Goal: Task Accomplishment & Management: Use online tool/utility

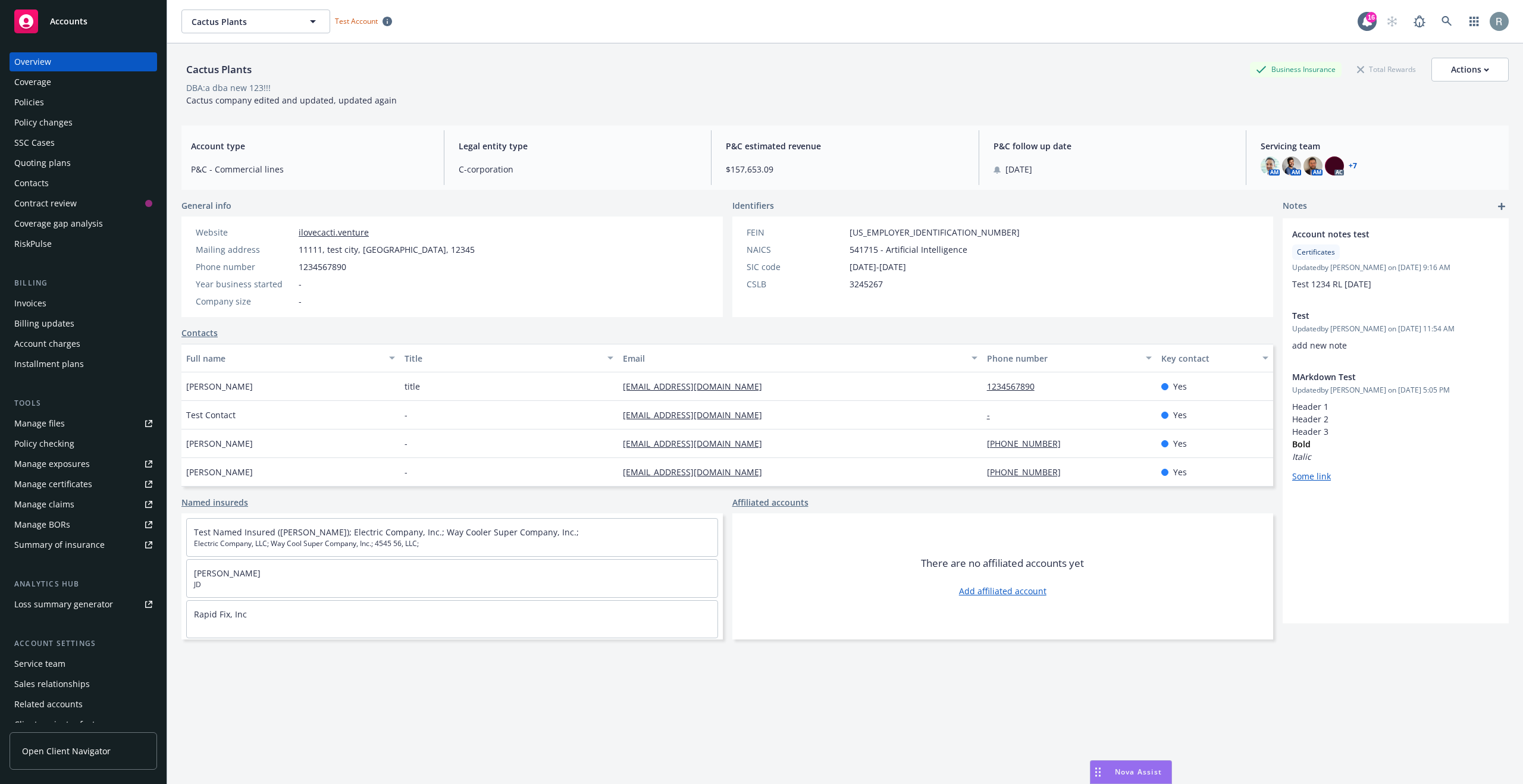
click at [64, 160] on div "Quoting plans" at bounding box center [42, 163] width 56 height 19
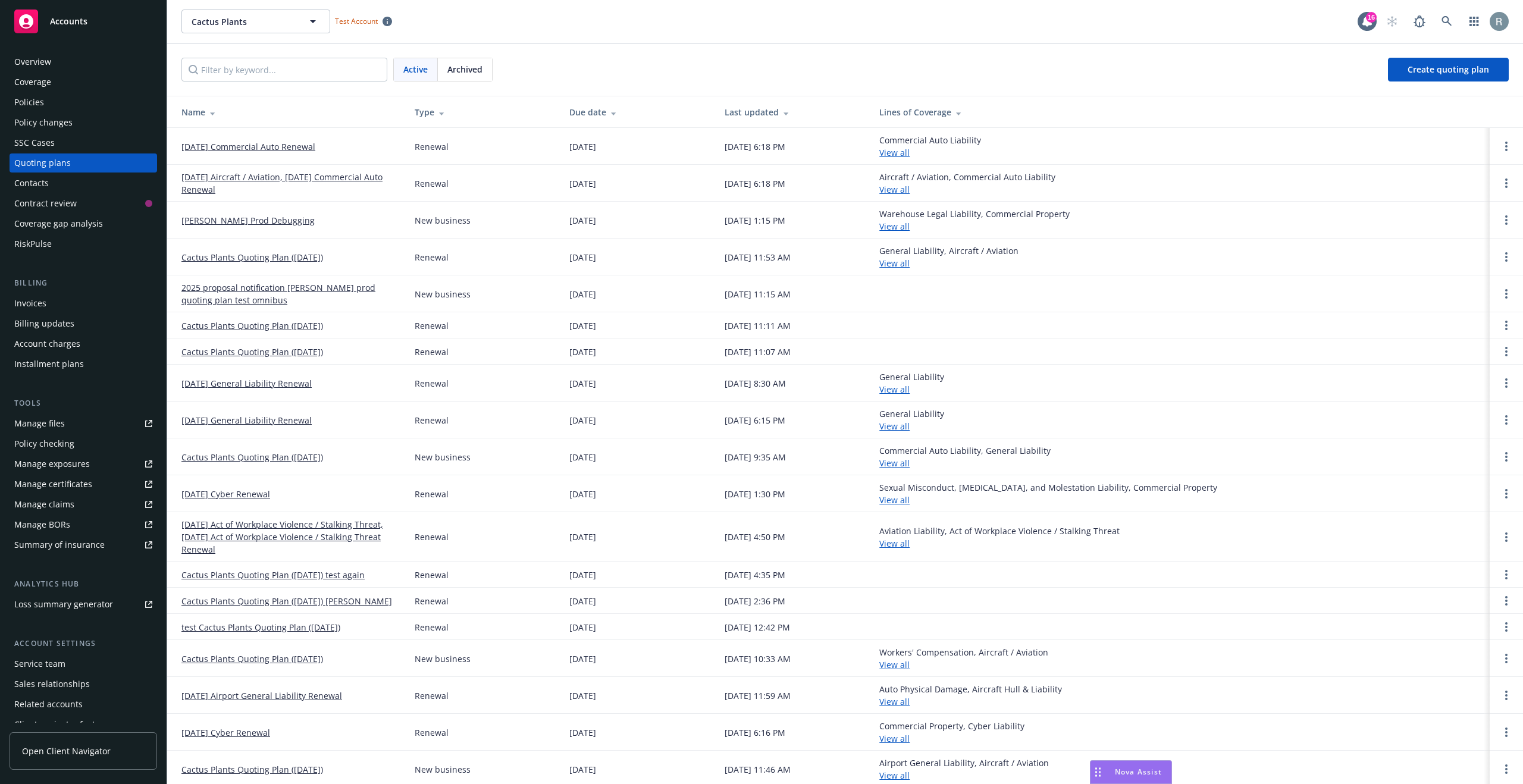
click at [250, 220] on link "Randy Prod Debugging" at bounding box center [248, 221] width 133 height 13
click at [1505, 222] on icon "Open options" at bounding box center [1506, 220] width 3 height 10
click at [1415, 211] on span "Archive" at bounding box center [1413, 211] width 58 height 12
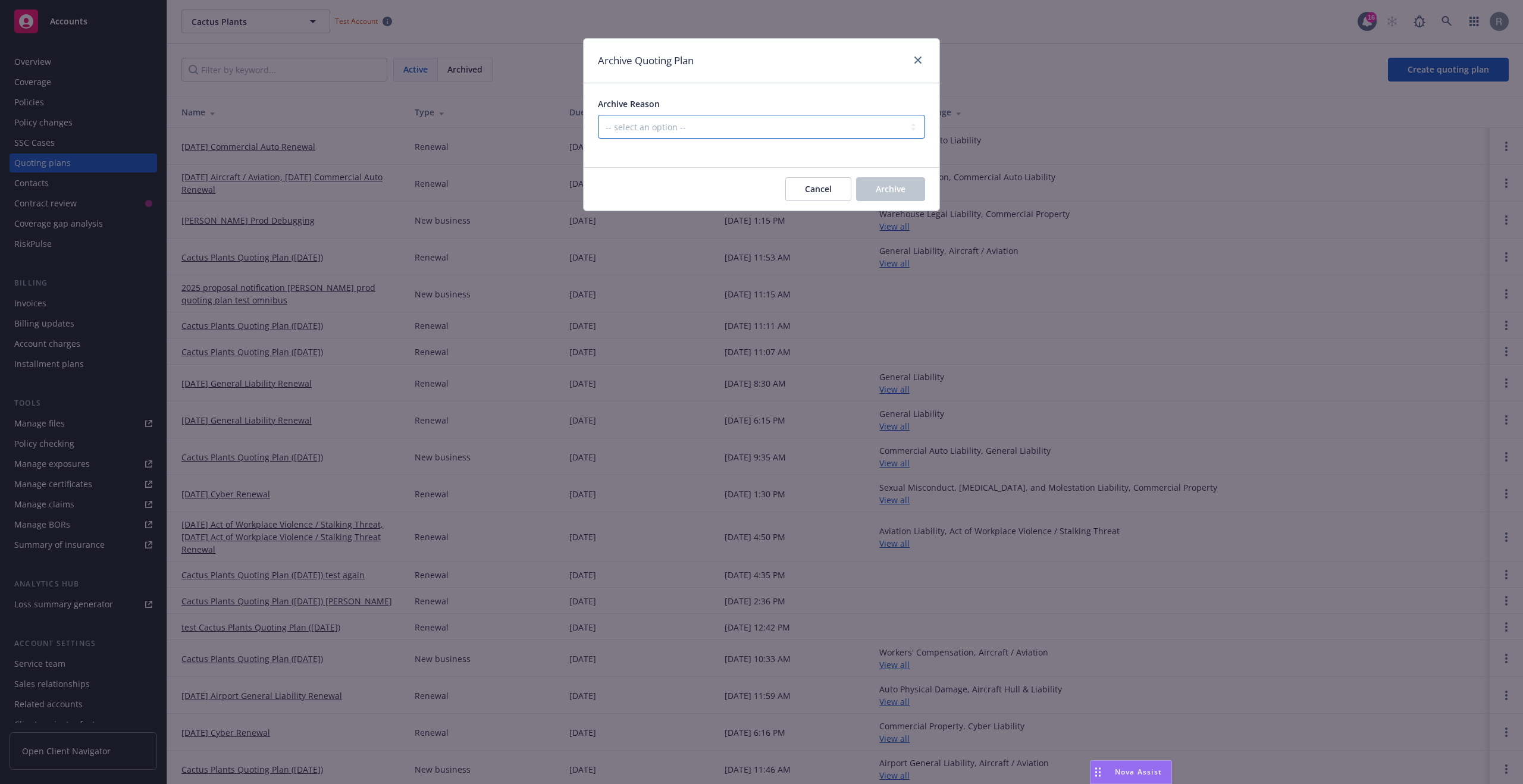
click at [630, 123] on select "-- select an option -- Created by error Duplicate New business opportunity lost…" at bounding box center [762, 126] width 327 height 24
select select "ARCHIVED_DUPLICATE"
click at [598, 114] on select "-- select an option -- Created by error Duplicate New business opportunity lost…" at bounding box center [762, 126] width 327 height 24
click at [897, 195] on button "Archive" at bounding box center [890, 189] width 69 height 24
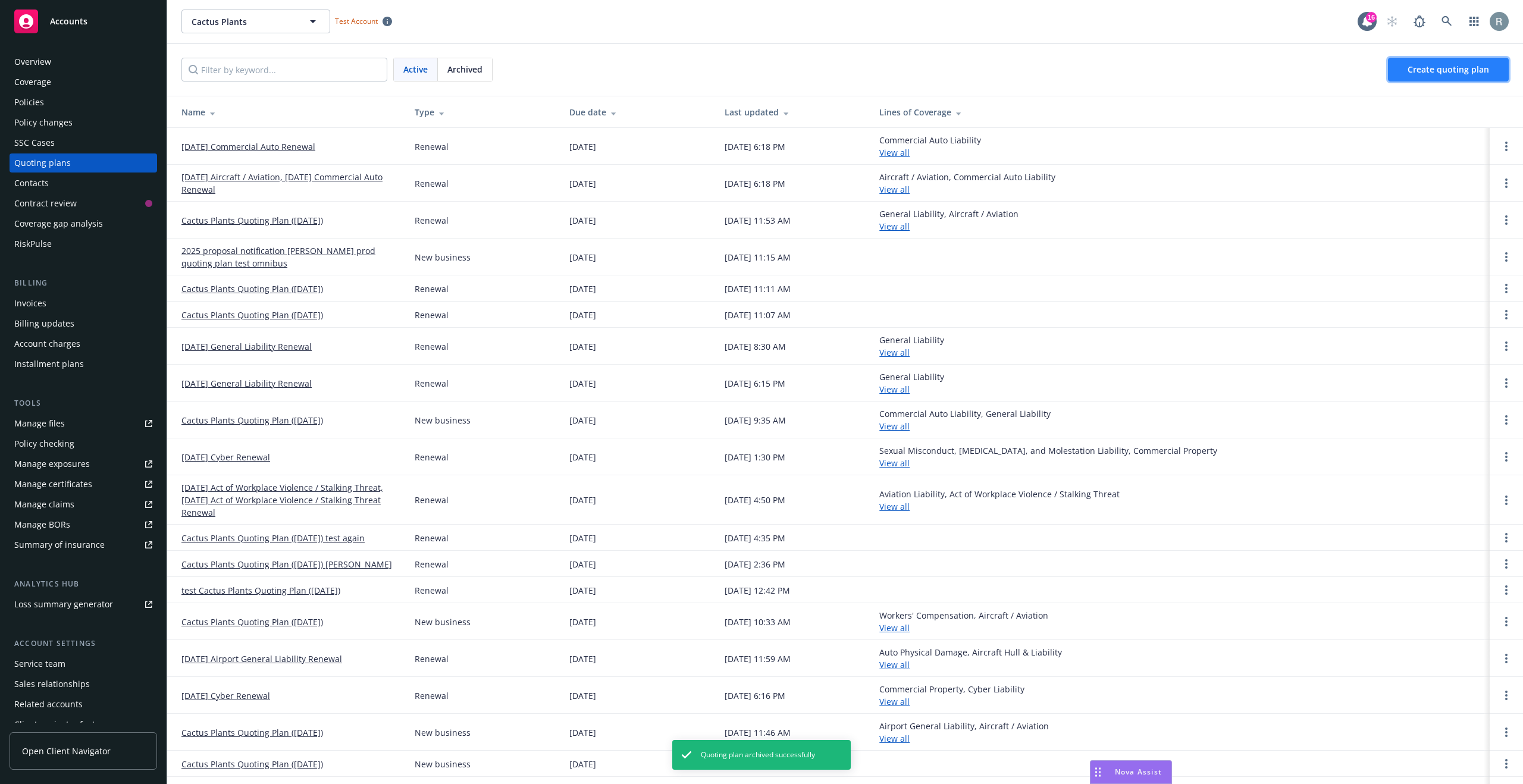
click at [1431, 71] on span "Create quoting plan" at bounding box center [1448, 69] width 81 height 12
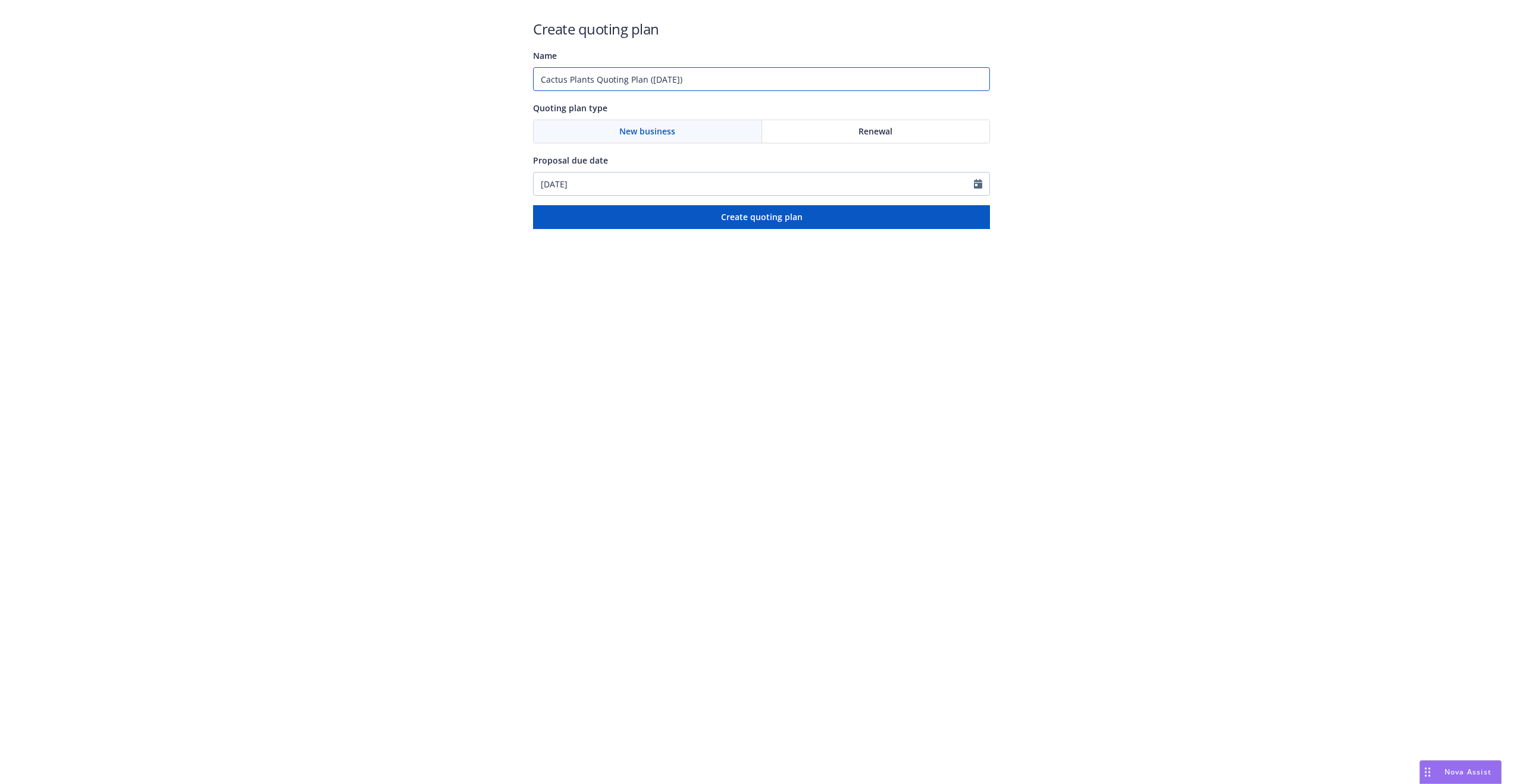
click at [707, 81] on input "Cactus Plants Quoting Plan (2025-08-19)" at bounding box center [761, 79] width 457 height 24
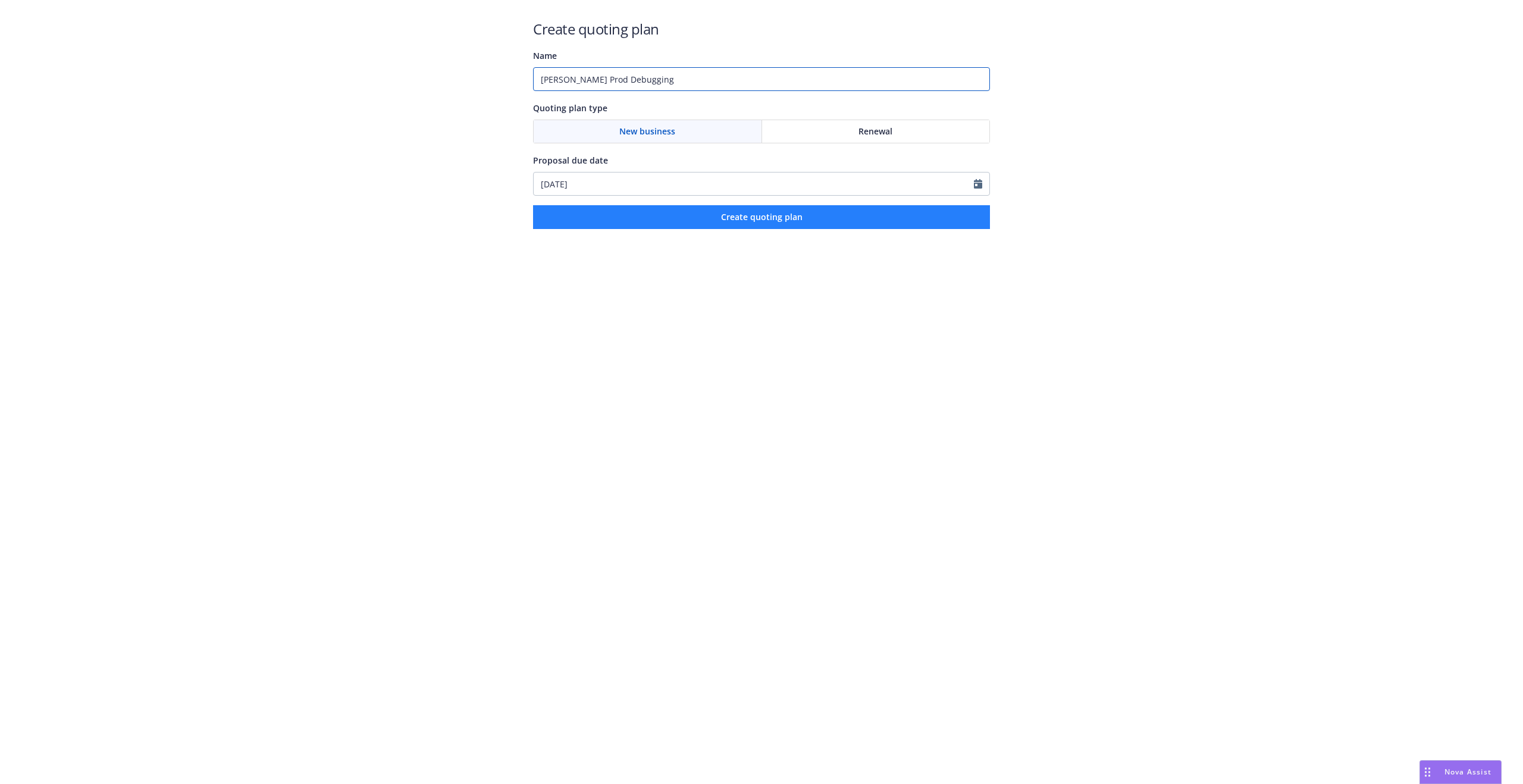
type input "[PERSON_NAME] Prod Debugging"
click at [762, 220] on span "Create quoting plan" at bounding box center [761, 216] width 81 height 12
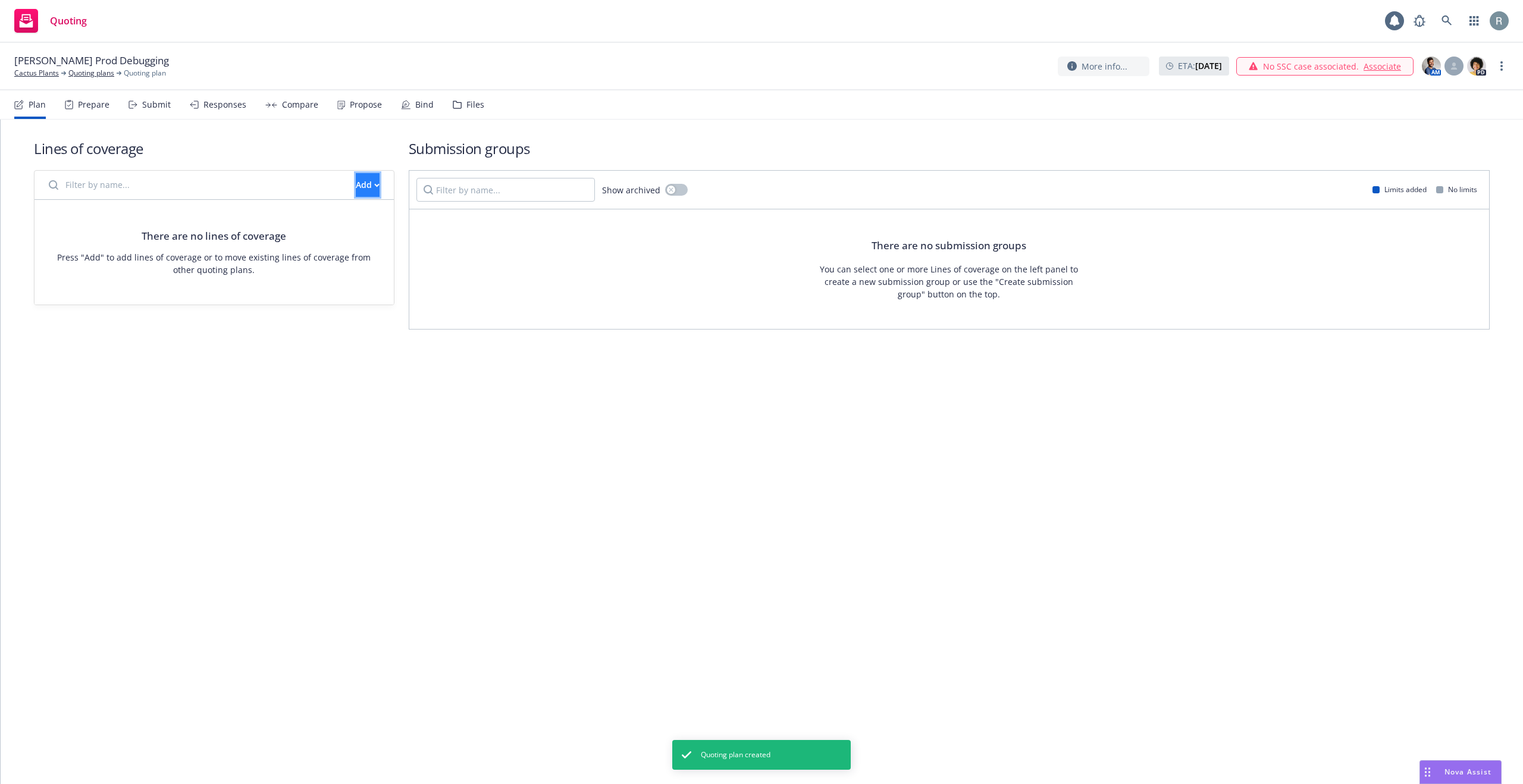
click at [356, 188] on div "Add" at bounding box center [368, 184] width 24 height 22
click at [364, 211] on span "Create new business lines of coverage" at bounding box center [408, 215] width 182 height 12
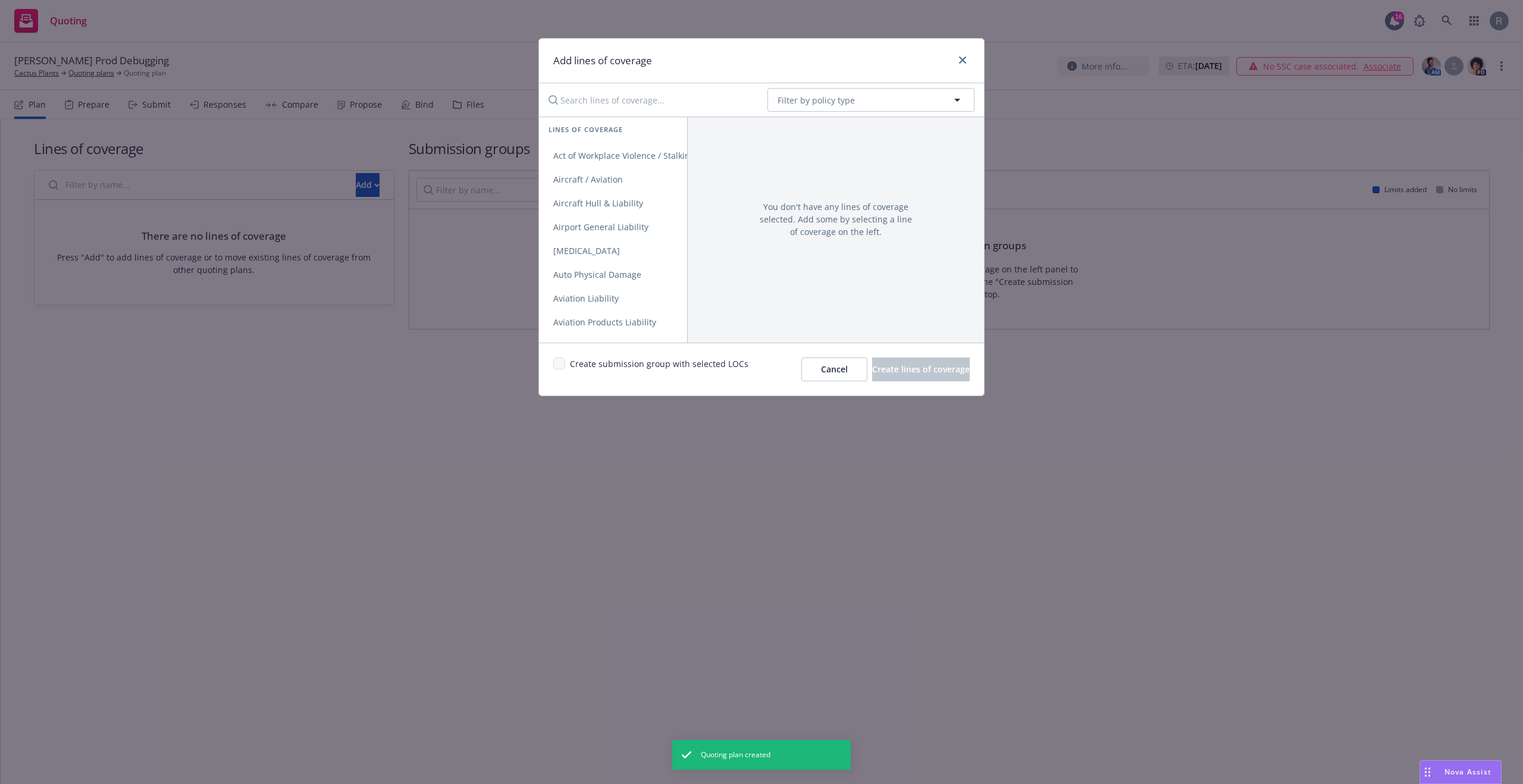
click at [593, 97] on input "Search lines of coverage..." at bounding box center [649, 99] width 216 height 24
type input "gener"
click at [559, 156] on span "General Liability" at bounding box center [586, 156] width 93 height 12
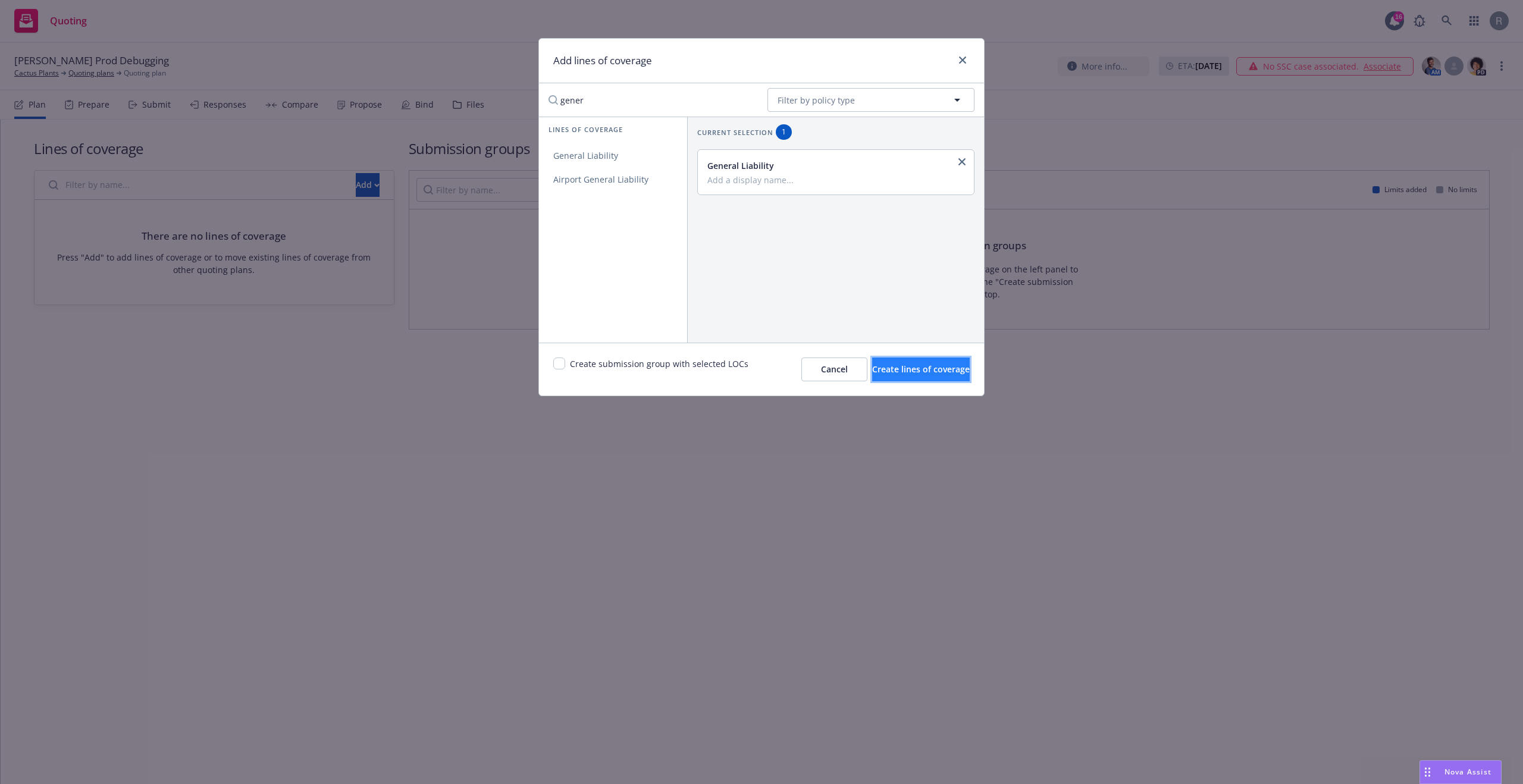
click at [899, 372] on span "Create lines of coverage" at bounding box center [920, 369] width 97 height 12
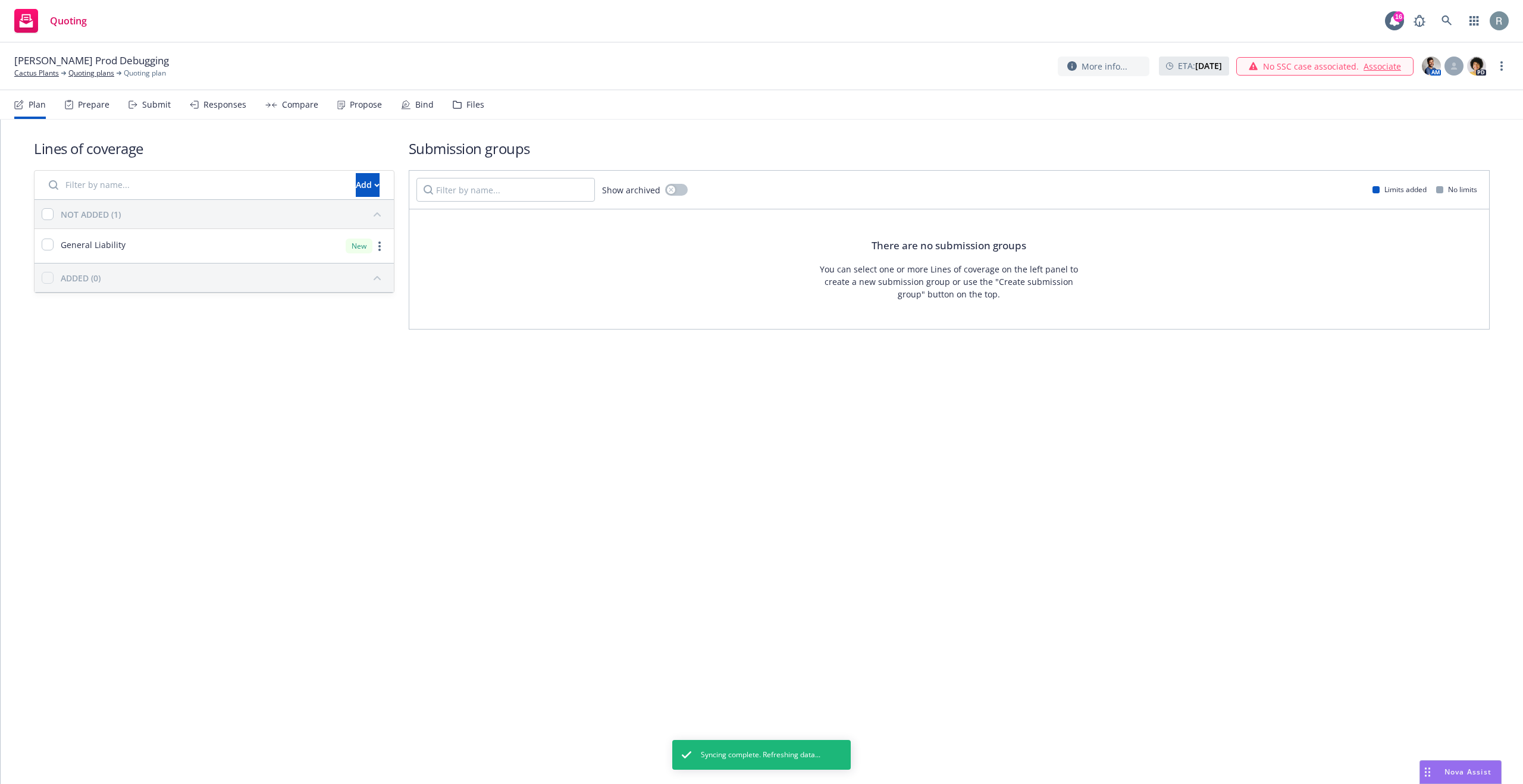
click at [152, 101] on div "Submit" at bounding box center [157, 105] width 29 height 10
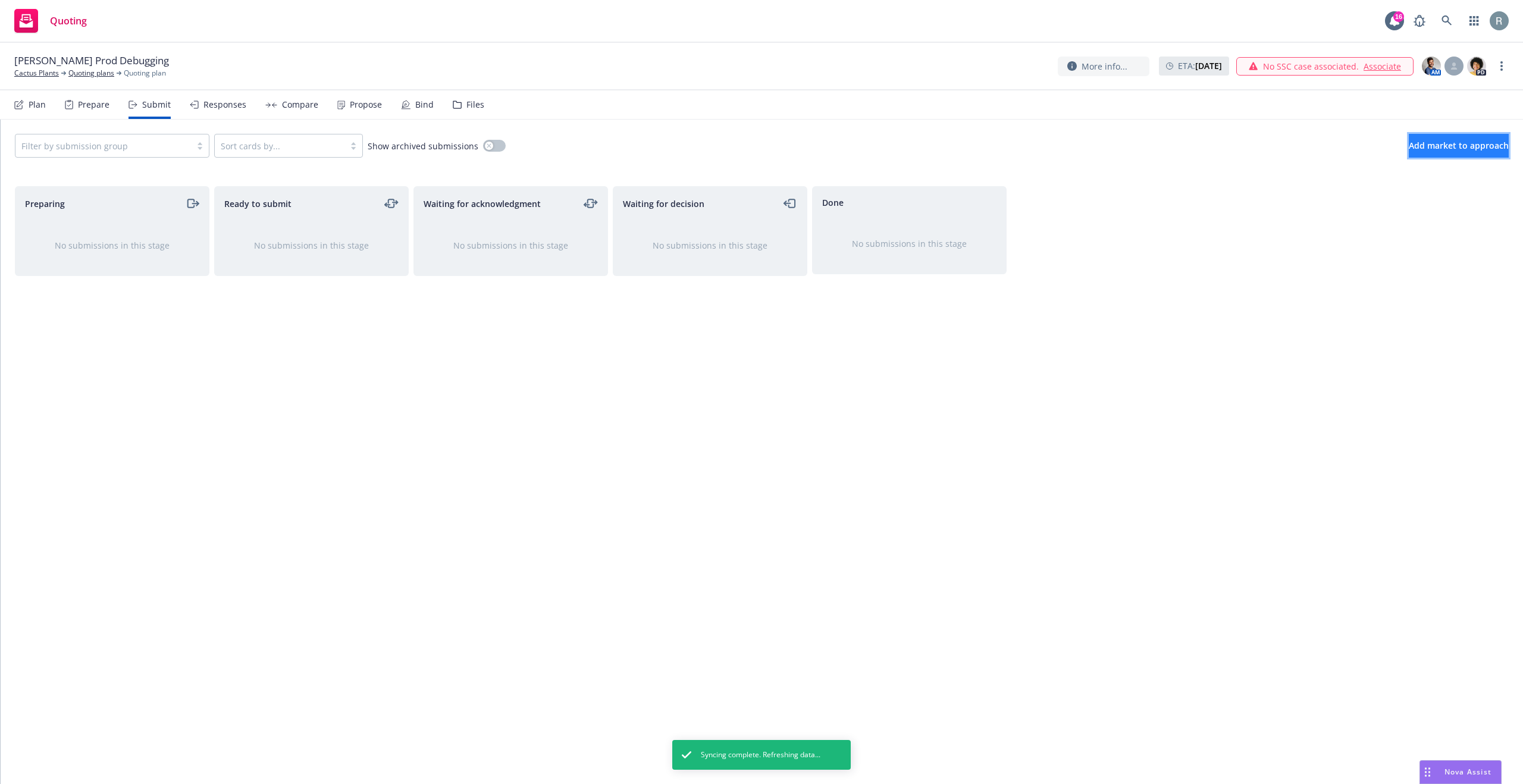
click at [1440, 153] on button "Add market to approach" at bounding box center [1460, 146] width 100 height 24
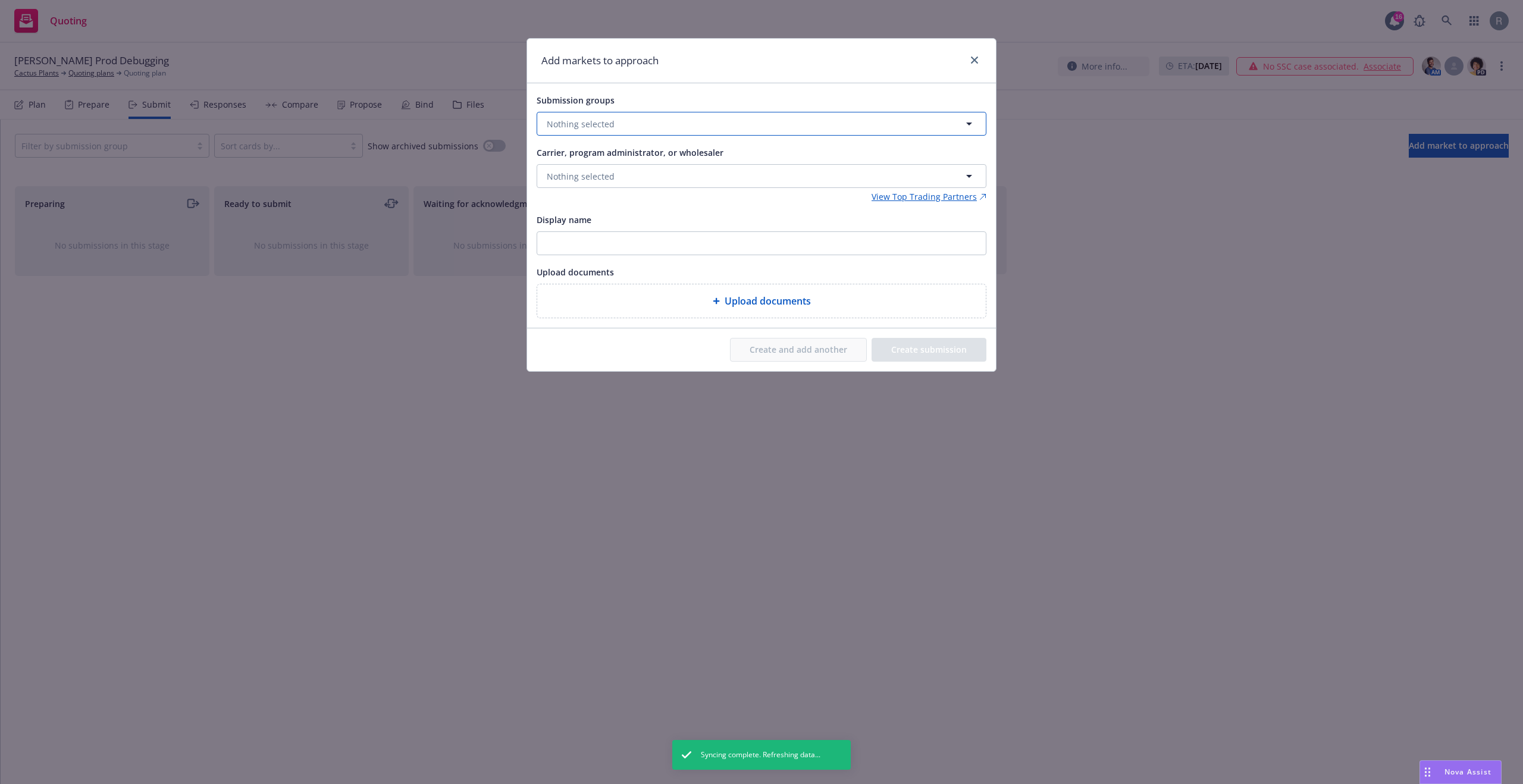
click at [646, 121] on button "Nothing selected" at bounding box center [761, 123] width 450 height 24
click at [791, 72] on div "Add markets to approach" at bounding box center [762, 61] width 469 height 45
click at [693, 115] on button "Nothing selected" at bounding box center [761, 123] width 450 height 24
drag, startPoint x: 984, startPoint y: 60, endPoint x: 971, endPoint y: 58, distance: 13.2
click at [983, 60] on div "Add markets to approach" at bounding box center [762, 61] width 469 height 45
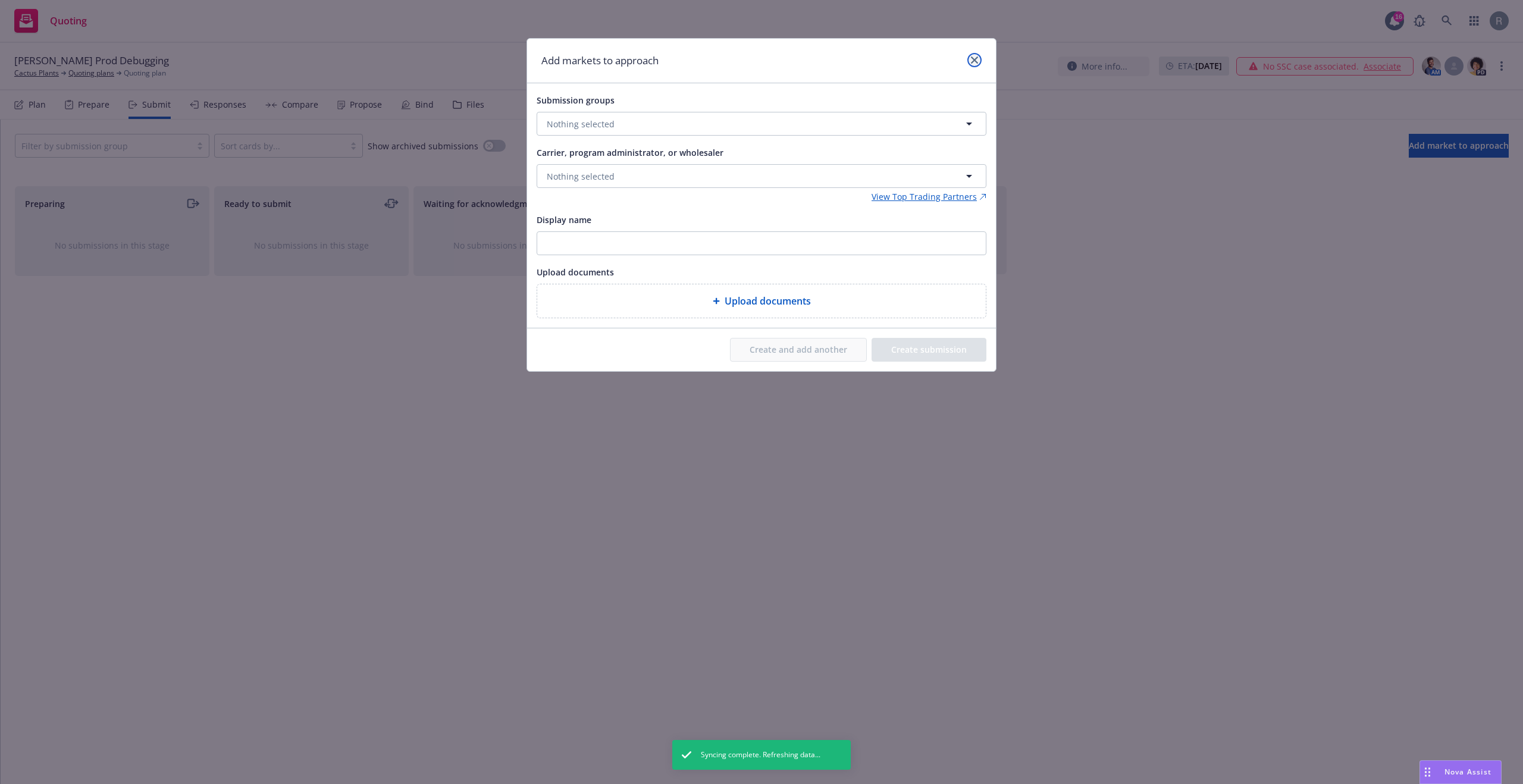
click at [969, 57] on link "close" at bounding box center [975, 60] width 14 height 14
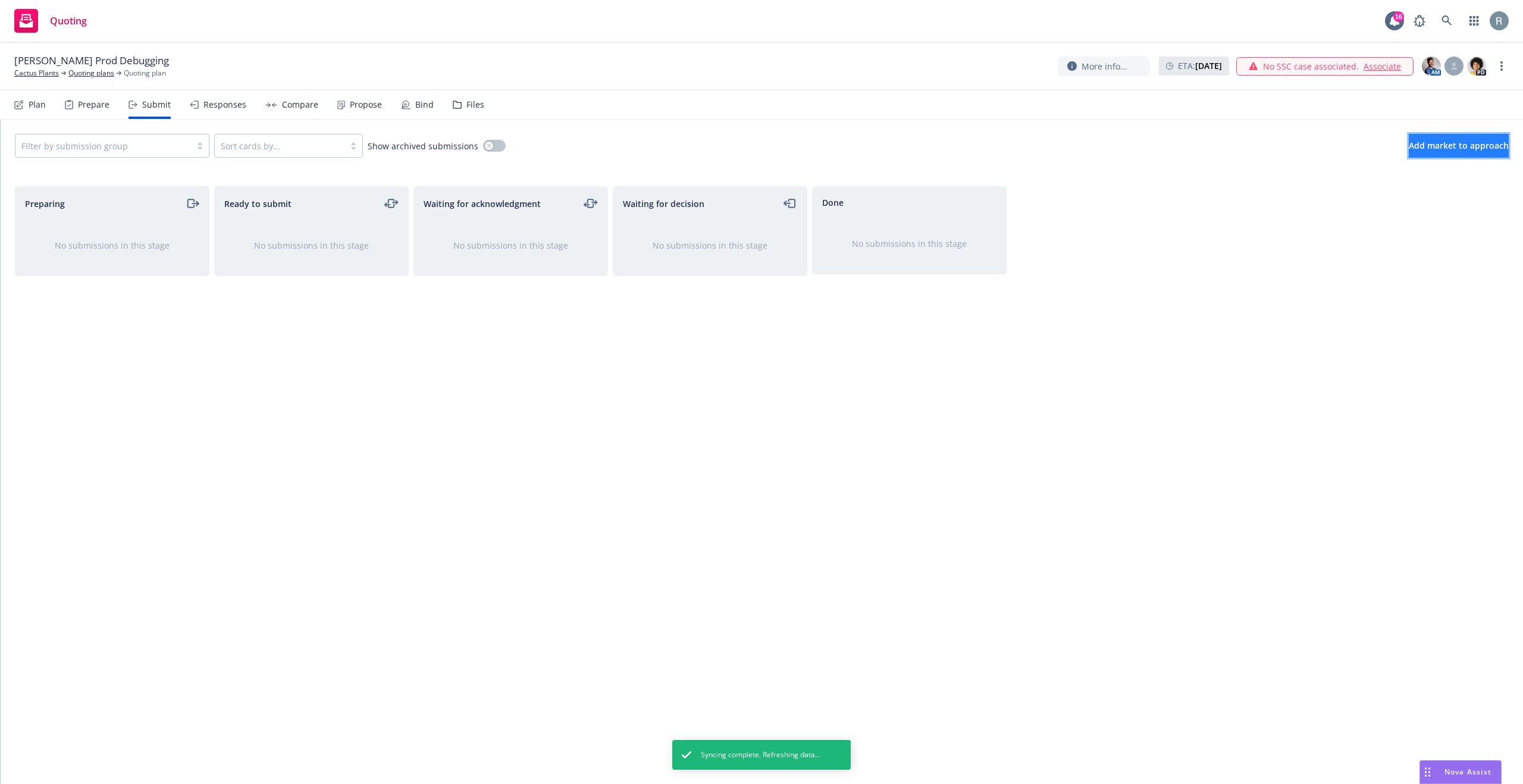
click at [1409, 148] on span "Add market to approach" at bounding box center [1460, 145] width 100 height 12
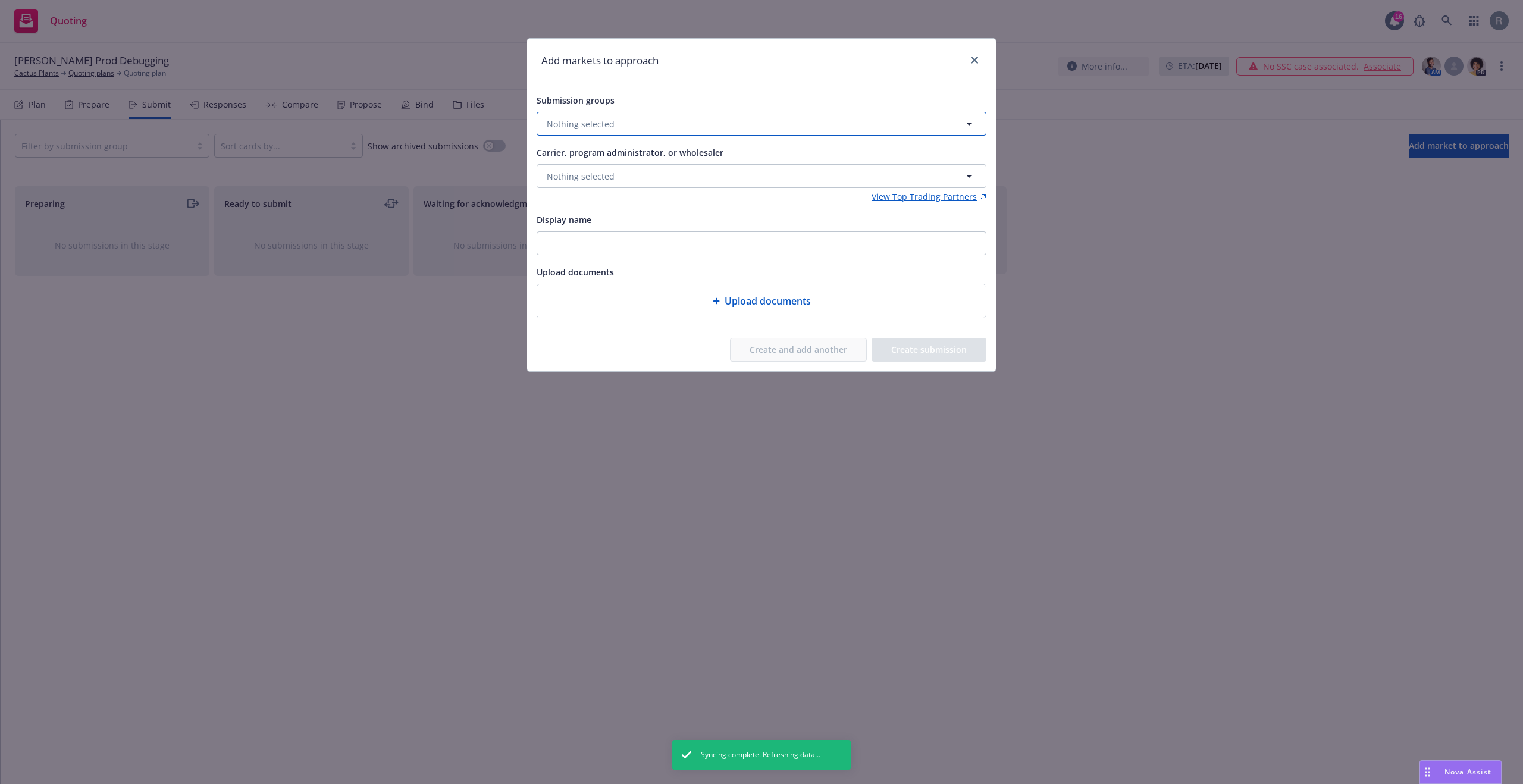
click at [591, 129] on span "Nothing selected" at bounding box center [580, 124] width 68 height 13
click at [614, 220] on div "Display name" at bounding box center [761, 220] width 450 height 14
click at [258, 211] on div "Add markets to approach Submission groups Nothing selected Carrier, program adm…" at bounding box center [761, 392] width 1523 height 784
click at [607, 118] on span "Nothing selected" at bounding box center [580, 124] width 68 height 13
click at [661, 204] on div "Submission groups Nothing selected Unselect all No results Carrier, program adm…" at bounding box center [761, 206] width 450 height 225
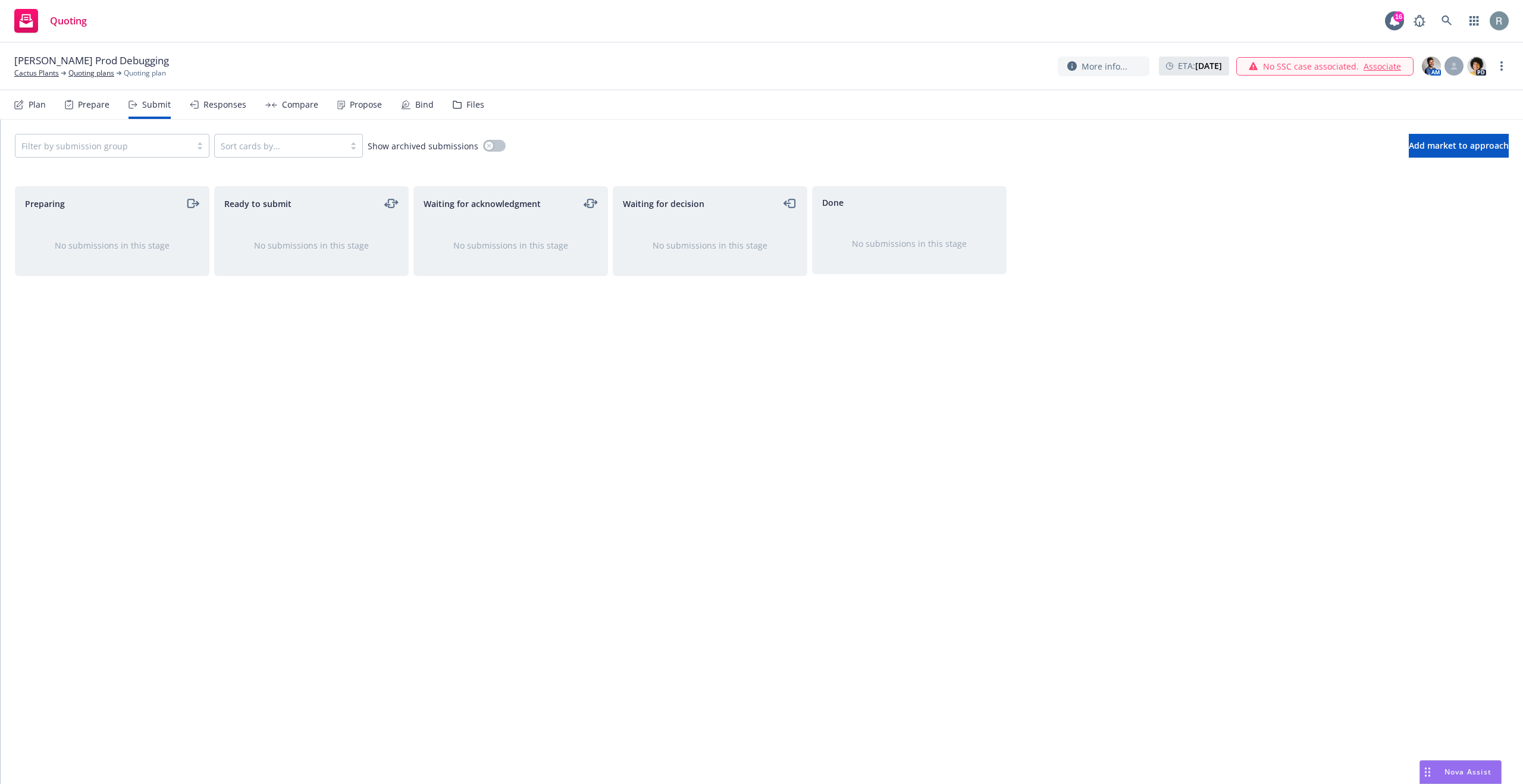
click at [49, 104] on div "Plan Prepare Submit Responses Compare Propose Bind Files" at bounding box center [250, 105] width 470 height 29
click at [43, 104] on div "Plan" at bounding box center [37, 105] width 17 height 10
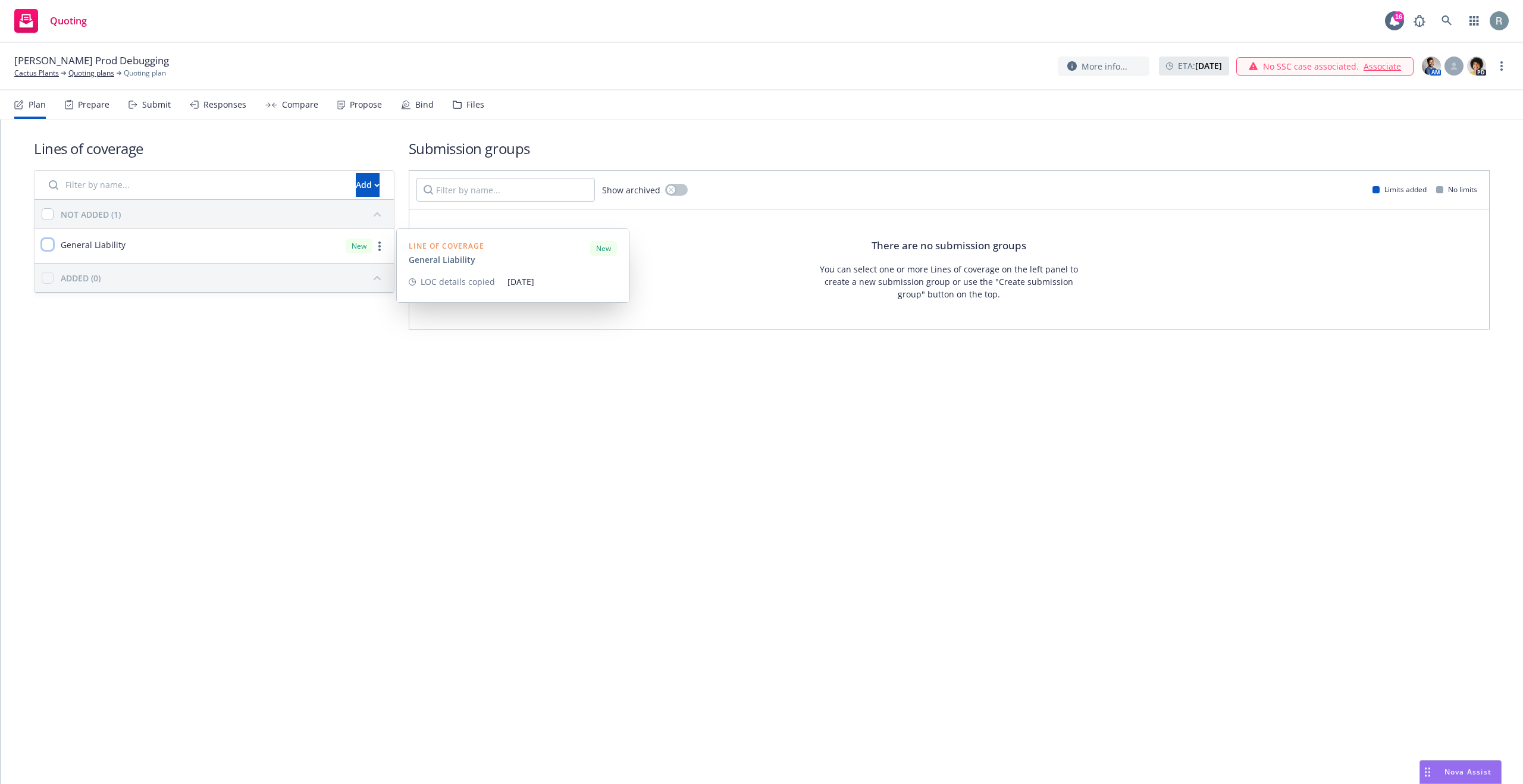
click at [46, 243] on input "checkbox" at bounding box center [47, 244] width 12 height 12
checkbox input "true"
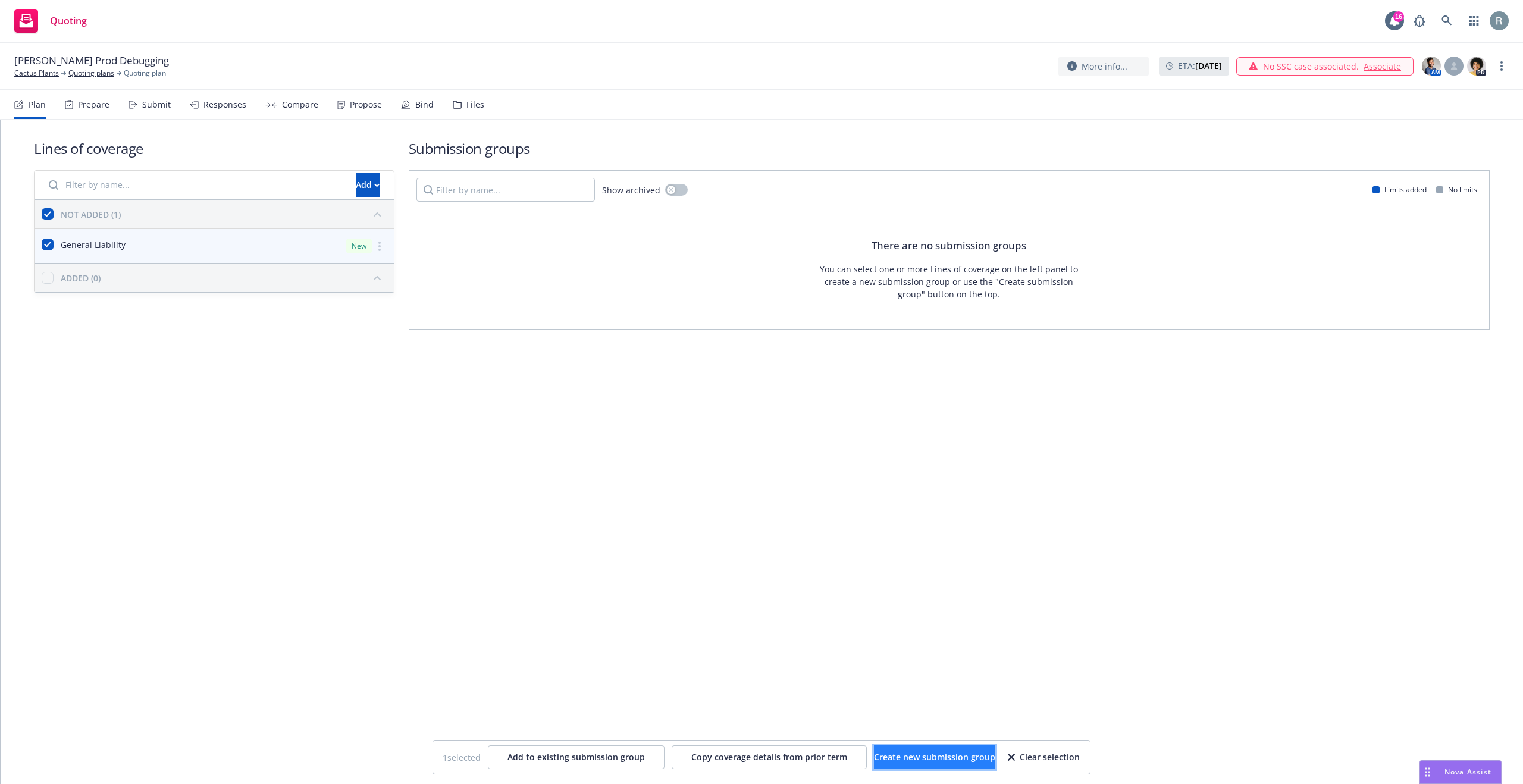
click at [928, 762] on span "Create new submission group" at bounding box center [935, 756] width 122 height 12
checkbox input "false"
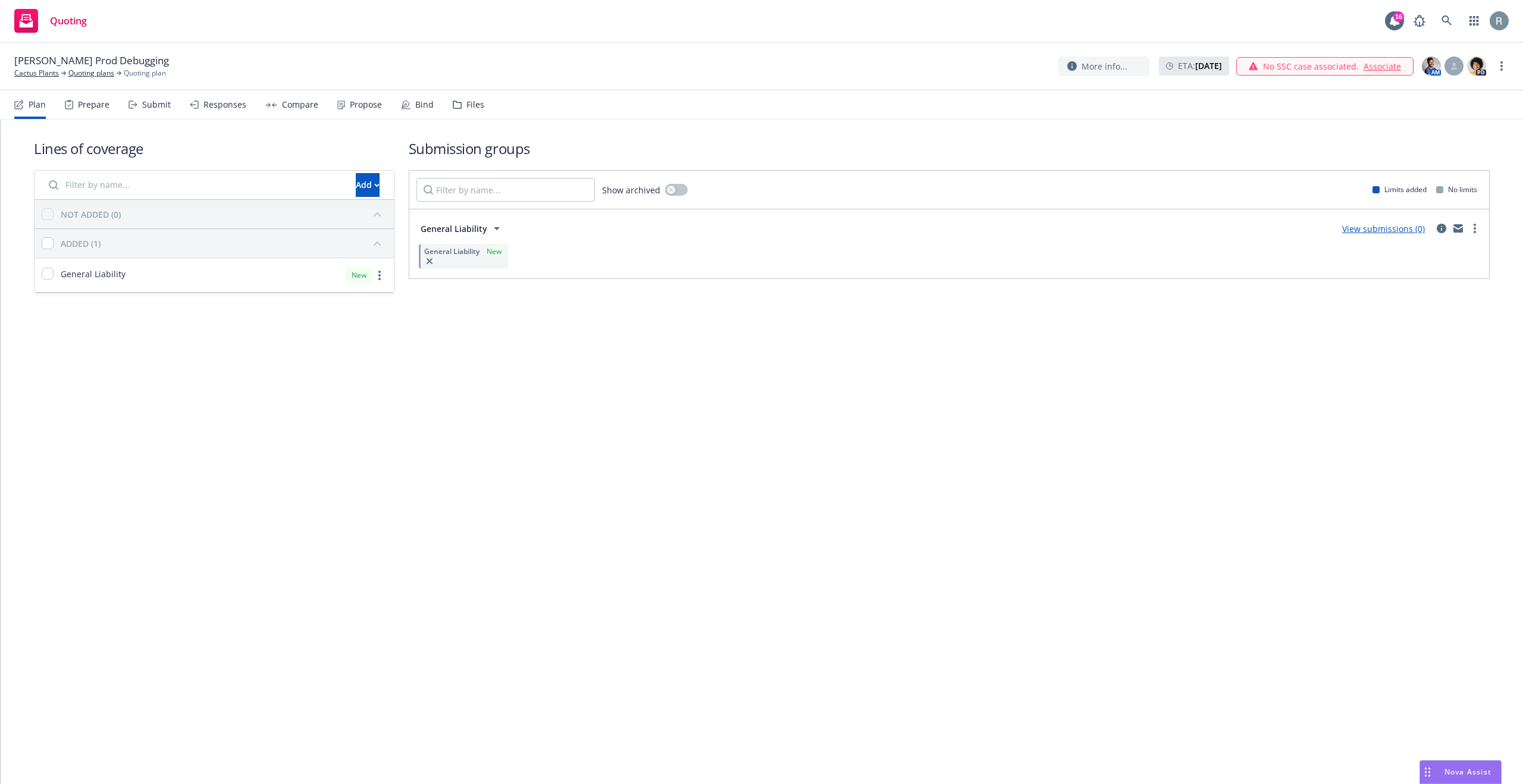
click at [149, 102] on div "Submit" at bounding box center [157, 105] width 29 height 10
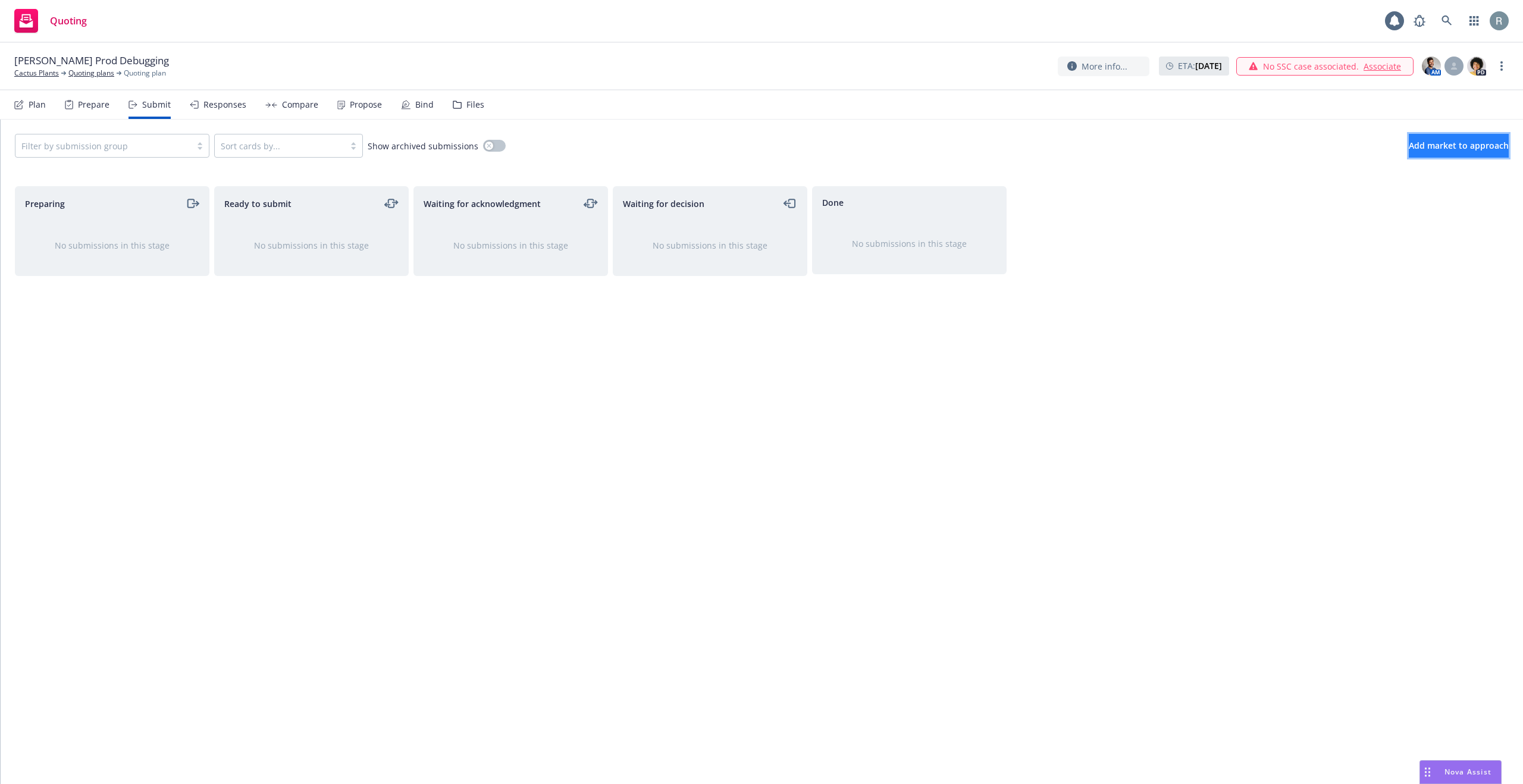
click at [1415, 147] on span "Add market to approach" at bounding box center [1460, 145] width 100 height 12
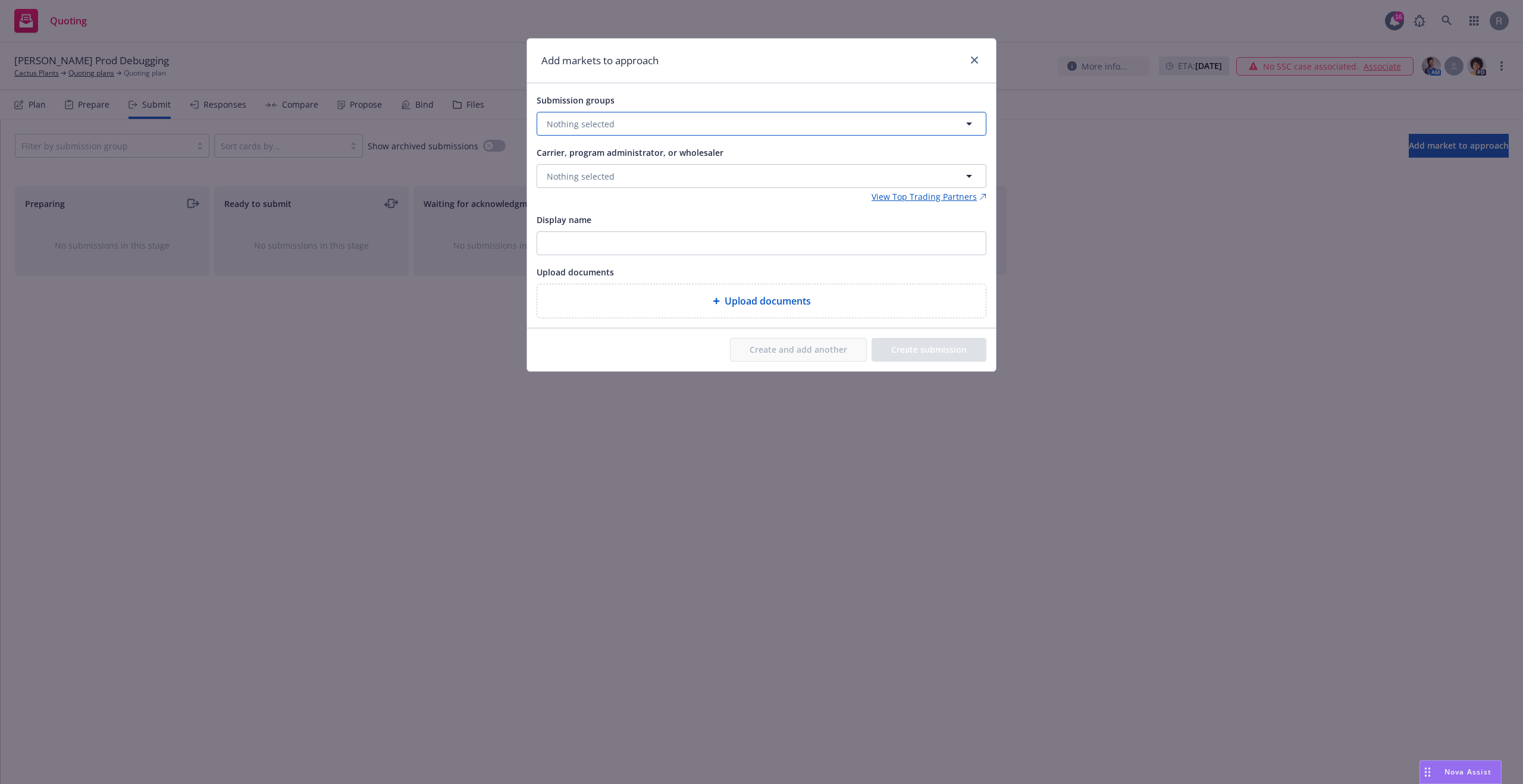
click at [658, 118] on button "Nothing selected" at bounding box center [761, 123] width 450 height 24
click at [556, 181] on input "checkbox" at bounding box center [555, 182] width 12 height 12
checkbox input "true"
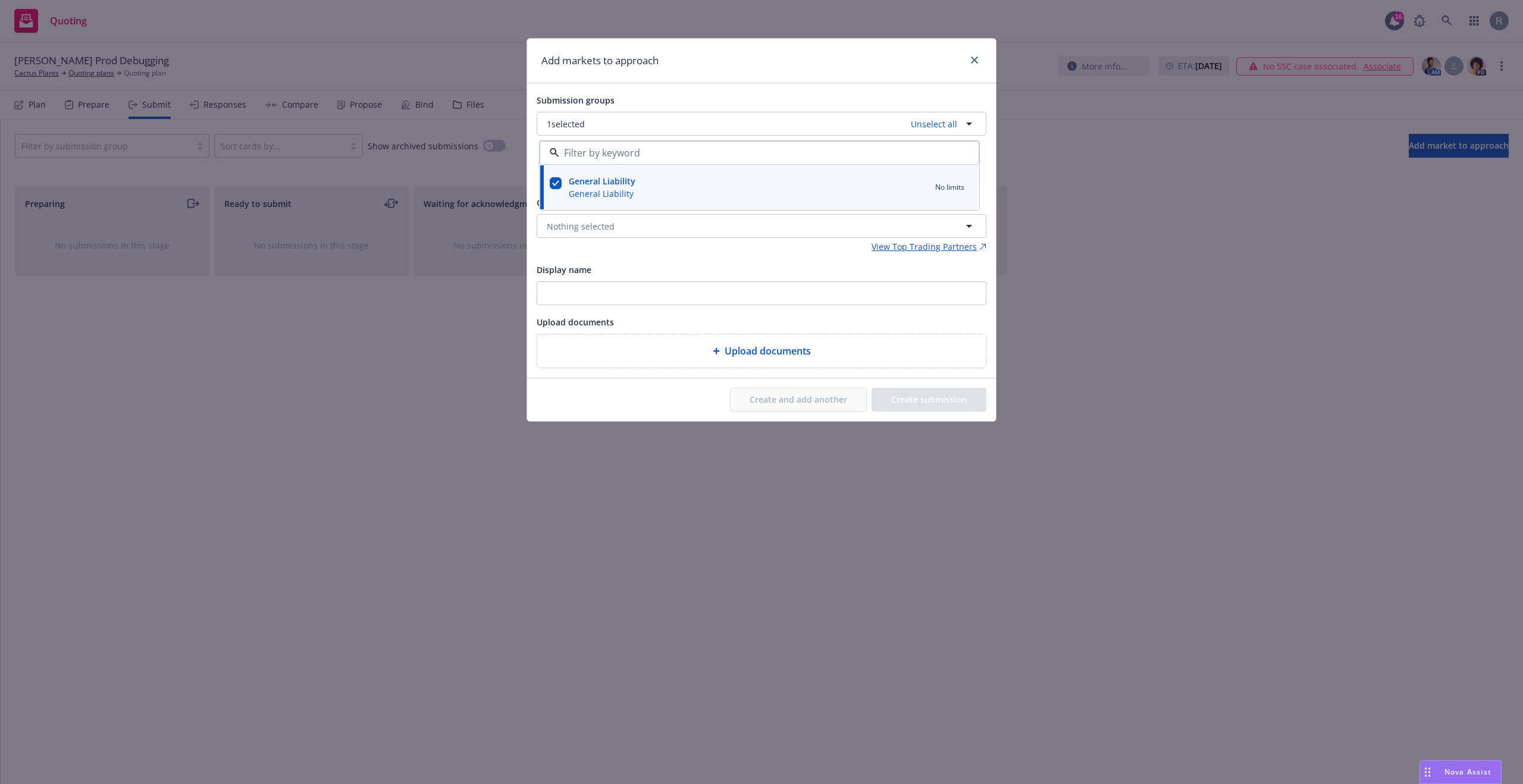
click at [609, 253] on div "View Top Trading Partners" at bounding box center [761, 247] width 450 height 13
click at [605, 228] on span "Nothing selected" at bounding box center [580, 226] width 68 height 13
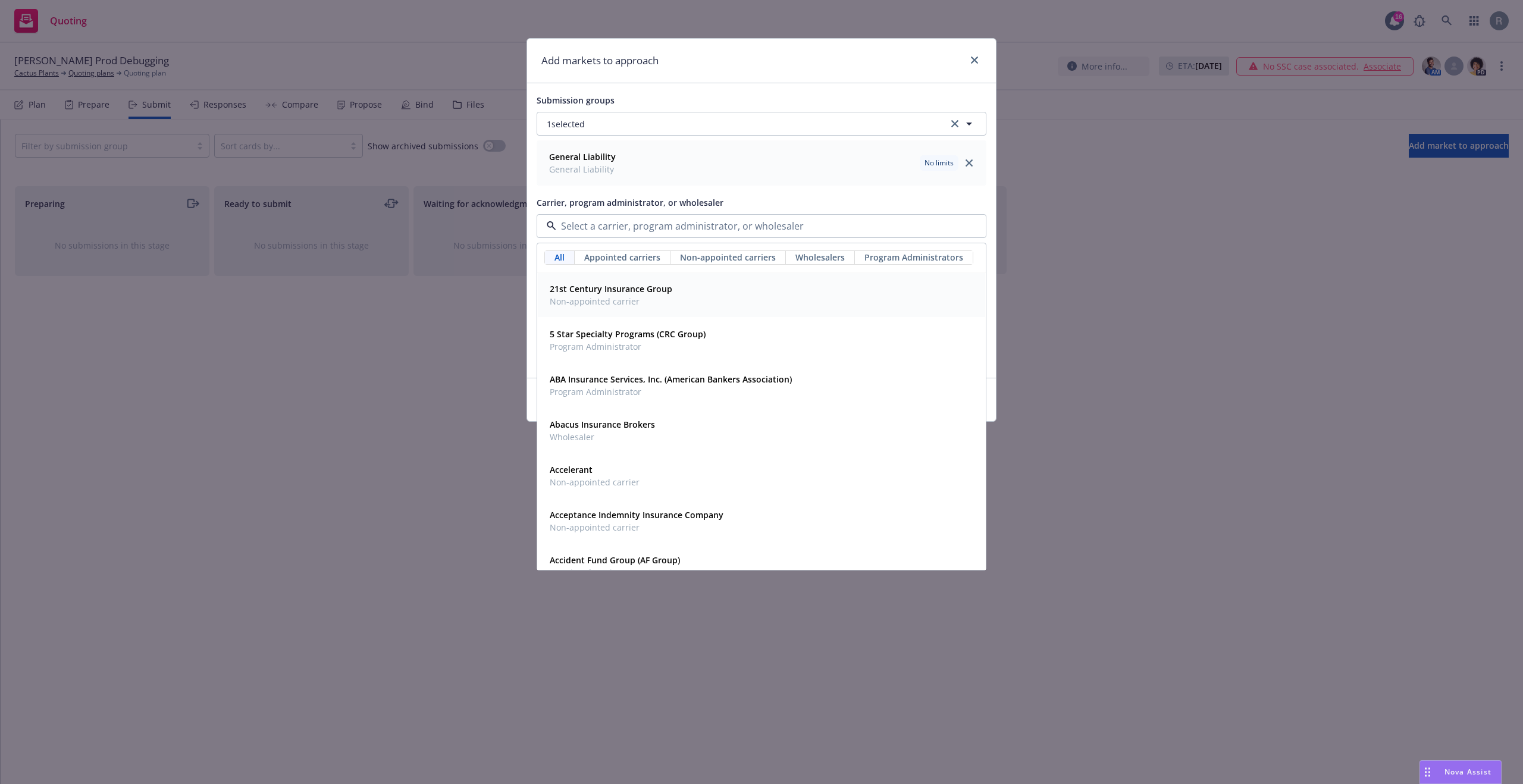
click at [614, 296] on span "Non-appointed carrier" at bounding box center [611, 301] width 123 height 13
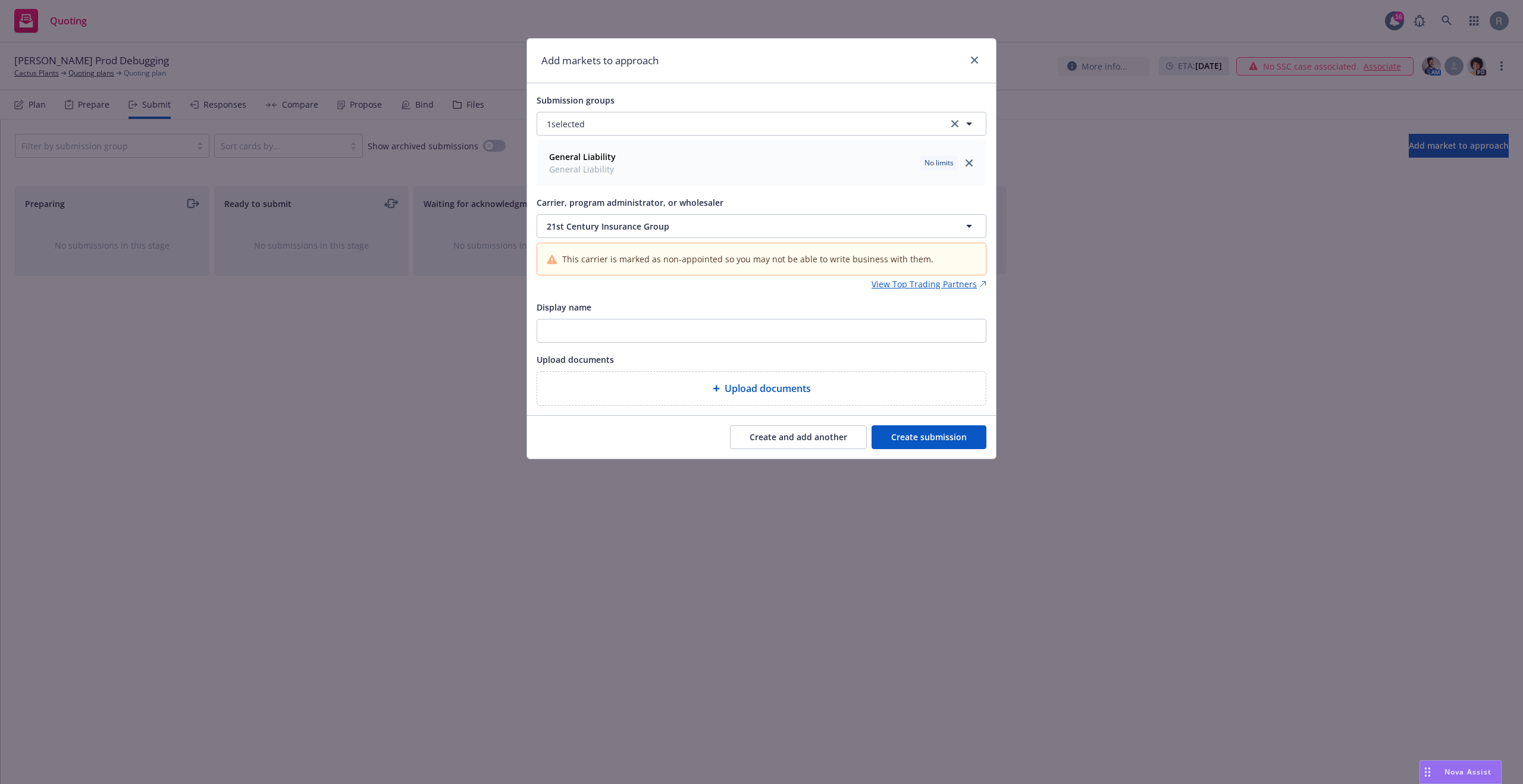
click at [943, 436] on button "Create submission" at bounding box center [929, 437] width 114 height 24
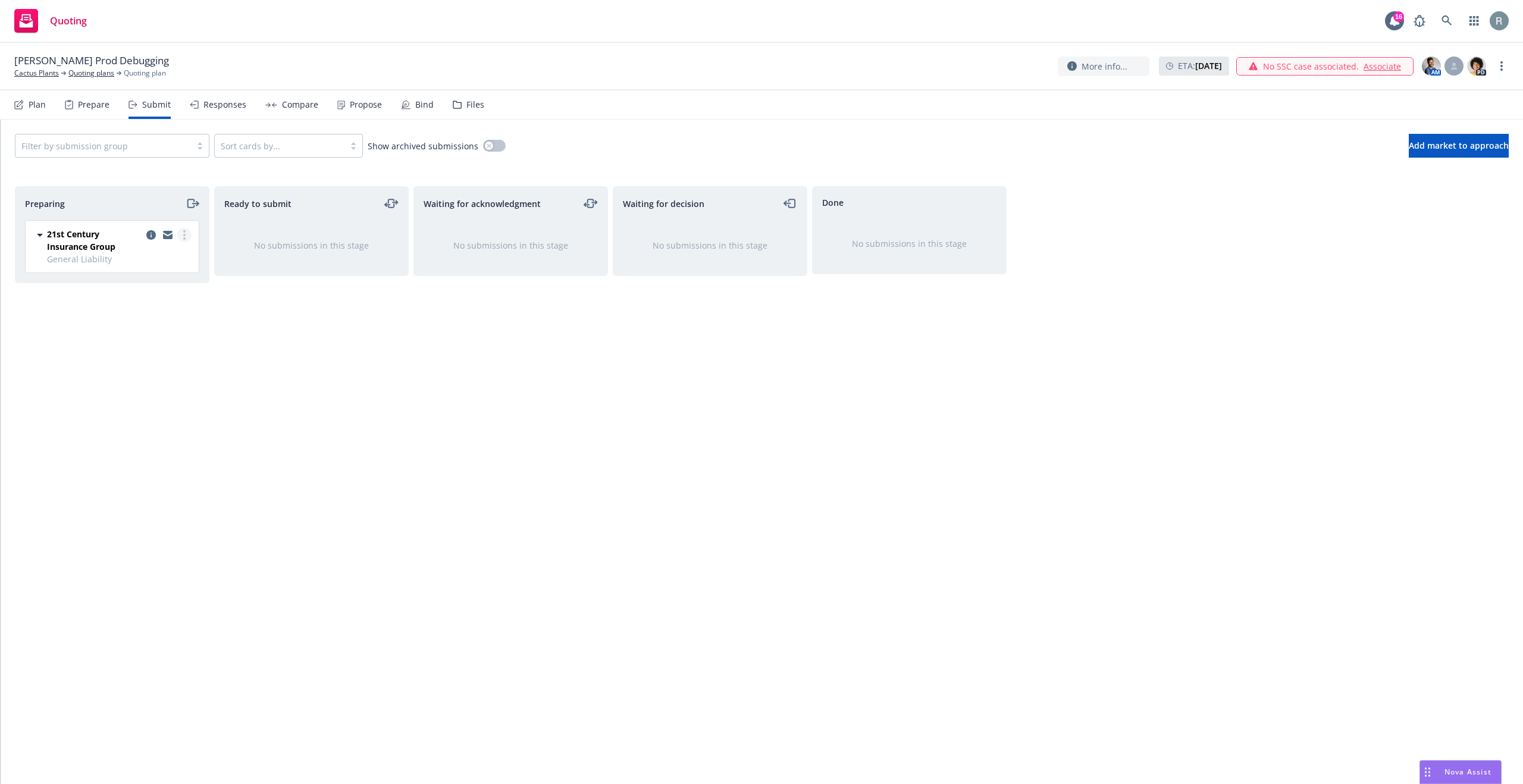
click at [179, 237] on link "more" at bounding box center [184, 235] width 14 height 14
click at [145, 326] on span "Add accepted decision" at bounding box center [131, 330] width 119 height 12
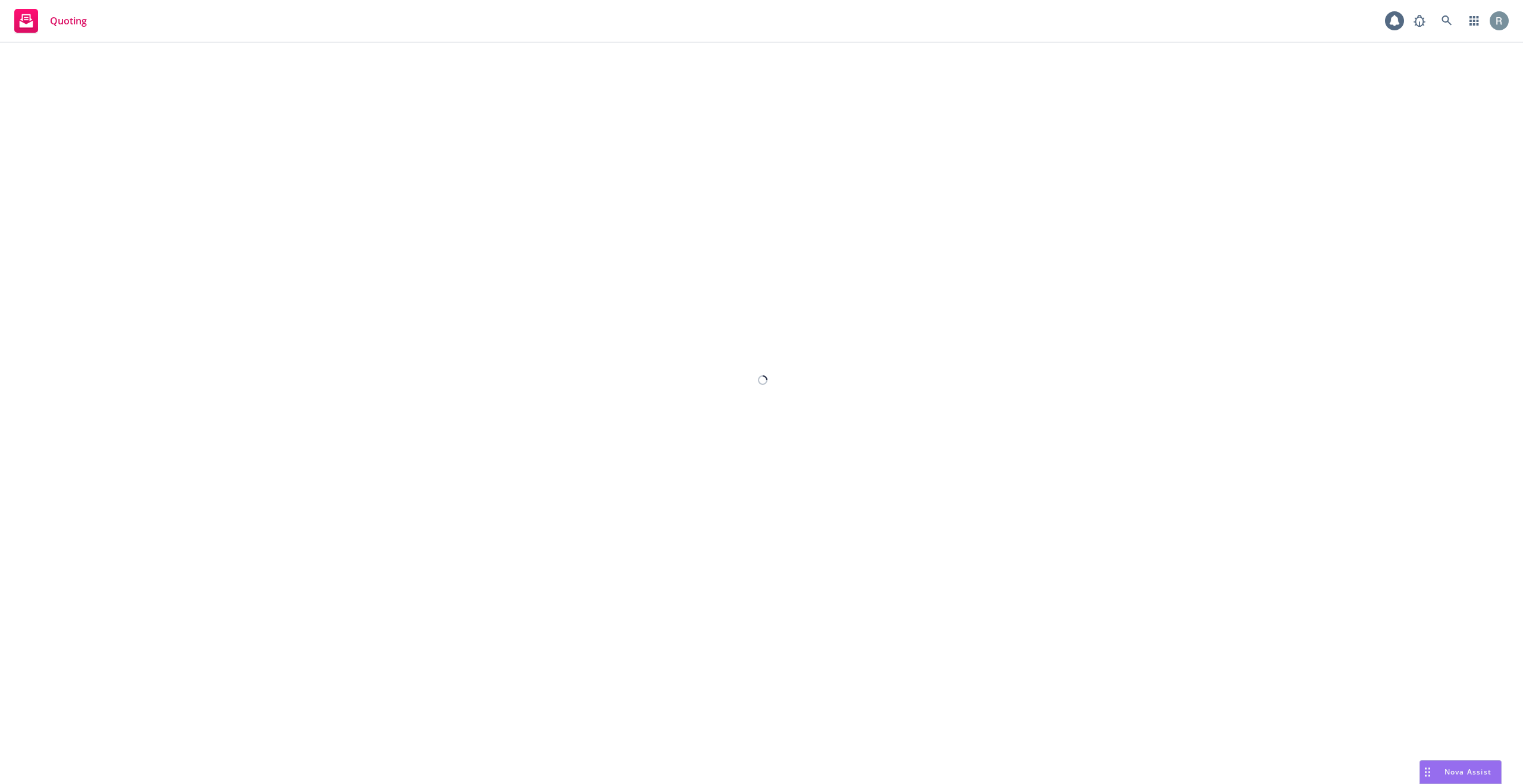
select select "12"
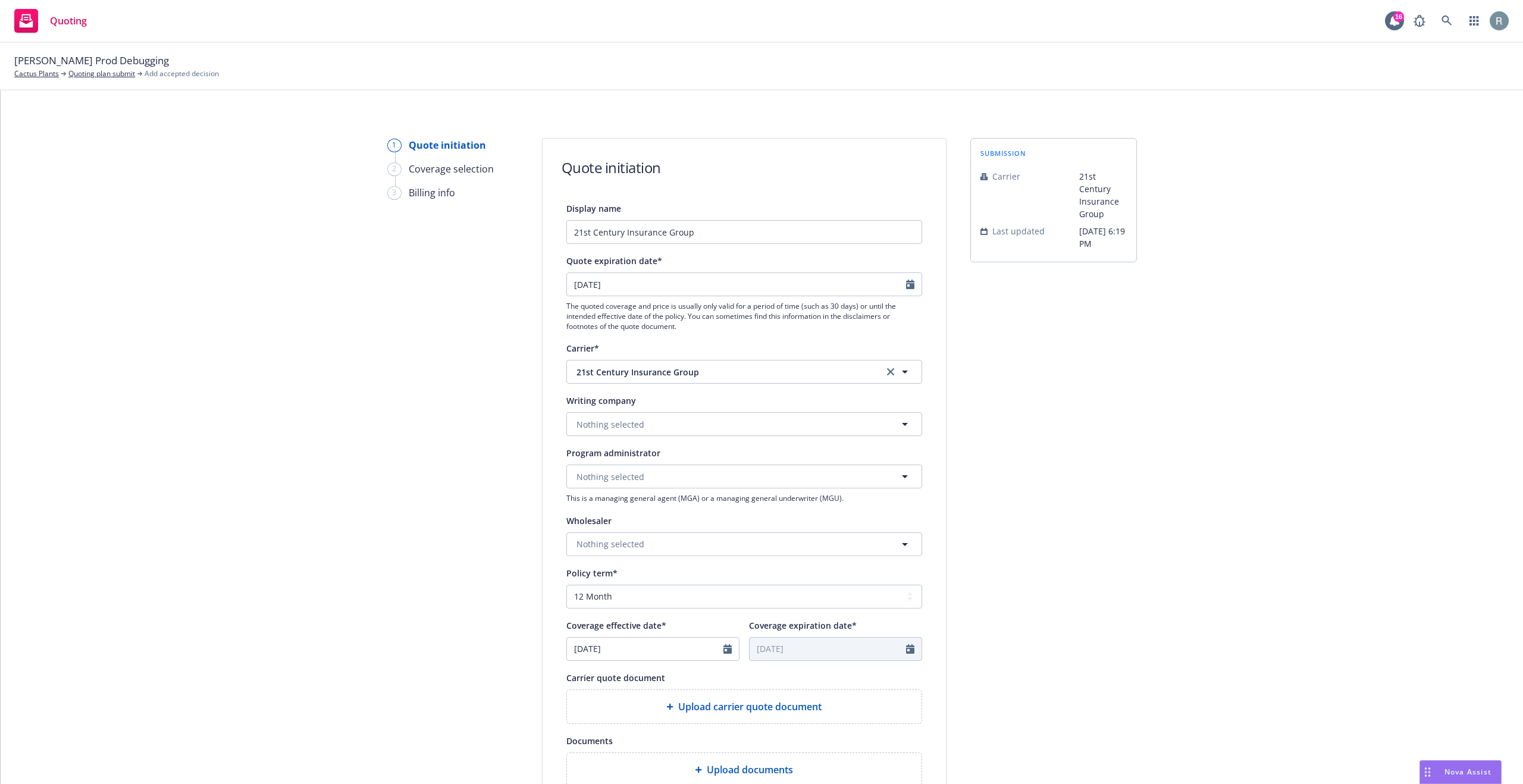
scroll to position [228, 0]
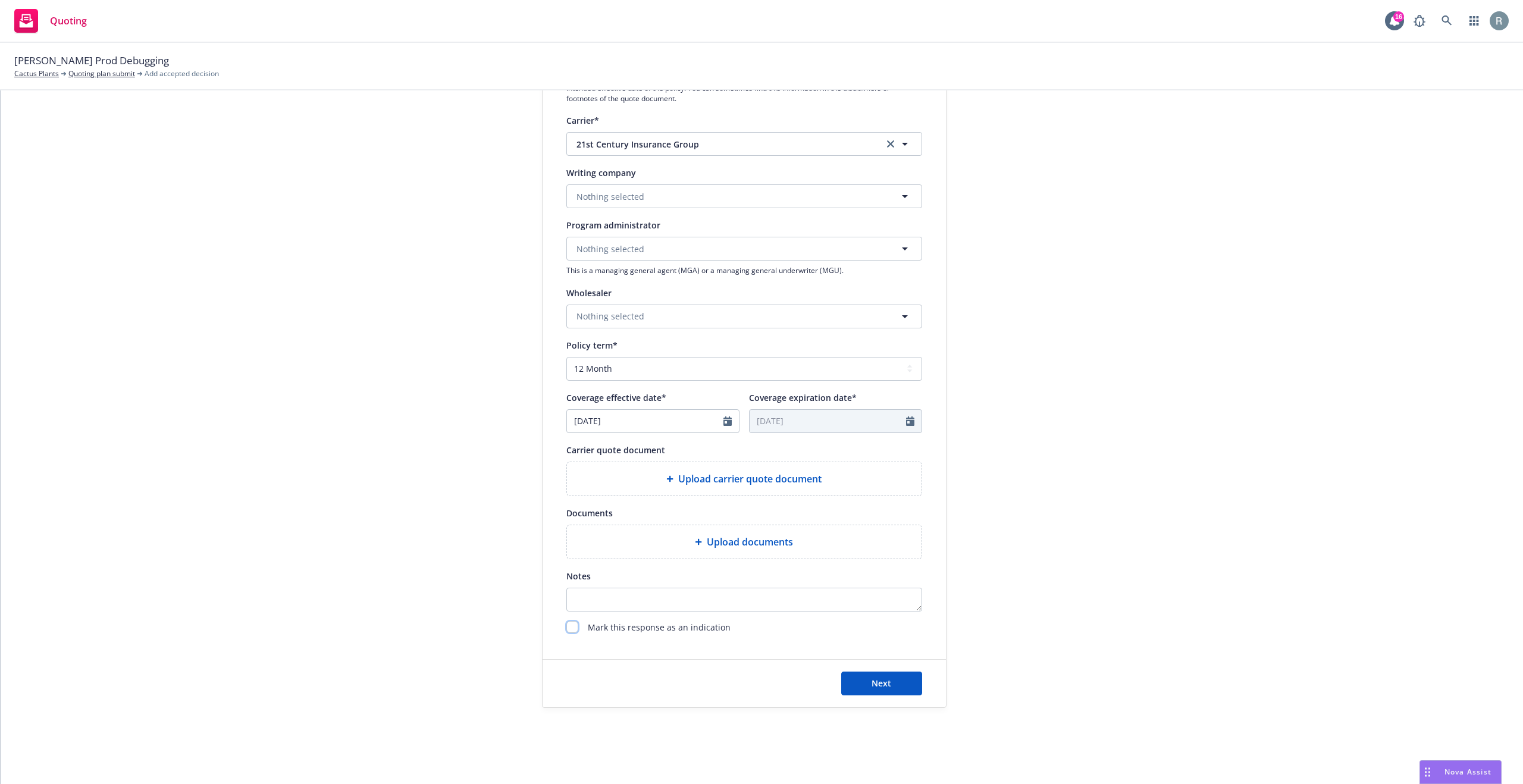
click at [568, 631] on input "checkbox" at bounding box center [571, 627] width 12 height 12
click at [654, 628] on span "Mark this response as an indication" at bounding box center [659, 628] width 143 height 14
click at [567, 632] on input "checkbox" at bounding box center [571, 627] width 12 height 12
checkbox input "false"
click at [863, 683] on button "Next" at bounding box center [882, 683] width 80 height 24
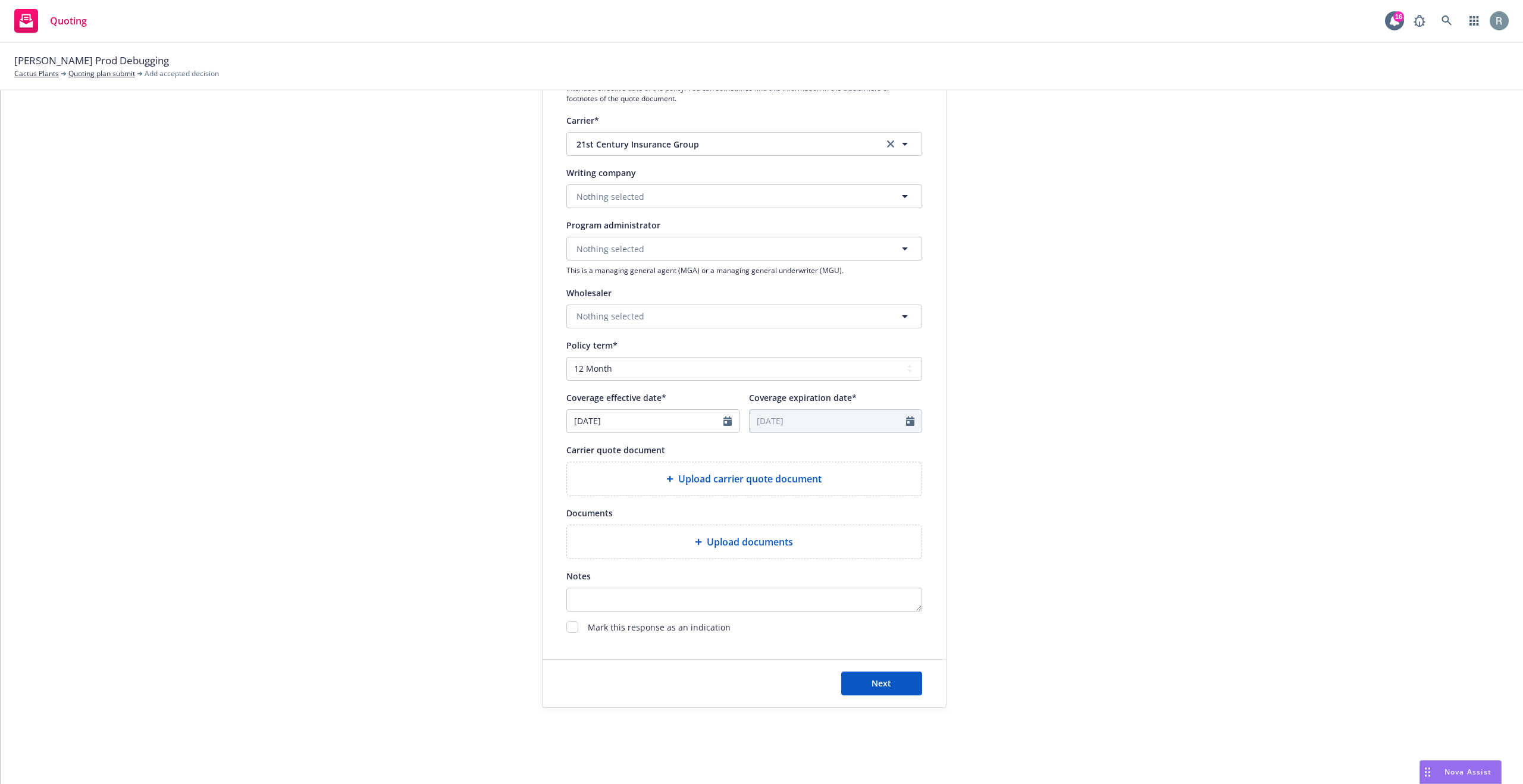
scroll to position [0, 0]
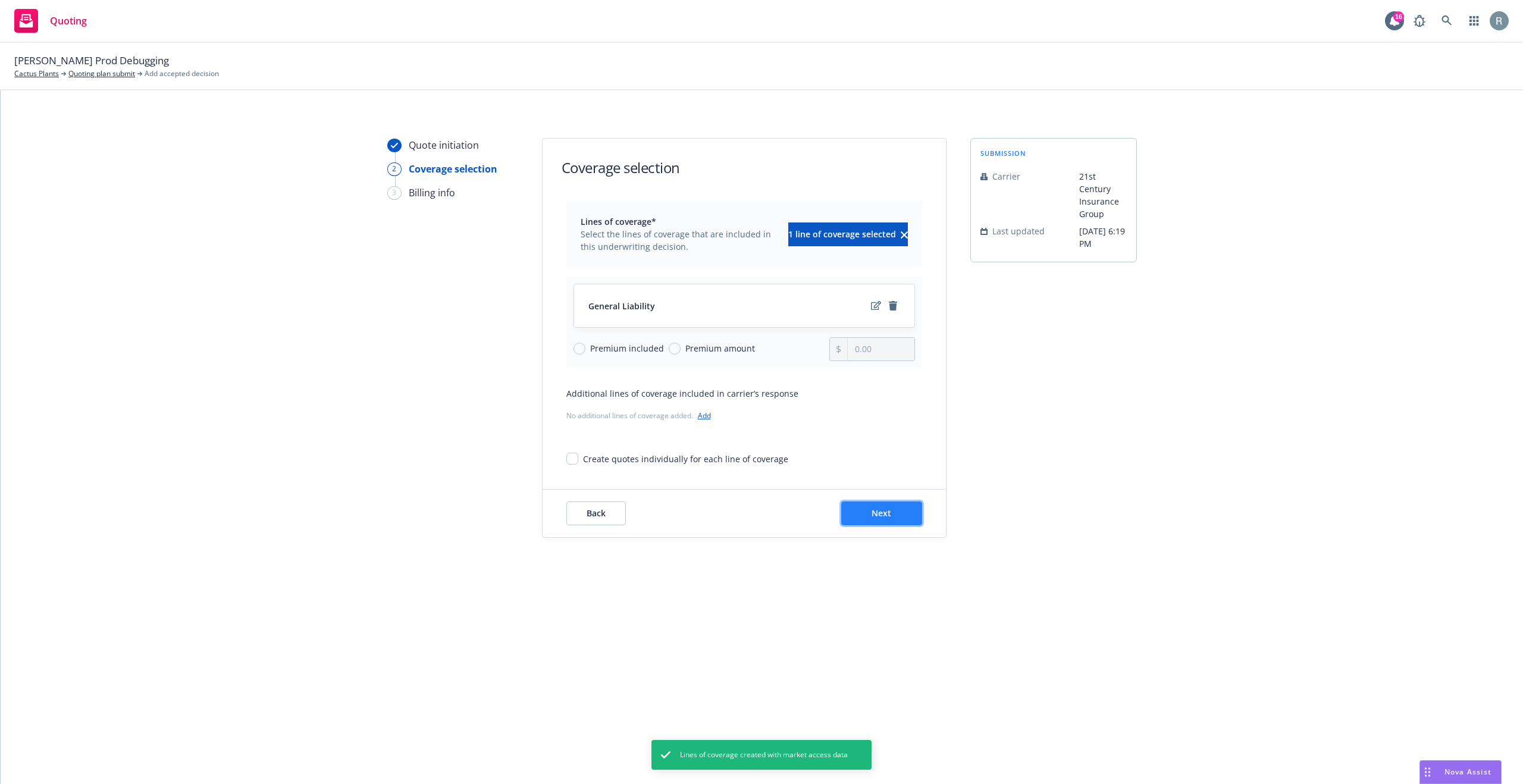
click at [894, 502] on button "Next" at bounding box center [882, 513] width 80 height 24
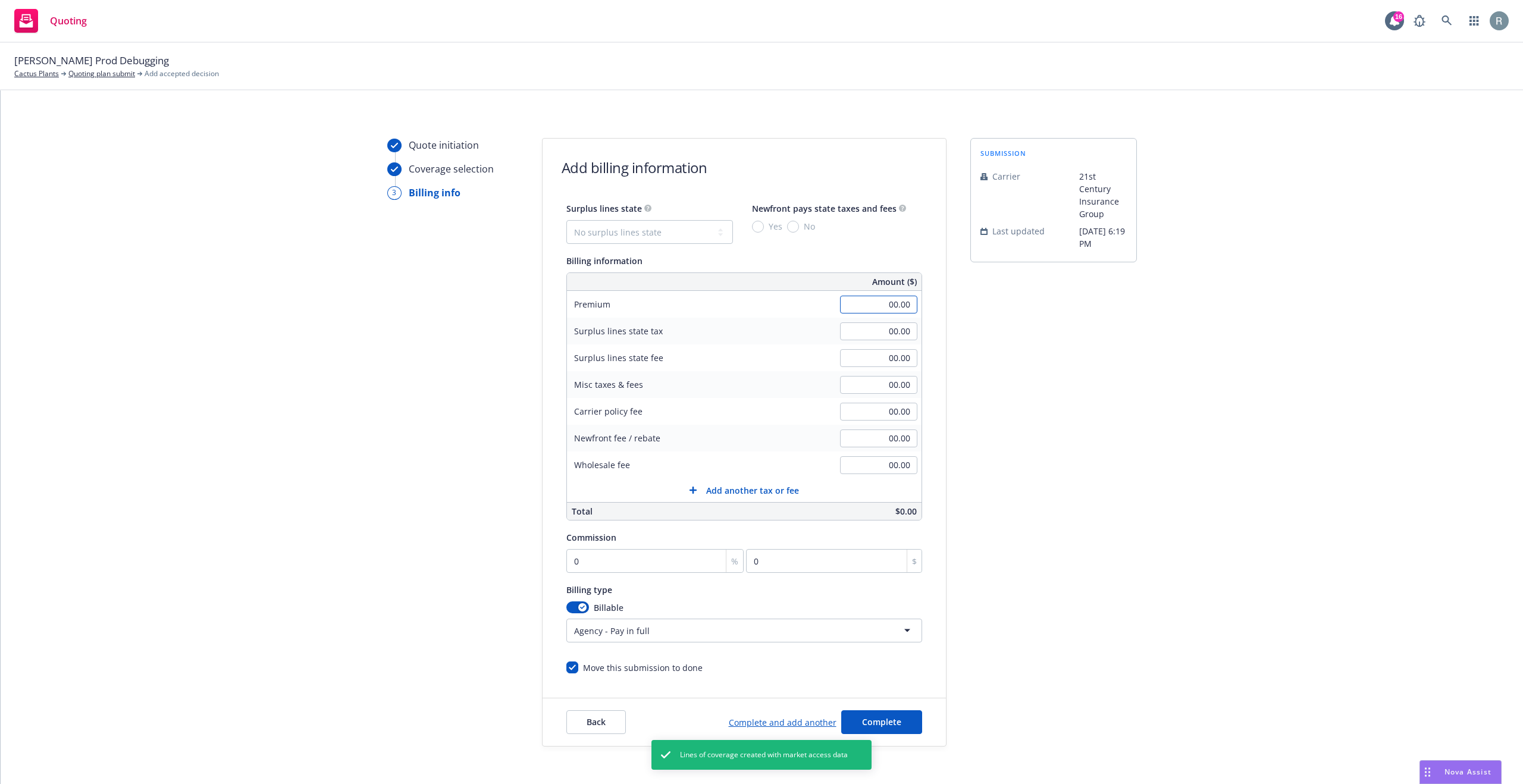
click at [894, 306] on input "00.00" at bounding box center [878, 305] width 77 height 18
type input "50,000.00"
click at [1110, 373] on div "submission Carrier 21st Century Insurance Group Last updated 8/18, 6:19 PM" at bounding box center [1053, 442] width 166 height 609
click at [602, 569] on input "0" at bounding box center [655, 561] width 178 height 24
type input "1"
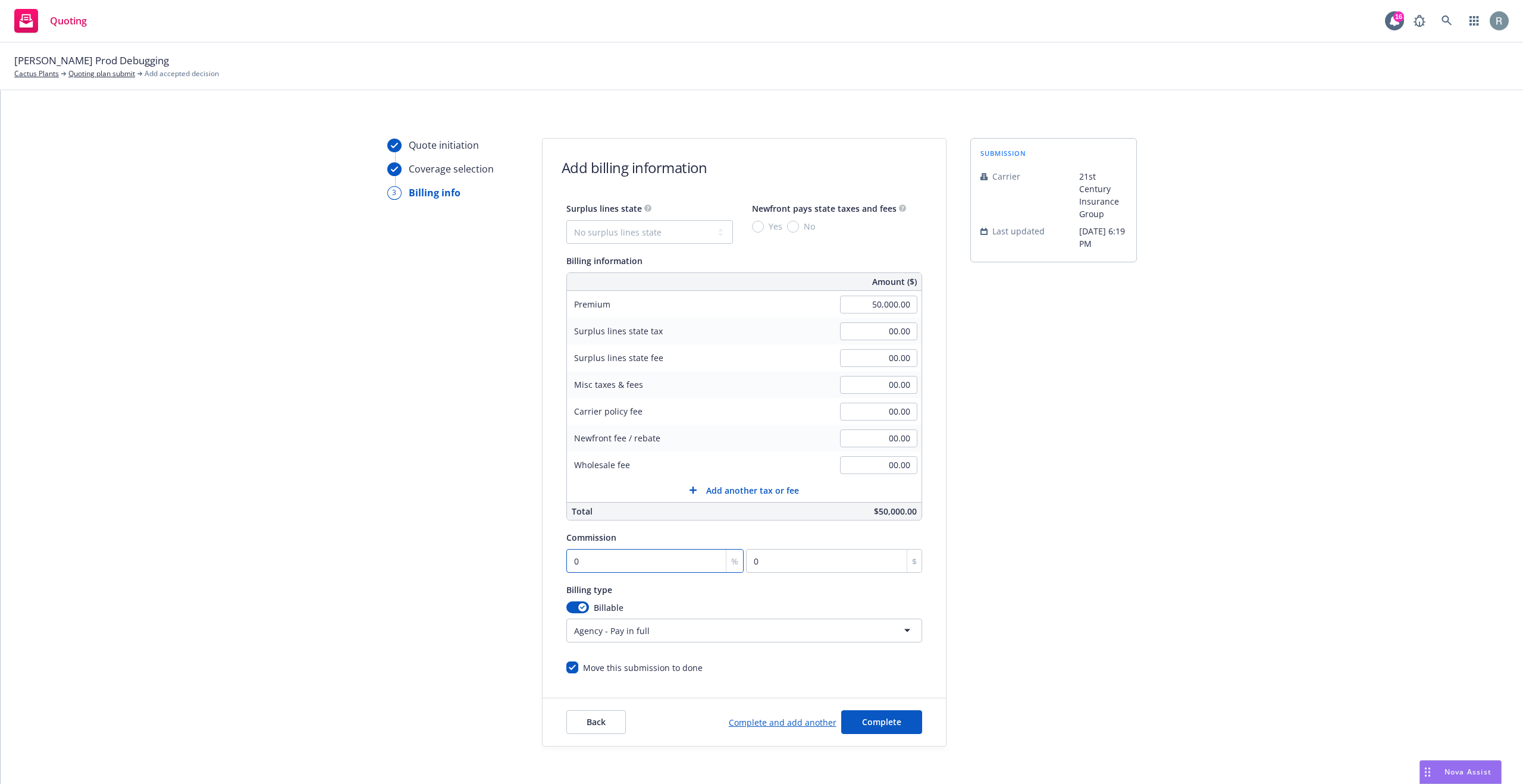
type input "500"
type input "10"
type input "5000"
type input "10"
click at [678, 636] on html "Quoting 16 Randy Prod Debugging Cactus Plants Quoting plan submit Add accepted …" at bounding box center [761, 392] width 1523 height 784
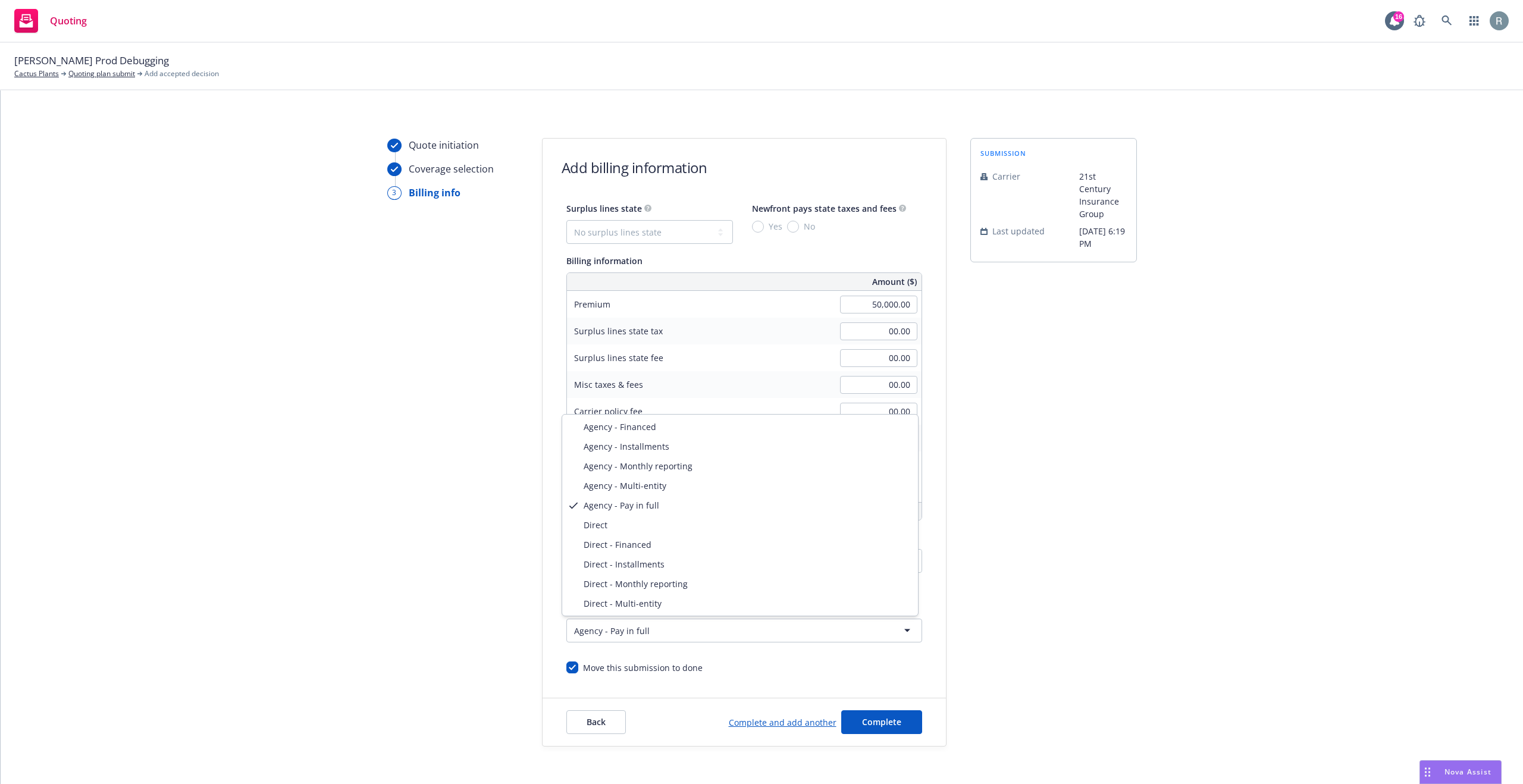
select select "DIRECT"
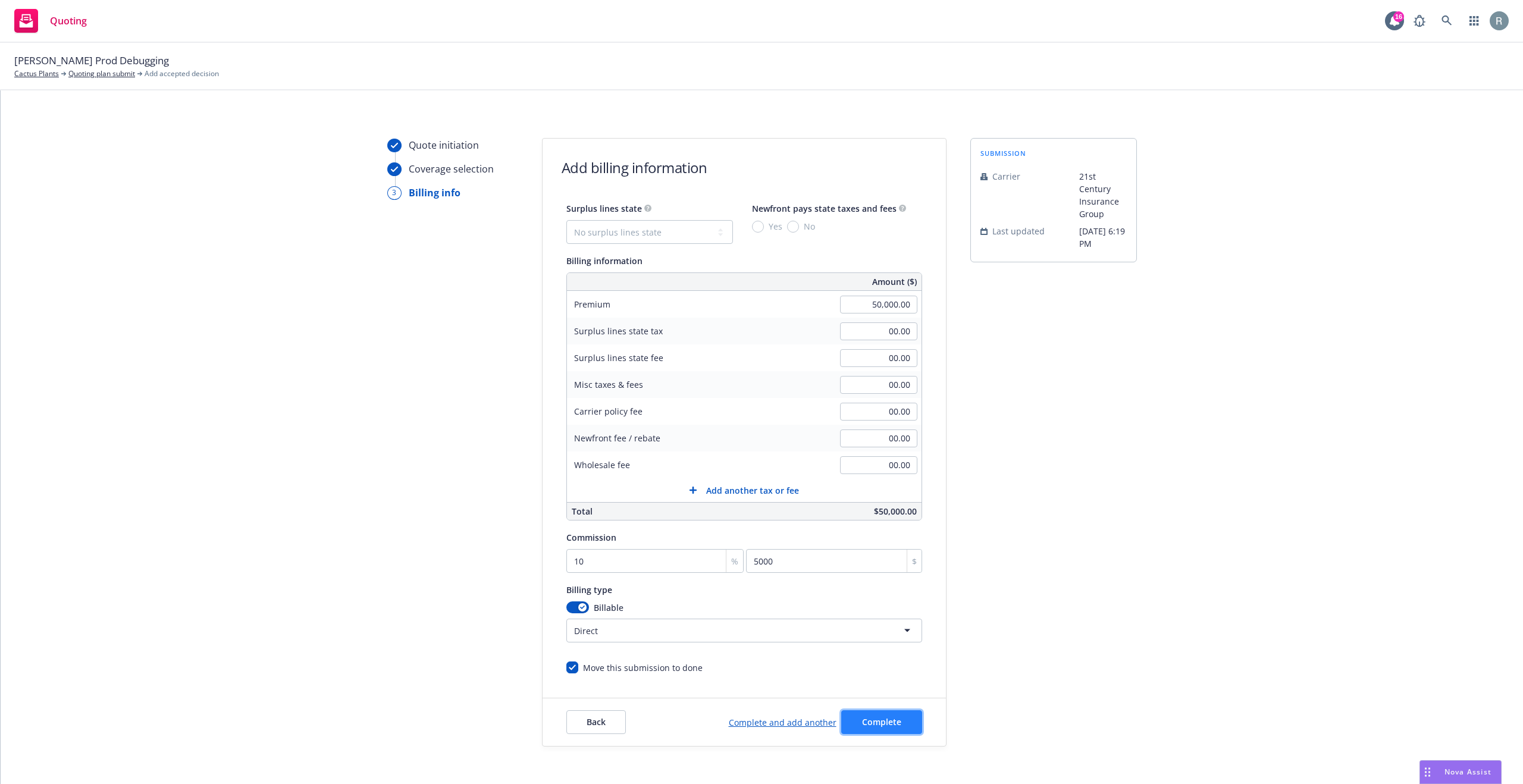
click at [868, 729] on button "Complete" at bounding box center [882, 721] width 80 height 24
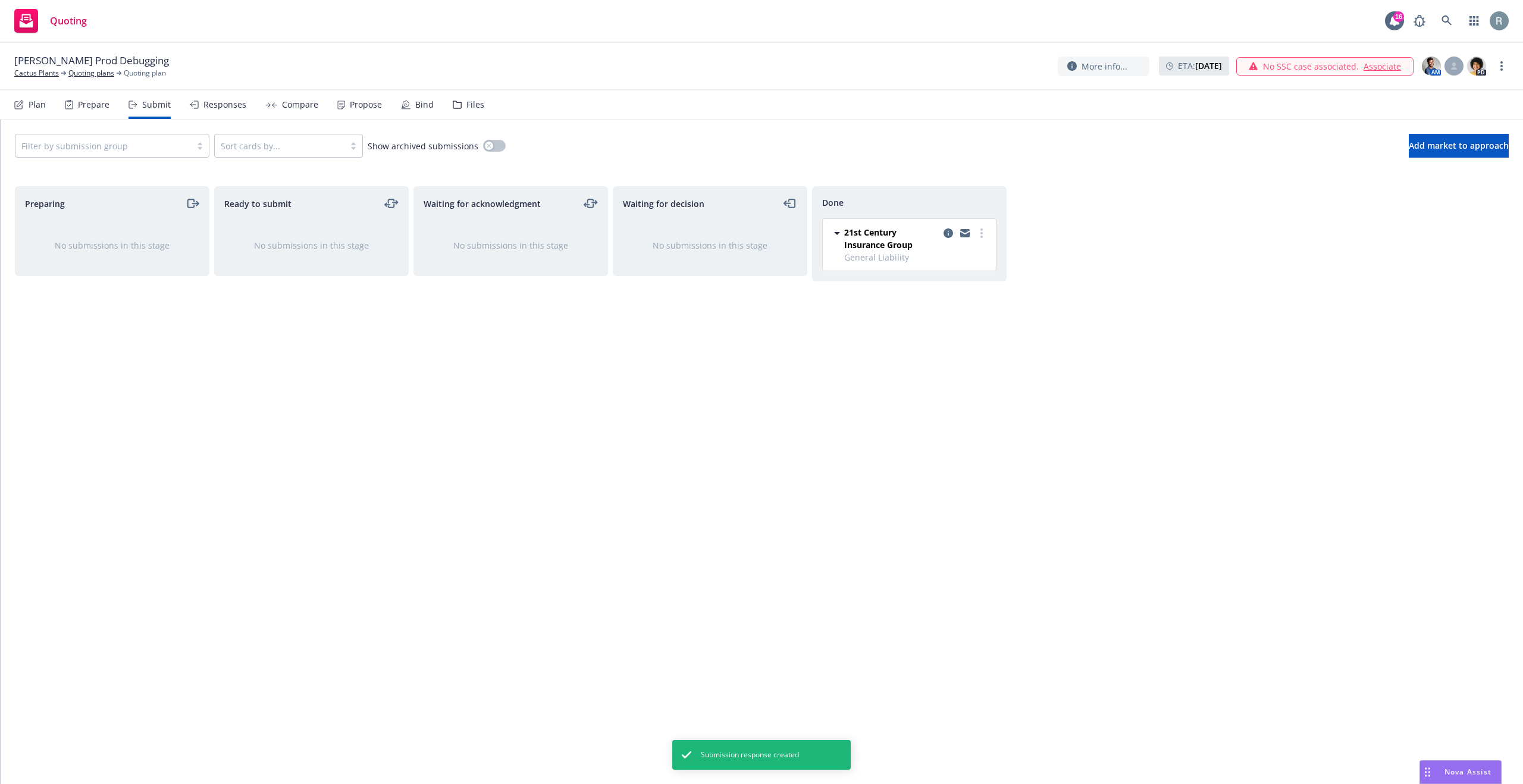
click at [288, 100] on div "Compare" at bounding box center [300, 105] width 37 height 10
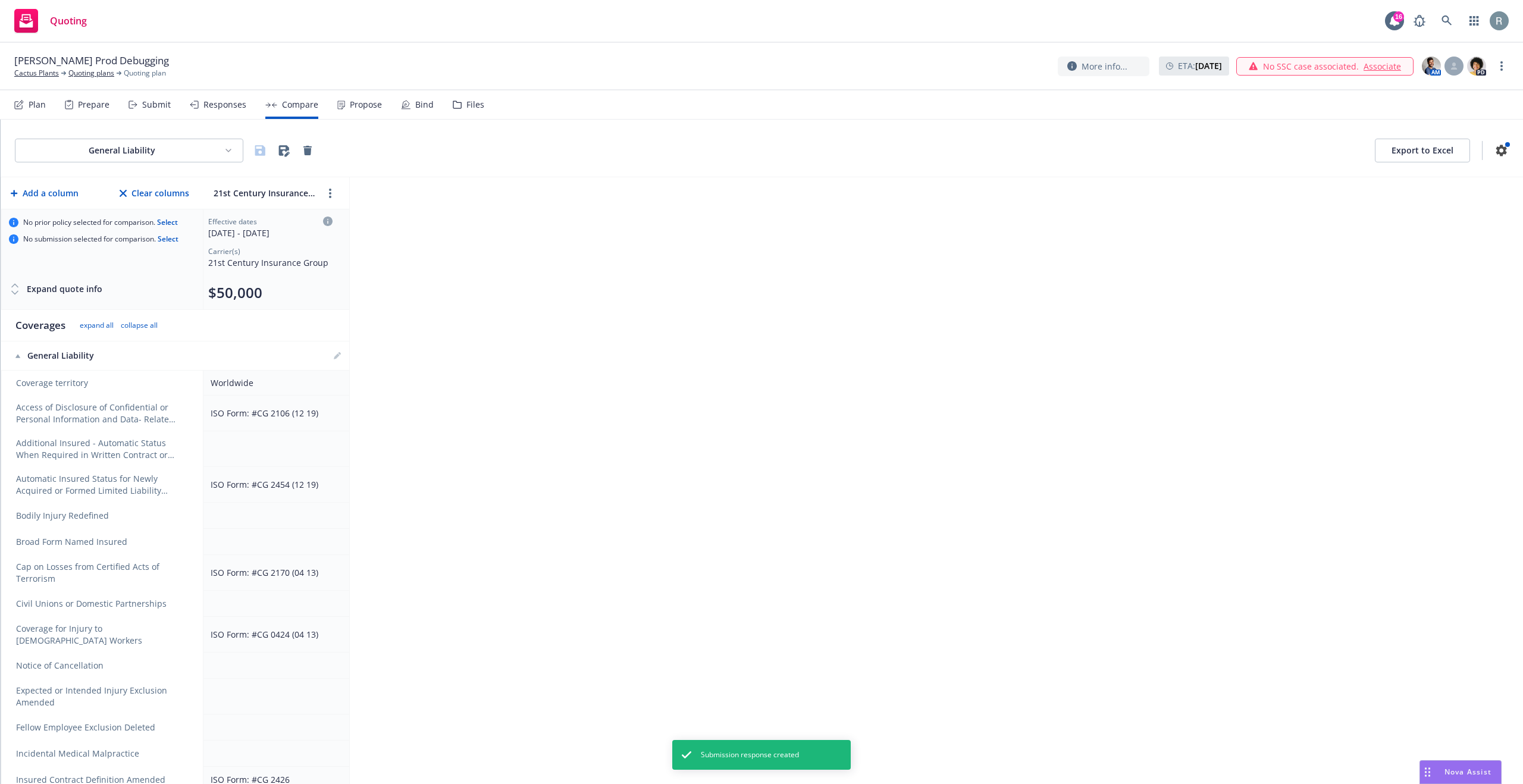
click at [370, 103] on div "Propose" at bounding box center [366, 105] width 32 height 10
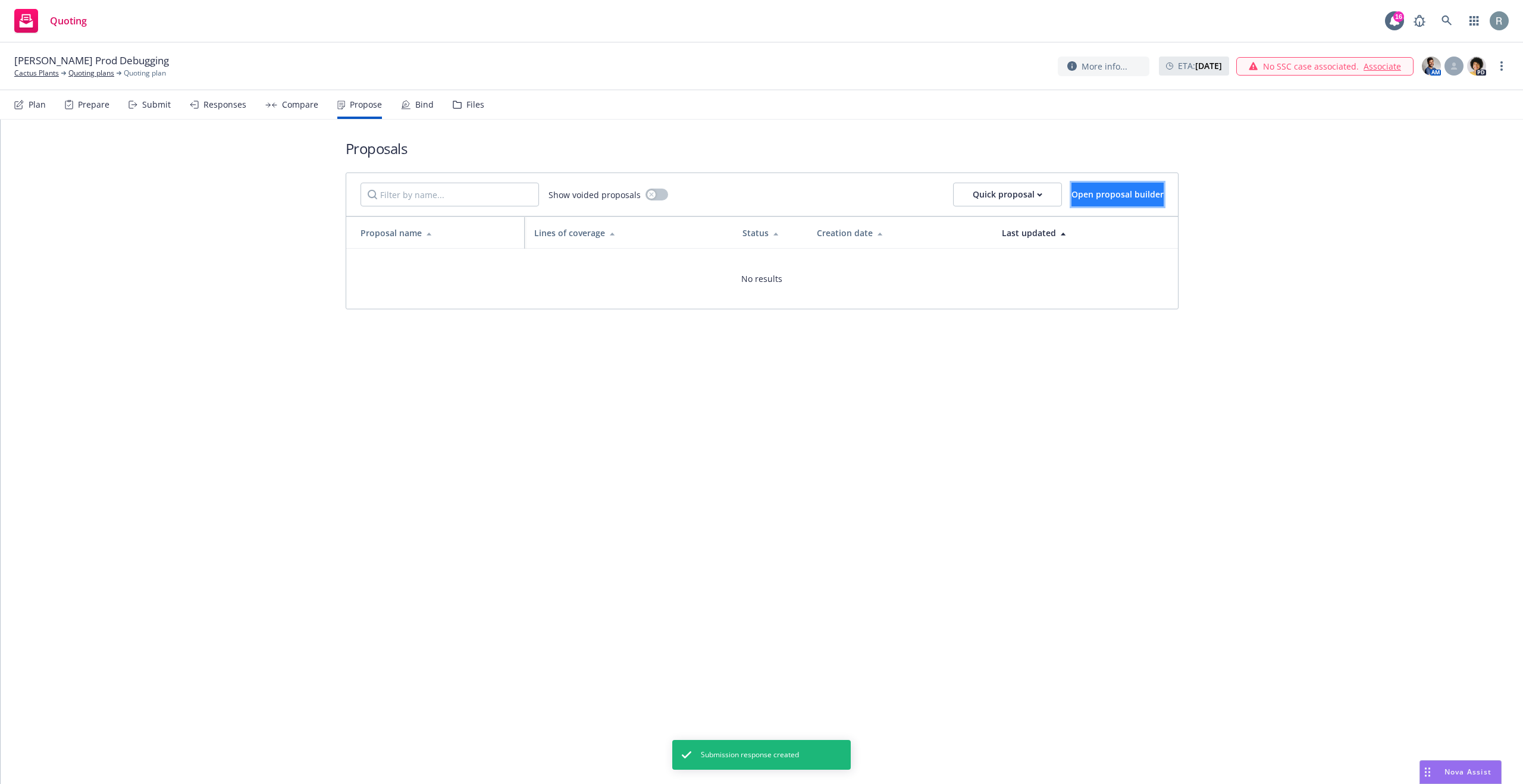
click at [1090, 193] on span "Open proposal builder" at bounding box center [1117, 194] width 92 height 12
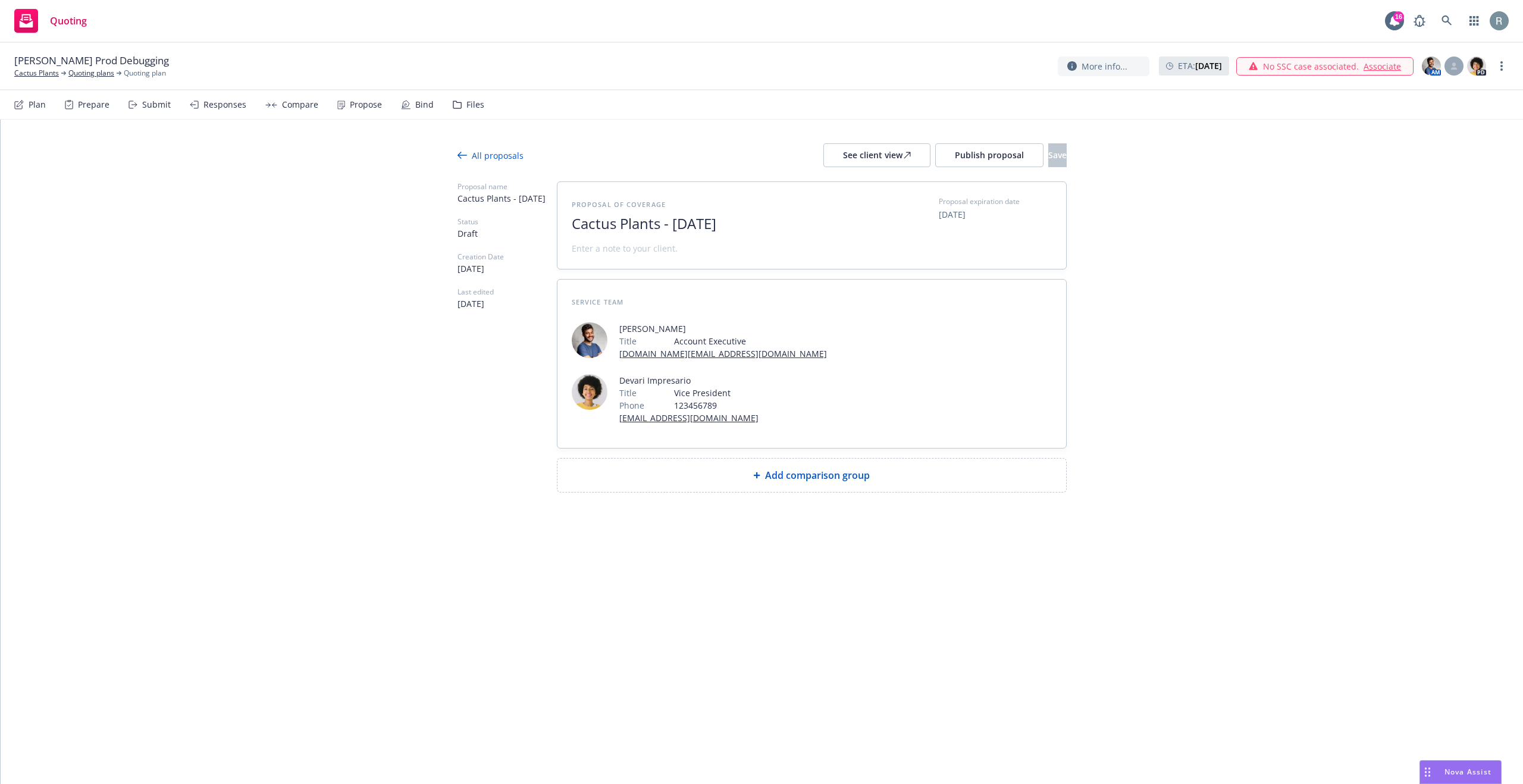
click at [877, 468] on div "Add comparison group" at bounding box center [812, 476] width 490 height 14
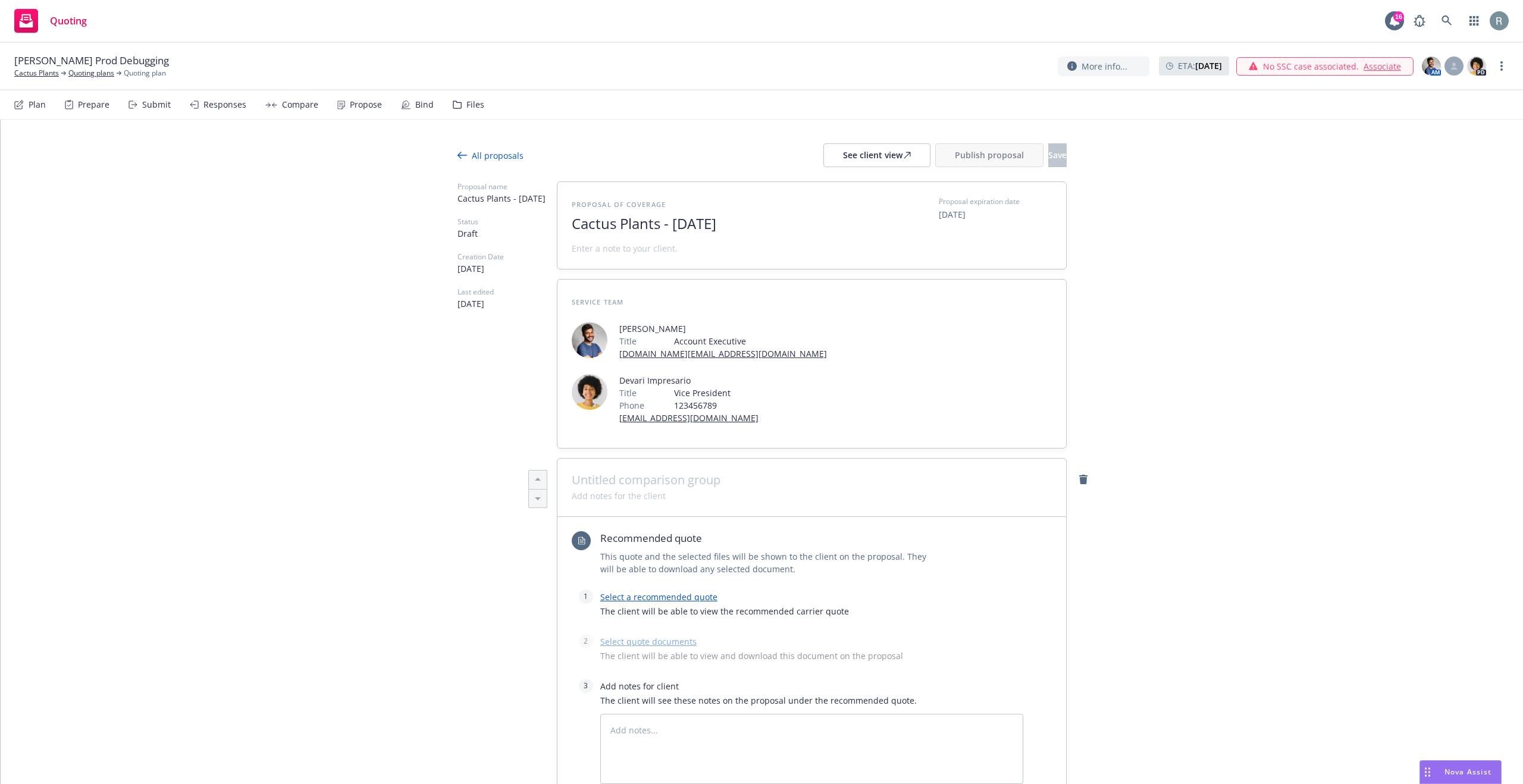
click at [653, 591] on link "Select a recommended quote" at bounding box center [658, 596] width 117 height 12
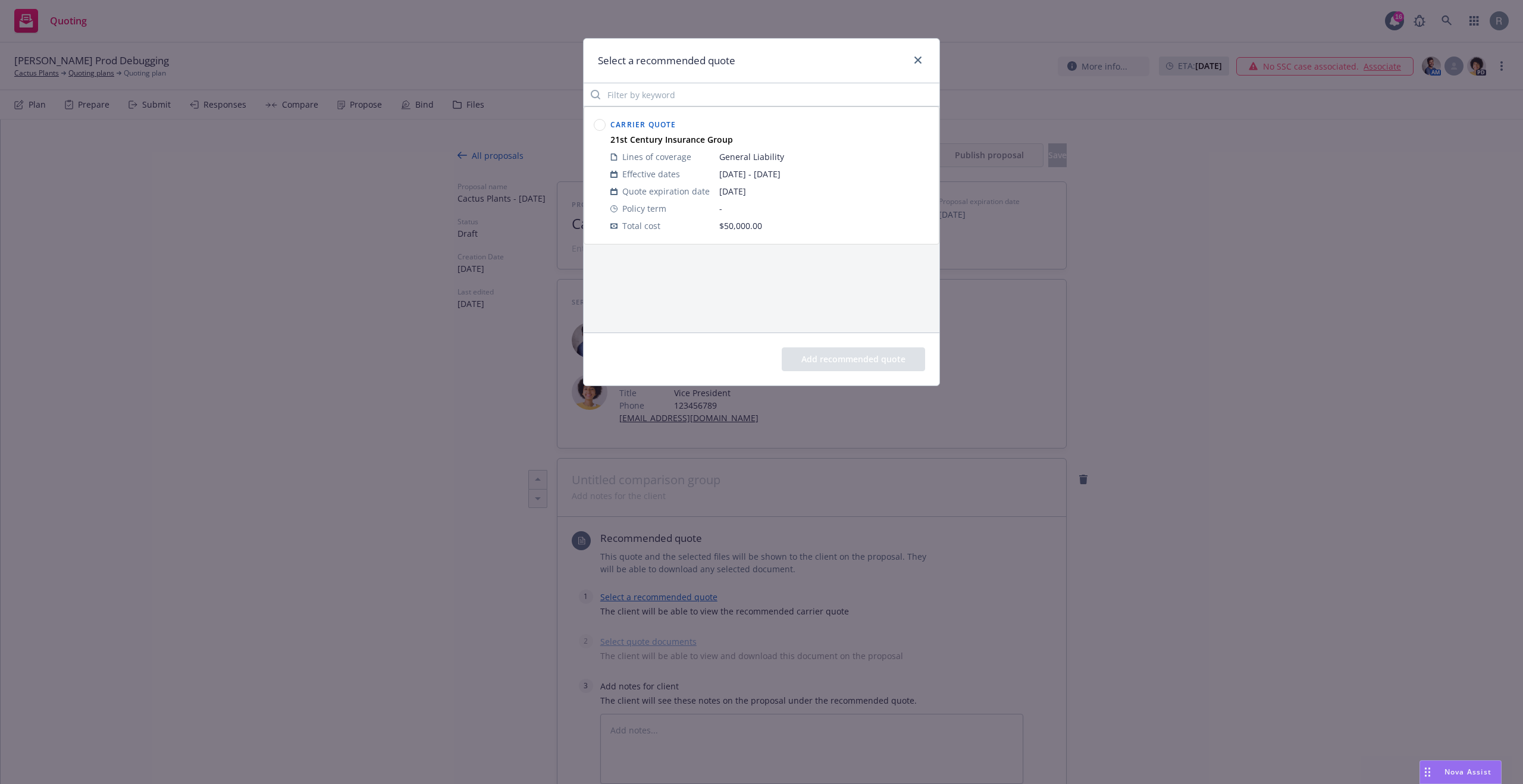
click at [596, 123] on circle at bounding box center [600, 125] width 12 height 12
click at [826, 364] on button "Add recommended quote" at bounding box center [853, 359] width 143 height 24
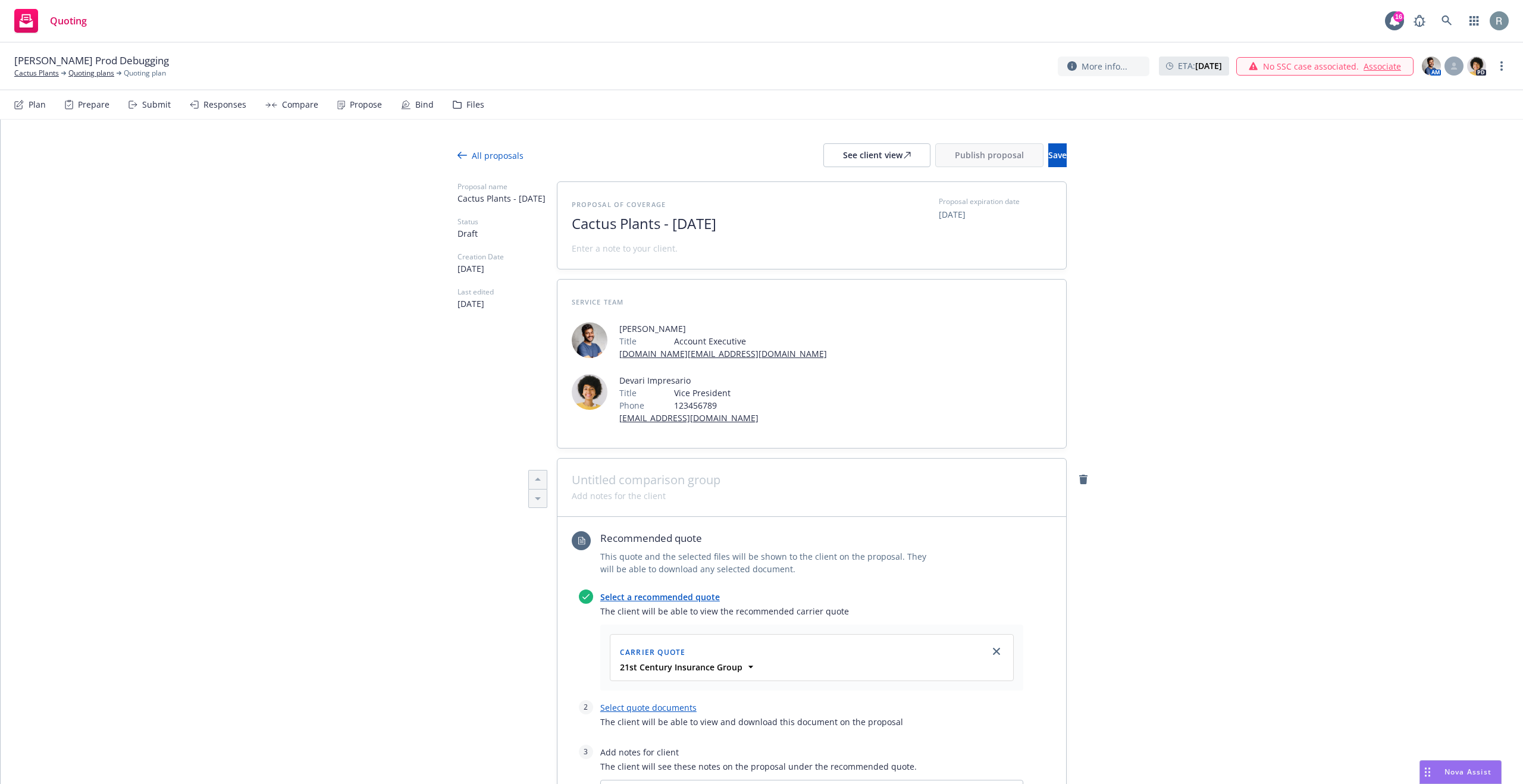
click at [1050, 141] on div "All proposals See client view Publish proposal Save Proposal name Cactus Plants…" at bounding box center [762, 688] width 609 height 1138
click at [1048, 150] on button "Save" at bounding box center [1057, 155] width 19 height 24
click at [969, 157] on span "Publish proposal" at bounding box center [989, 155] width 69 height 12
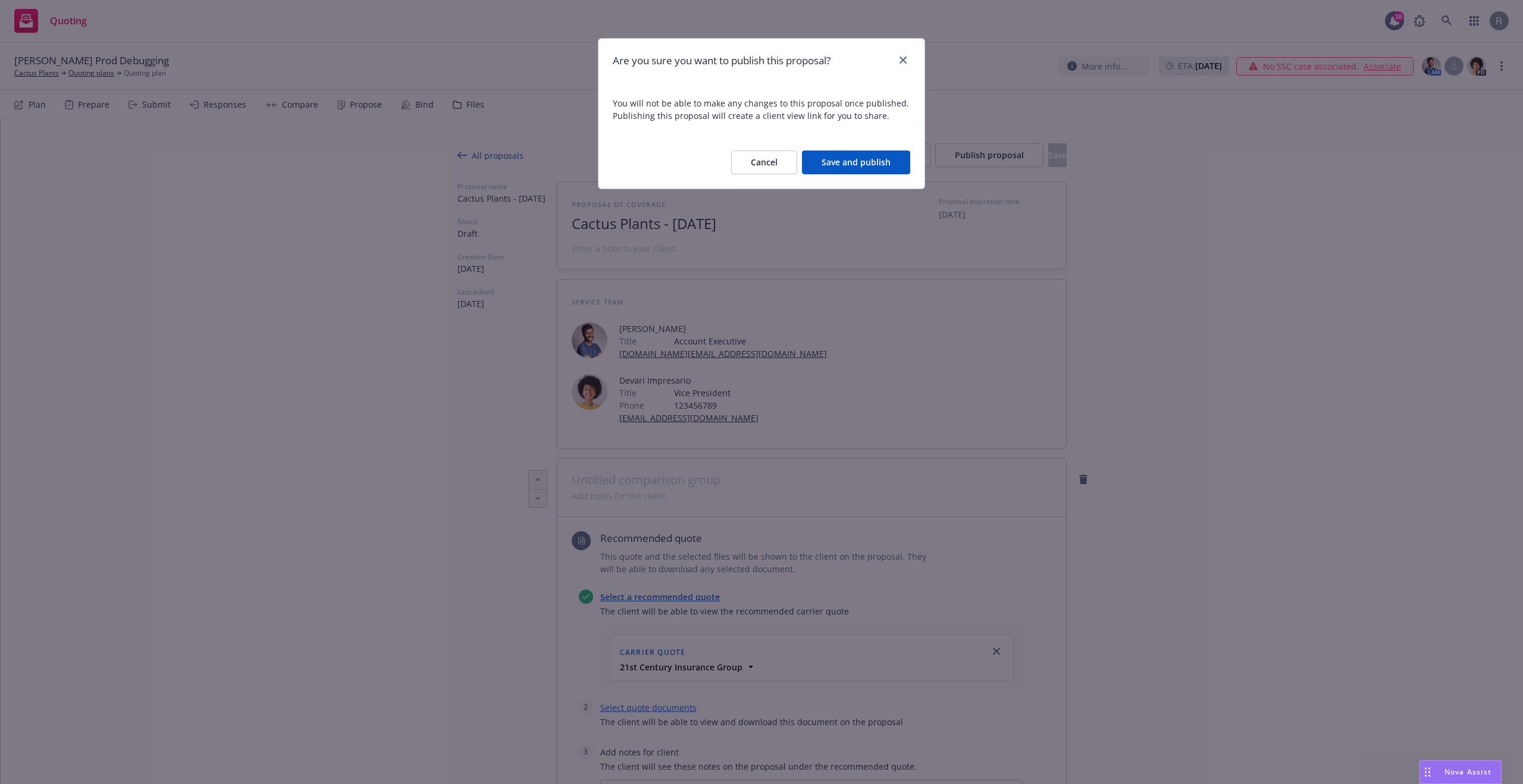
click at [862, 162] on button "Save and publish" at bounding box center [856, 162] width 108 height 24
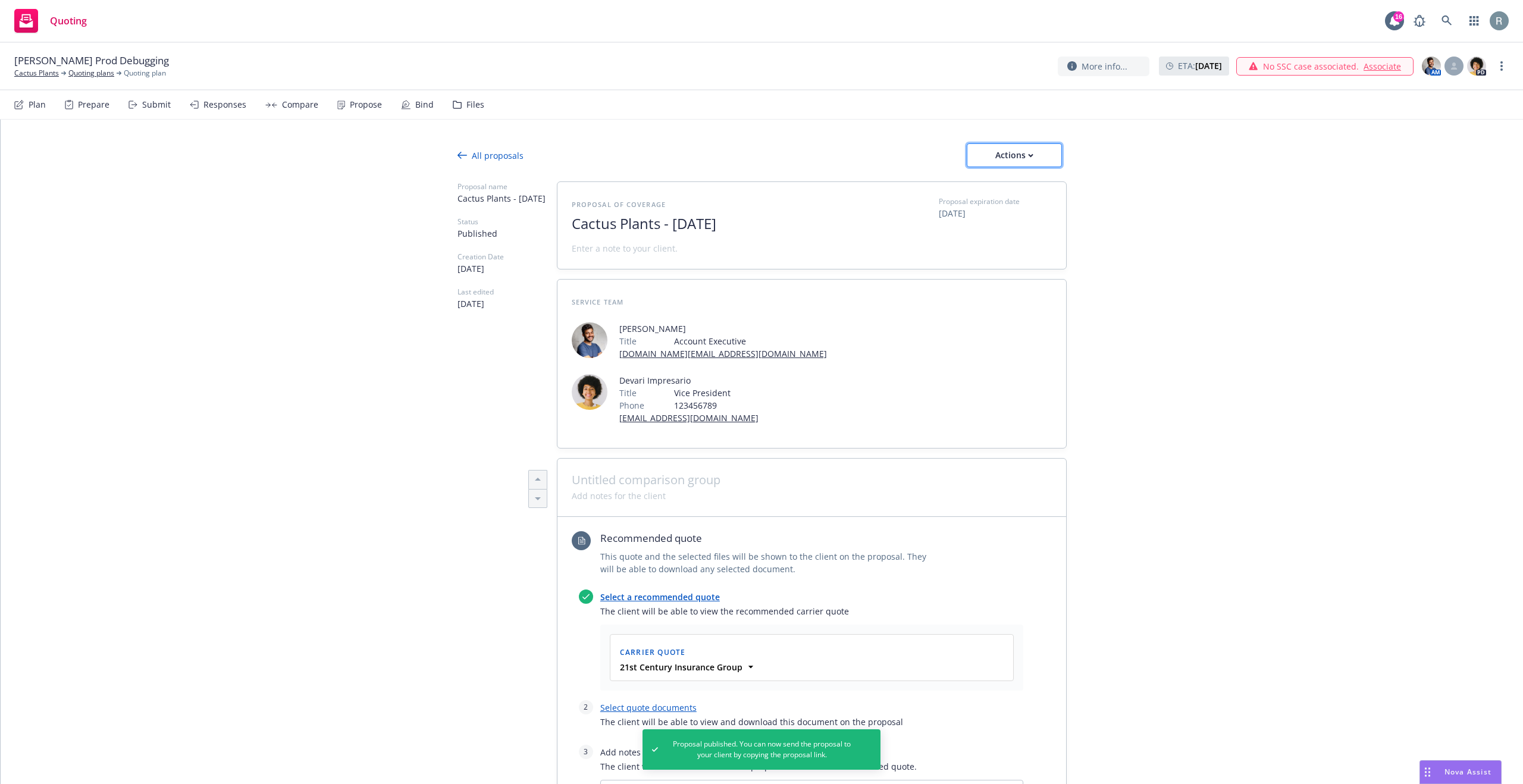
click at [1011, 153] on div "Actions" at bounding box center [1014, 155] width 56 height 22
click at [1014, 214] on span "See client view" at bounding box center [1007, 209] width 88 height 12
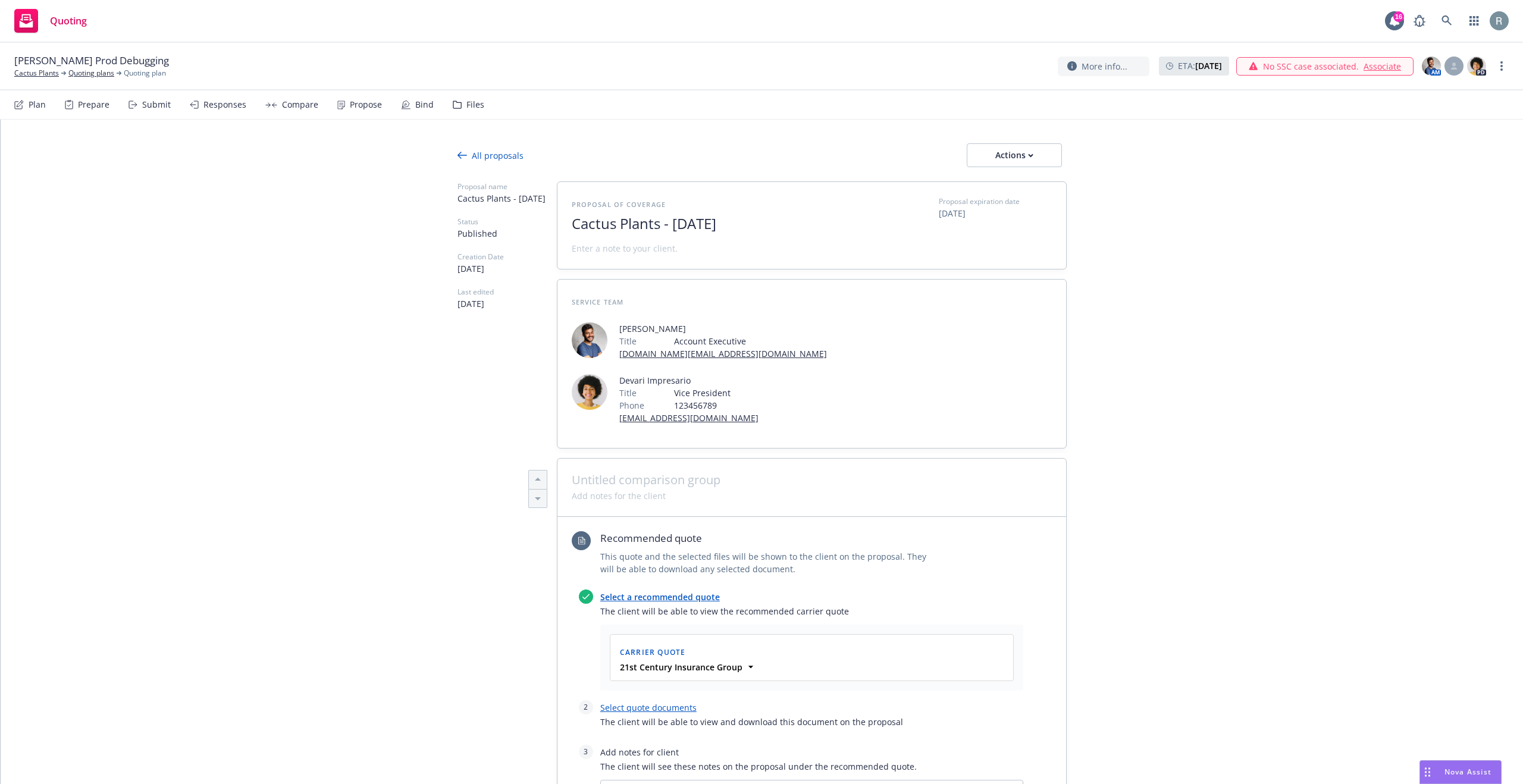
click at [375, 104] on div "Propose" at bounding box center [366, 105] width 32 height 10
type textarea "x"
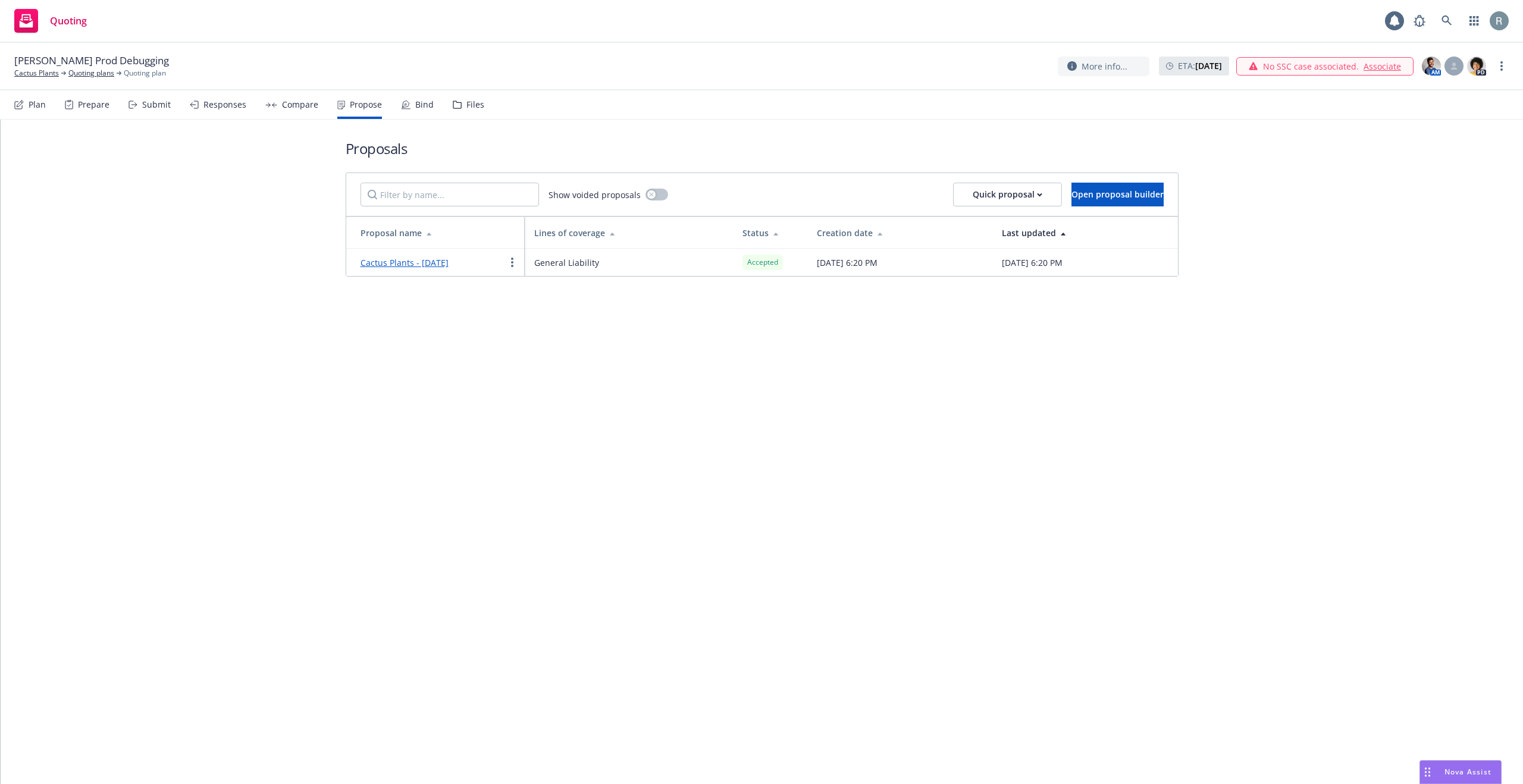
click at [423, 105] on div "Bind" at bounding box center [424, 105] width 19 height 10
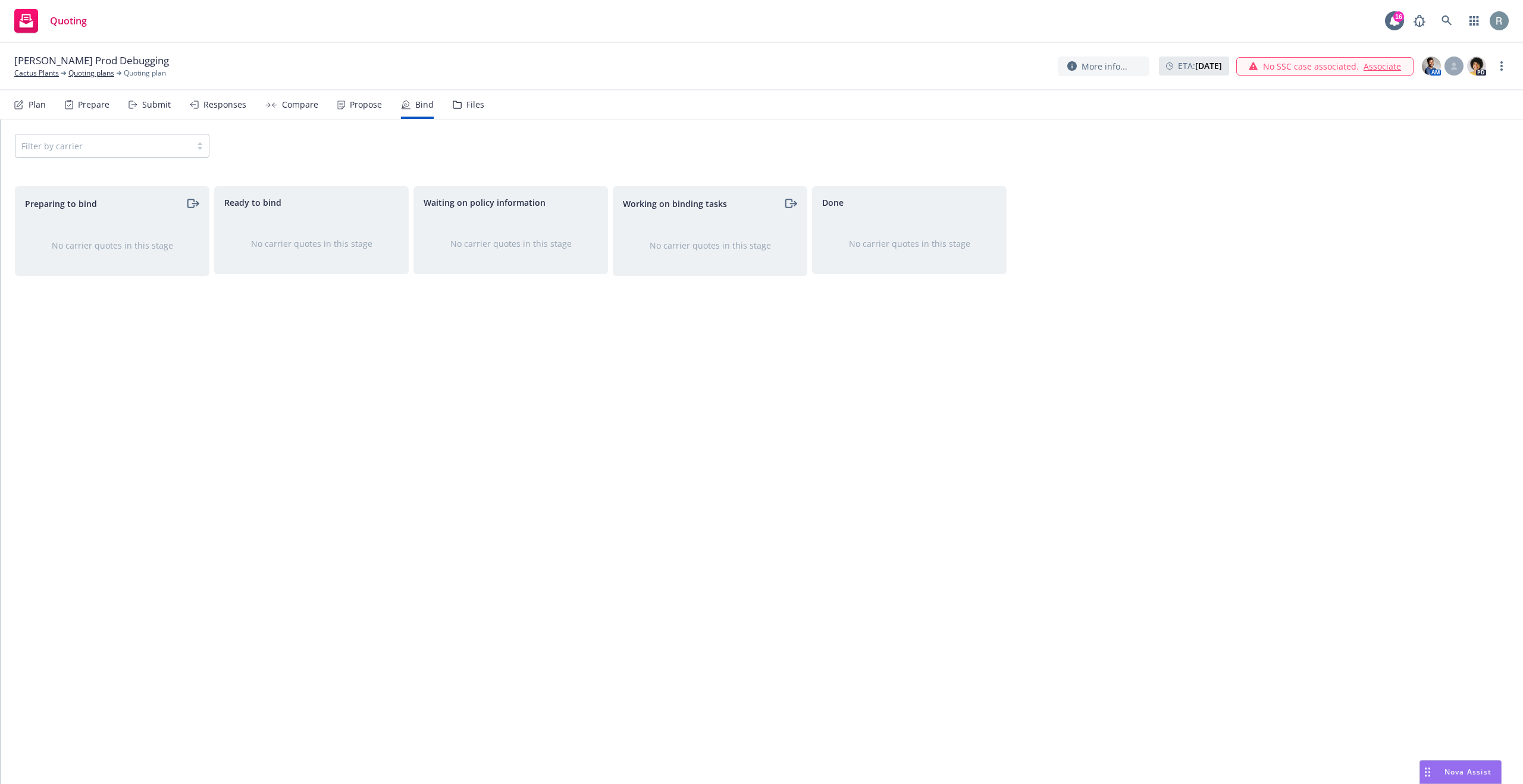
click at [89, 231] on div "No carrier quotes in this stage" at bounding box center [112, 245] width 193 height 51
click at [366, 107] on div "Propose" at bounding box center [366, 105] width 32 height 10
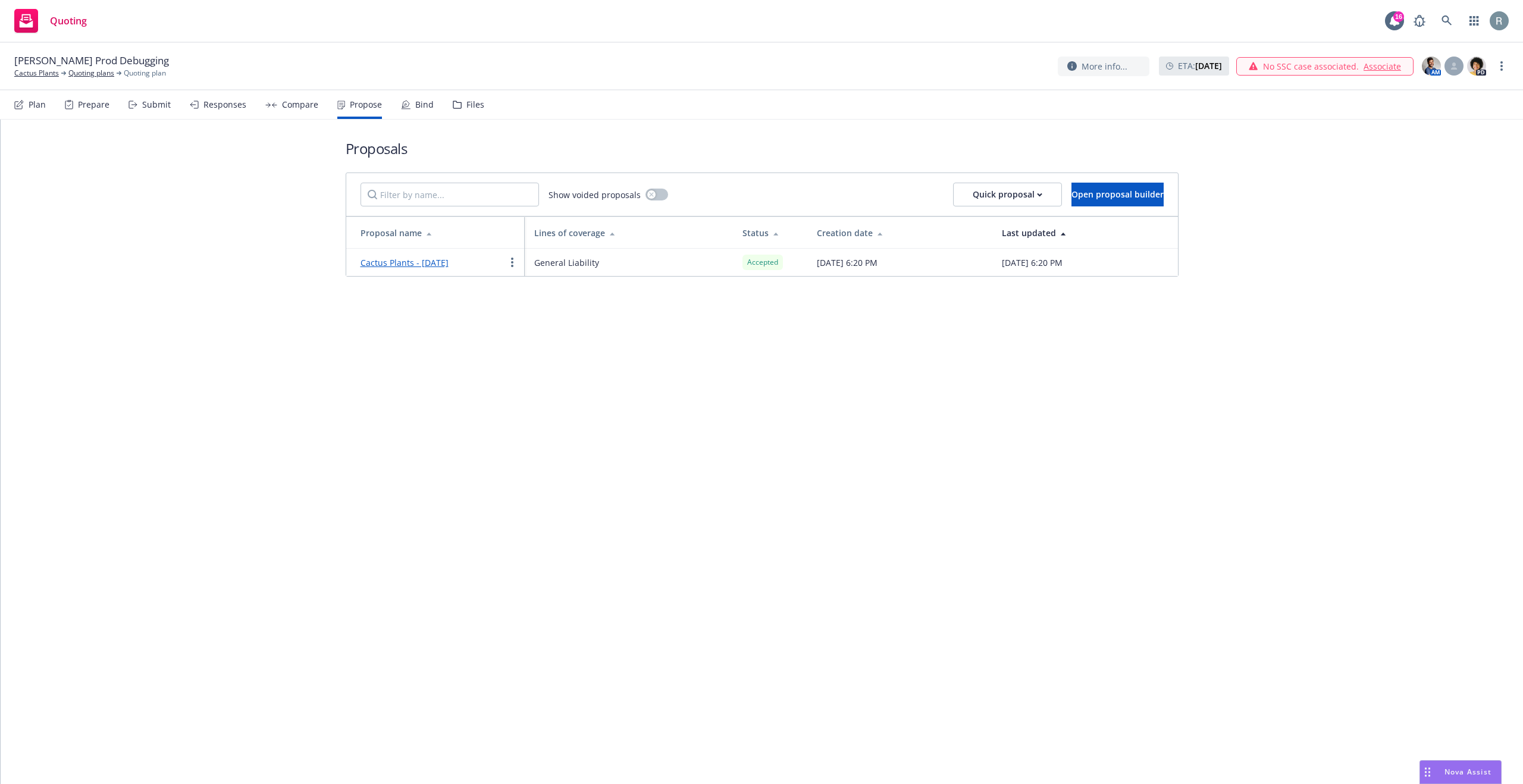
click at [406, 107] on icon at bounding box center [405, 105] width 10 height 10
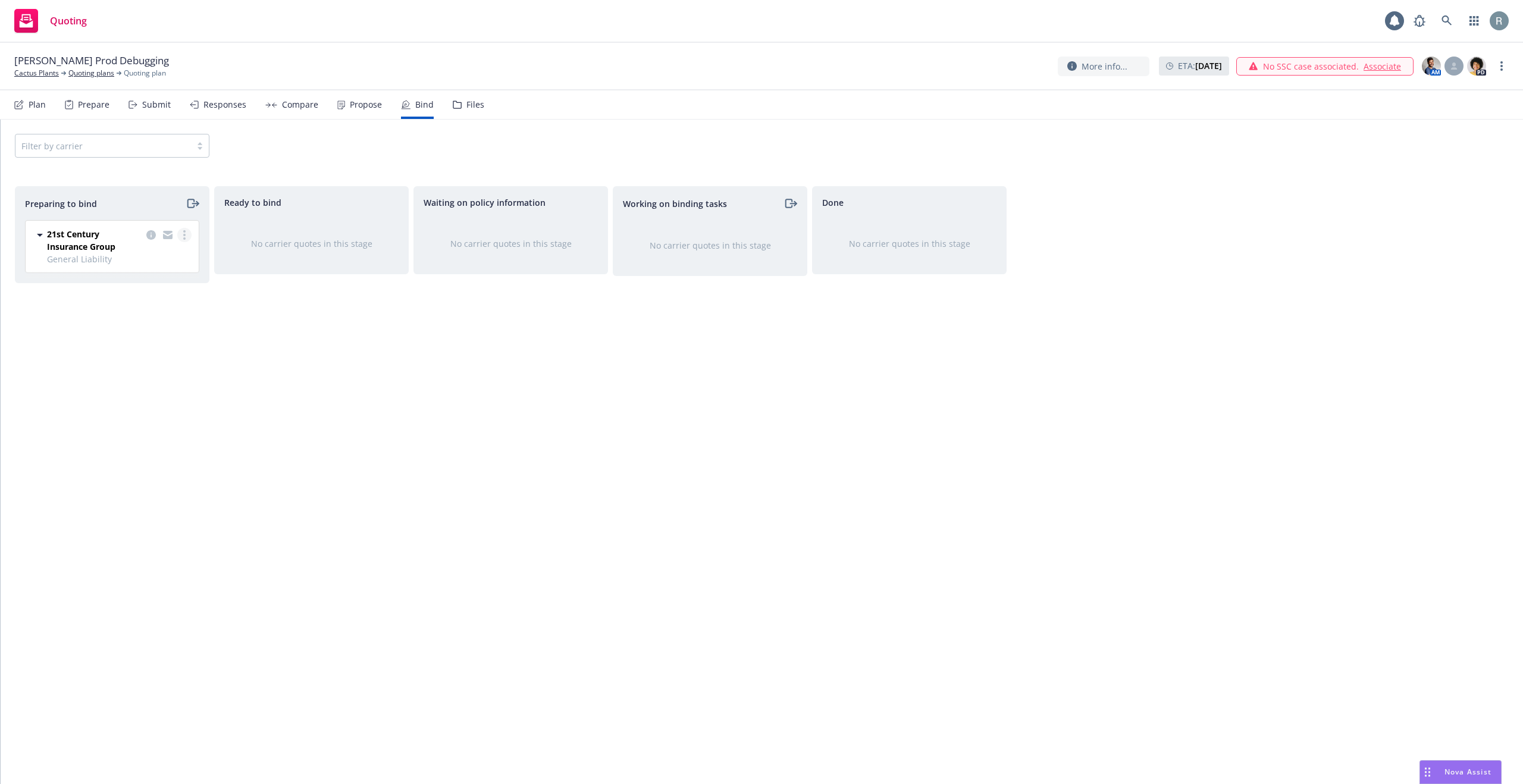
click at [182, 237] on link "more" at bounding box center [184, 235] width 14 height 14
click at [140, 264] on span "Complete preparation" at bounding box center [132, 258] width 116 height 12
click at [383, 232] on circle "more" at bounding box center [384, 232] width 3 height 3
click at [355, 264] on link "Log bind order" at bounding box center [336, 257] width 107 height 24
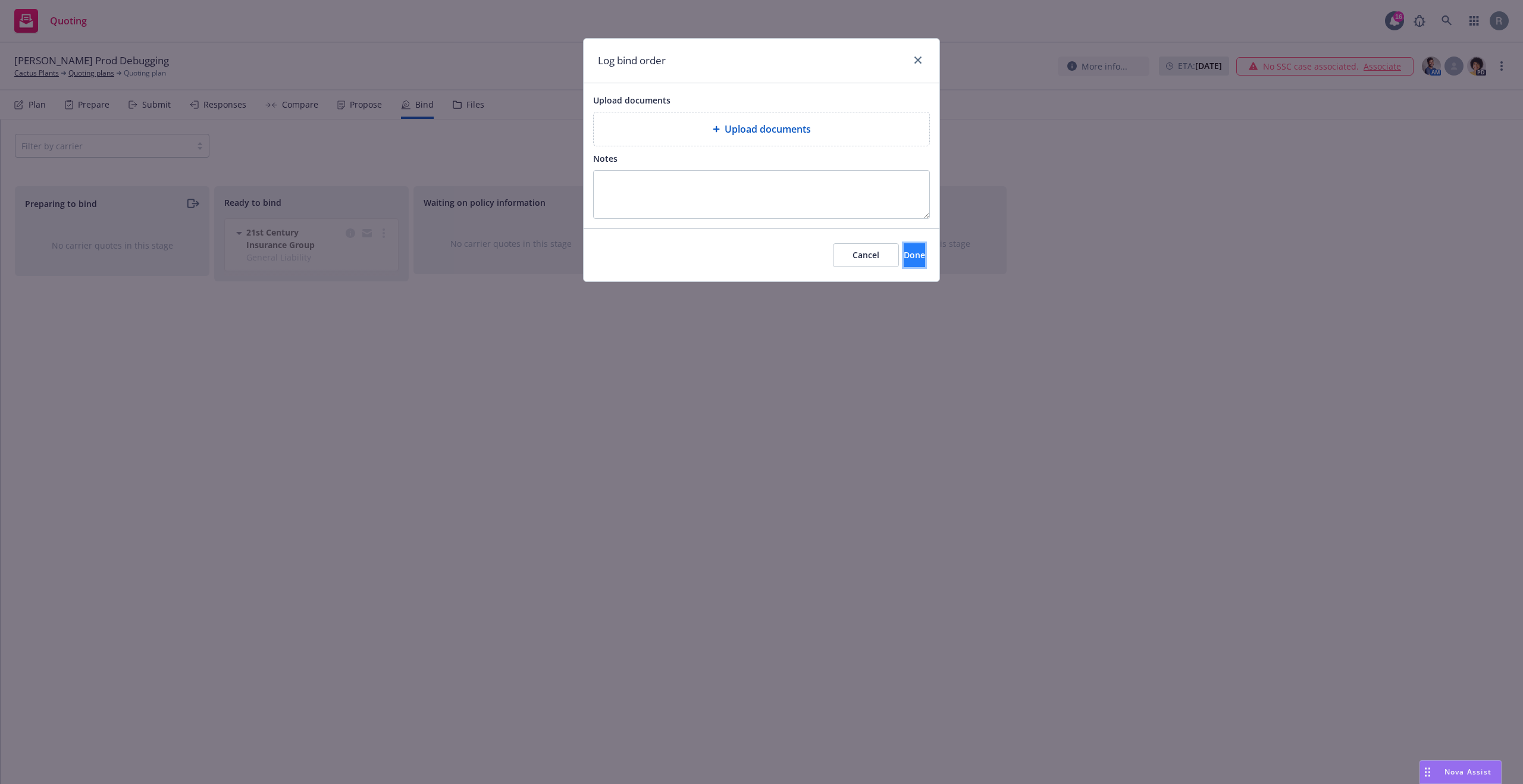
click at [910, 257] on button "Done" at bounding box center [915, 255] width 21 height 24
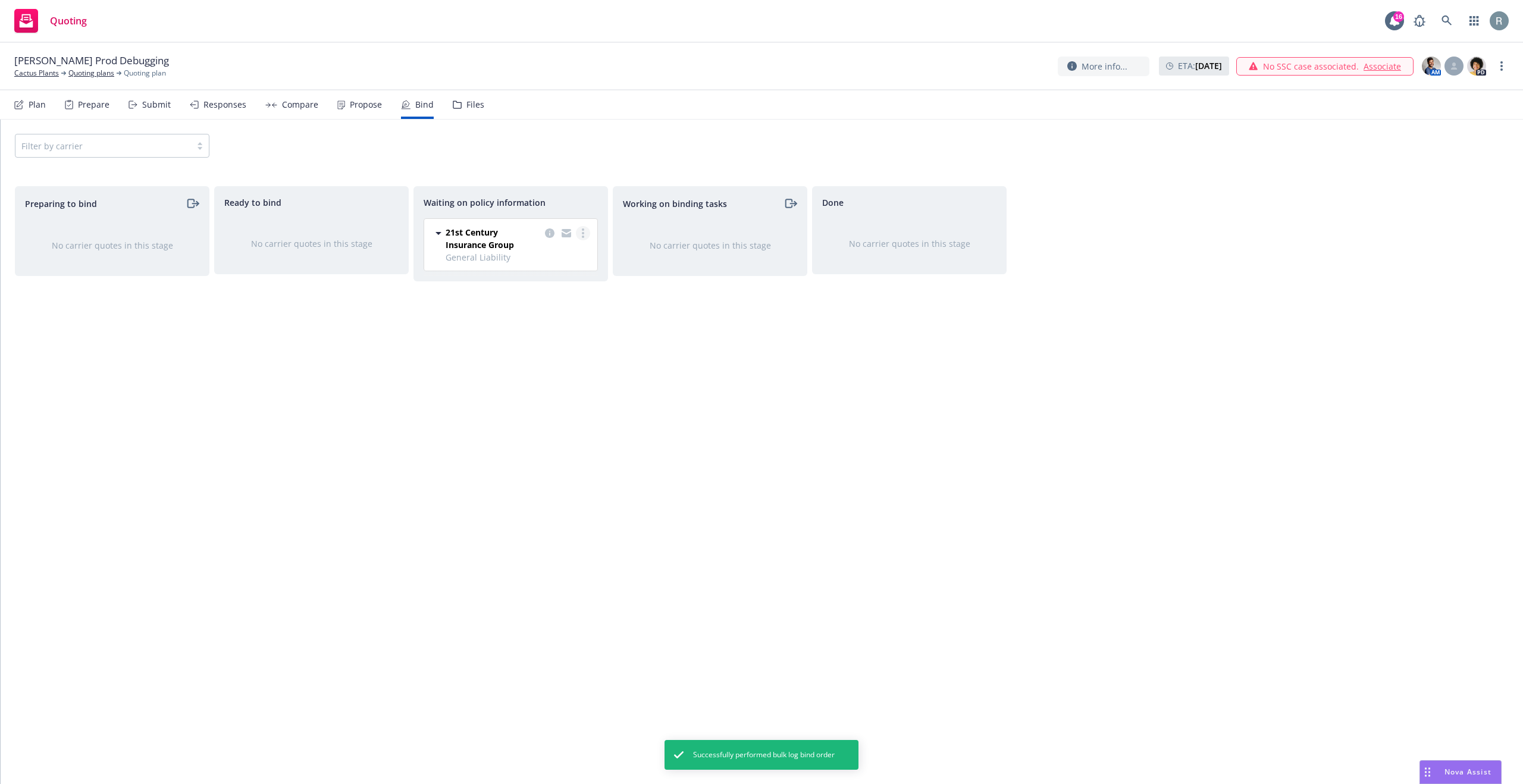
click at [583, 233] on circle "more" at bounding box center [583, 232] width 3 height 3
click at [541, 257] on span "Create policies" at bounding box center [526, 257] width 88 height 12
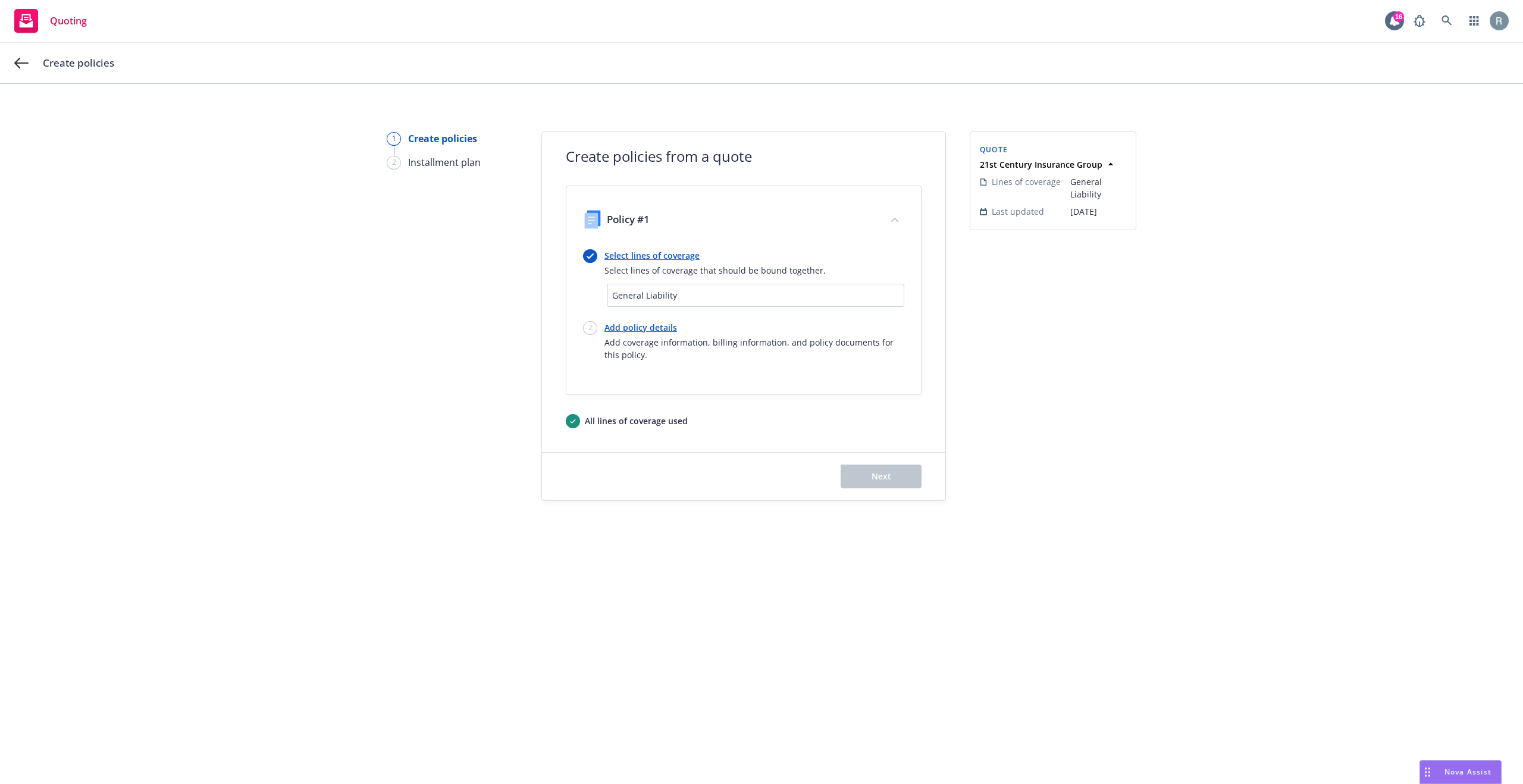
click at [684, 297] on span "General Liability" at bounding box center [756, 295] width 287 height 13
click at [636, 332] on link "Add policy details" at bounding box center [754, 327] width 300 height 13
select select "12"
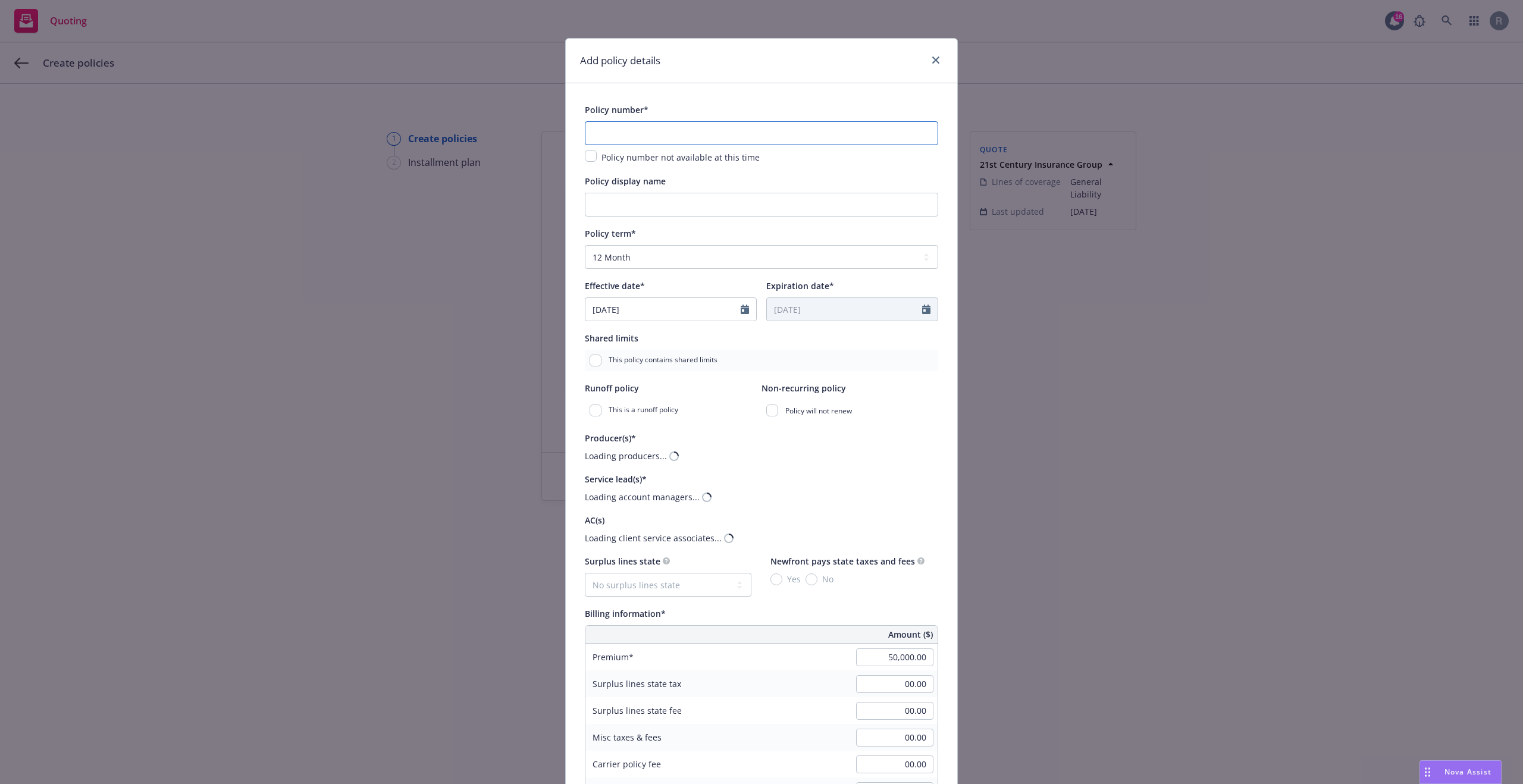
click at [659, 136] on input "text" at bounding box center [761, 133] width 353 height 24
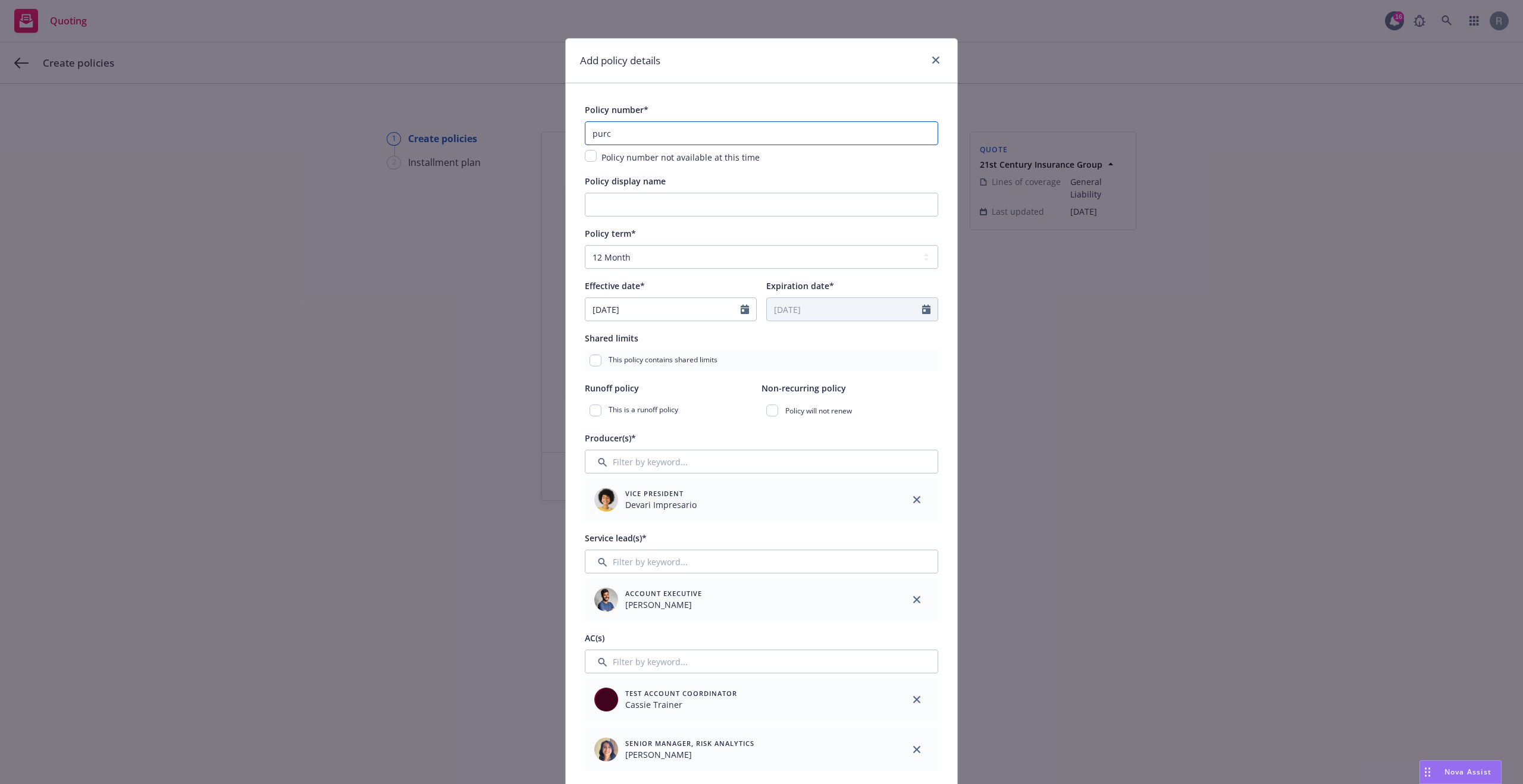
type input "purch"
type input "PURCH-9882 Missing Policy Start as Billable Entity - Direct"
paste input "PURCH-9882 Missing Policy Start as Billable Entity - Direct"
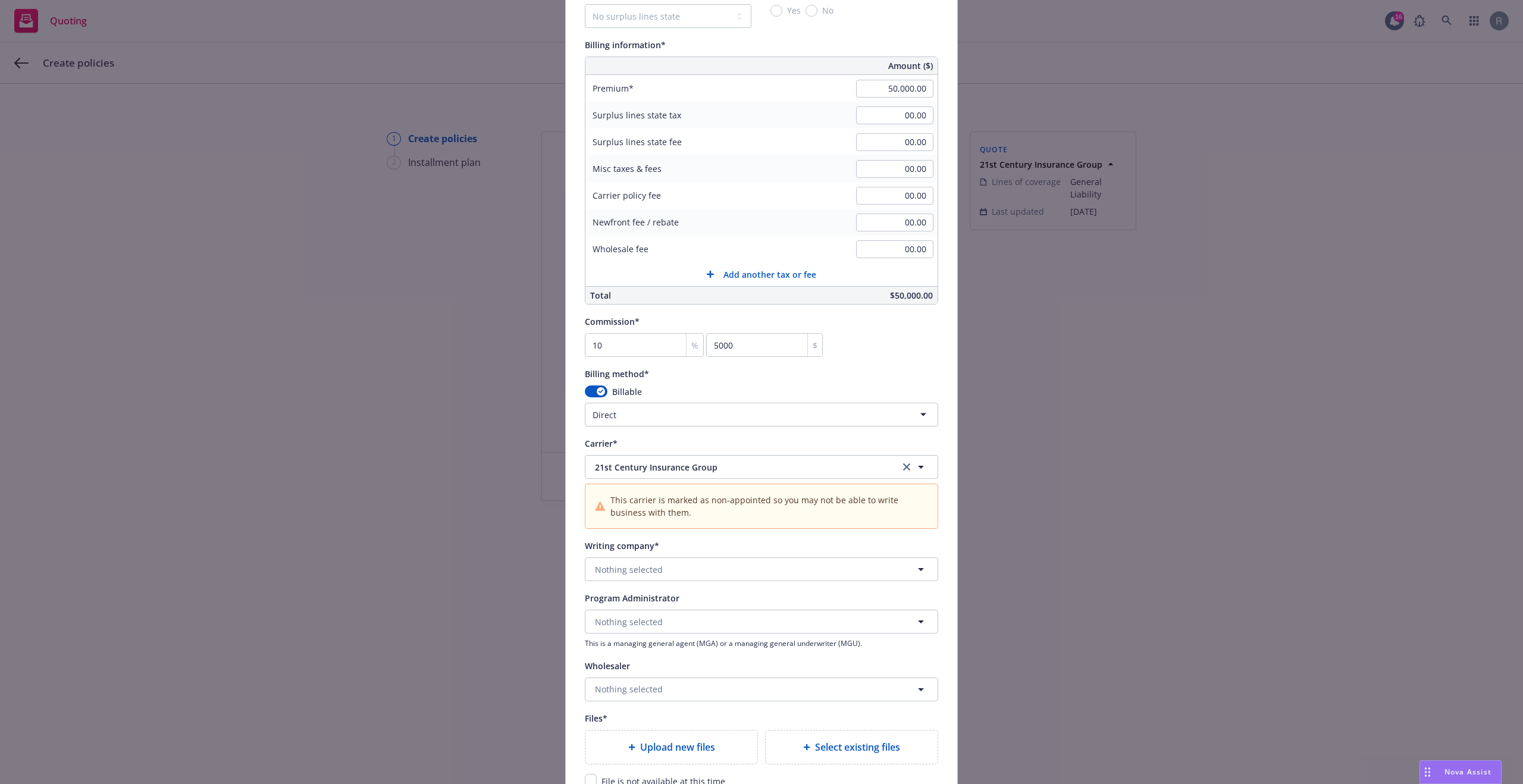
scroll to position [917, 0]
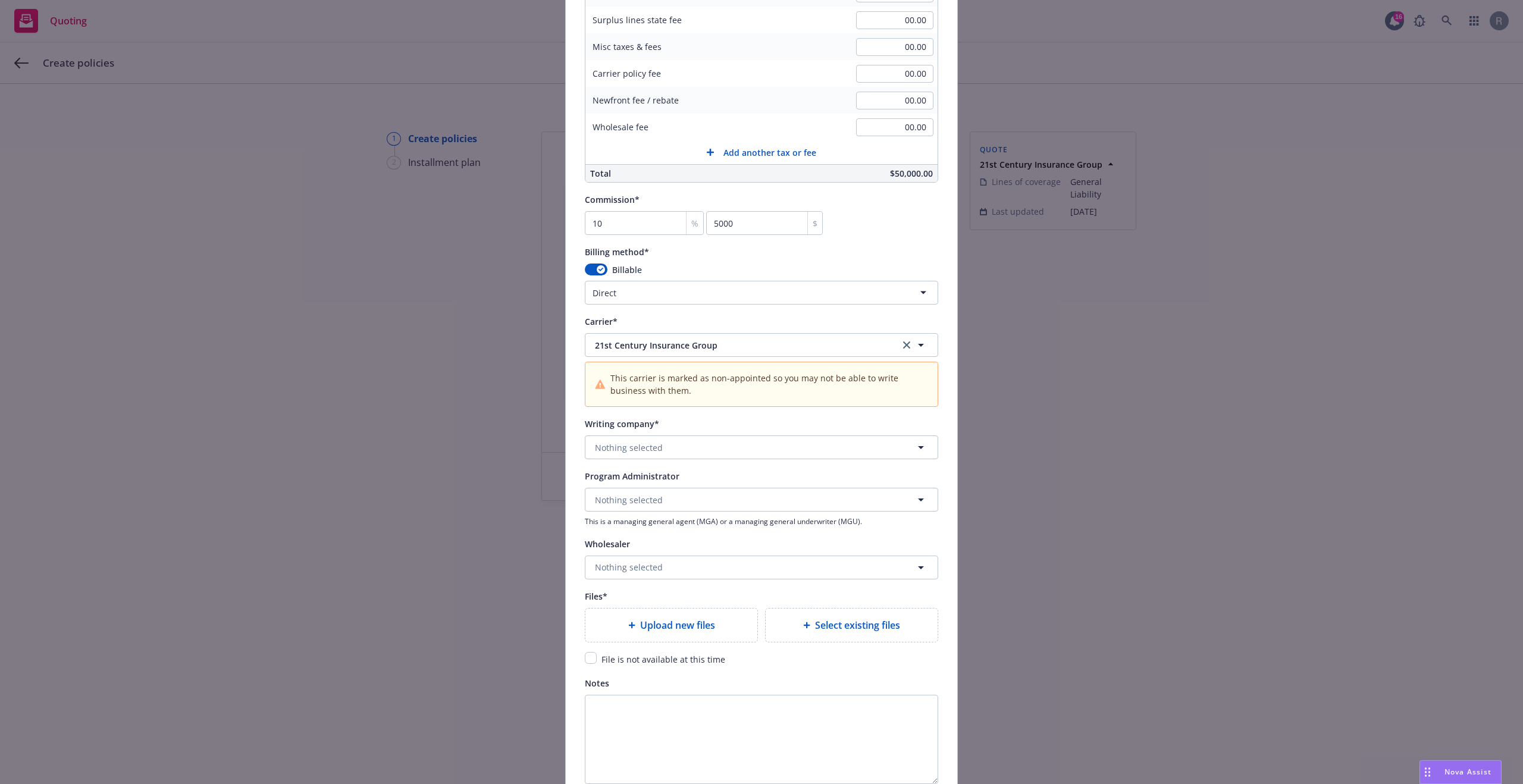
type input "PURCH-9882 Missing Policy Start as Billable Entity - Direct"
click at [640, 443] on span "Nothing selected" at bounding box center [629, 448] width 68 height 13
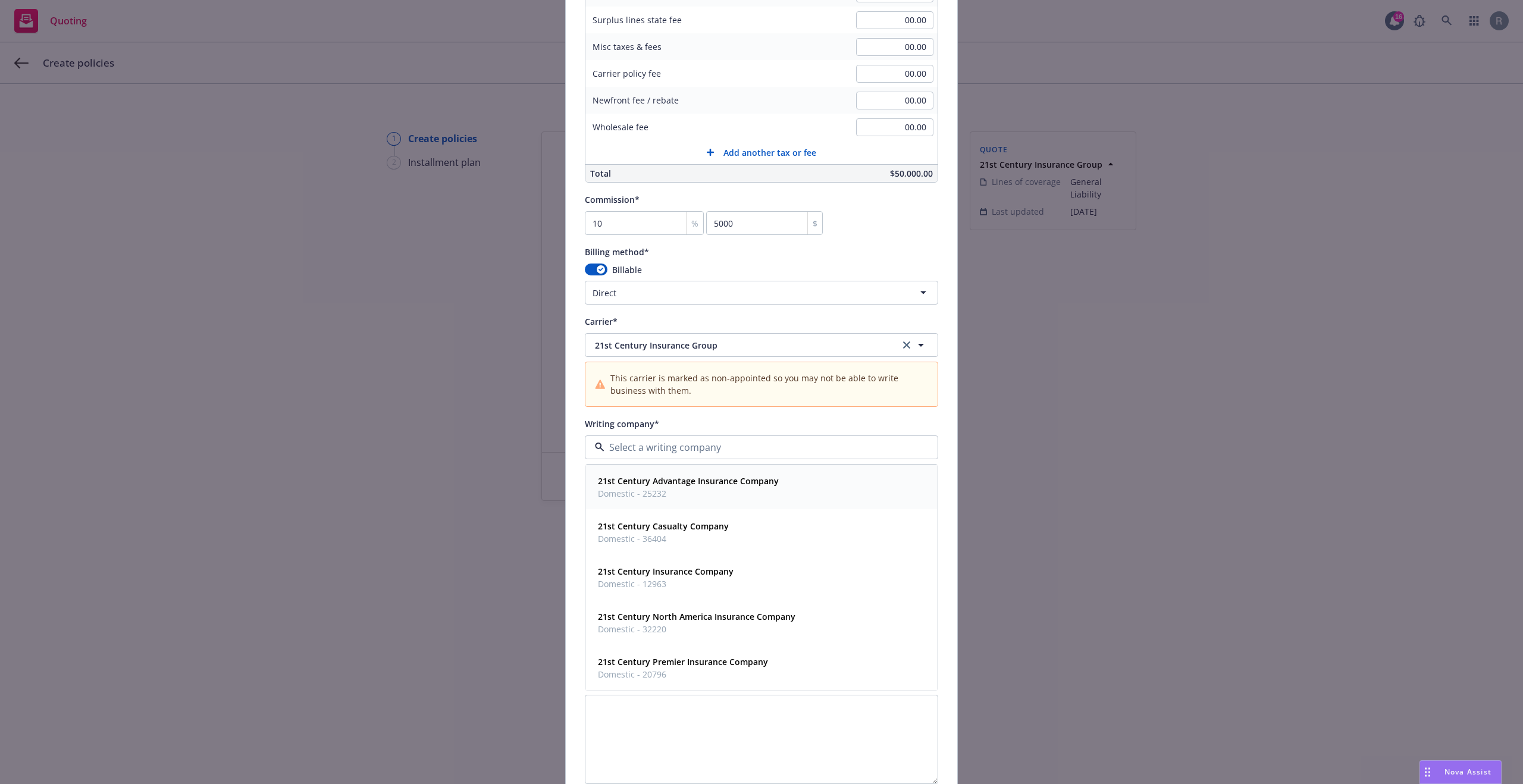
click at [643, 481] on strong "21st Century Advantage Insurance Company" at bounding box center [689, 481] width 181 height 12
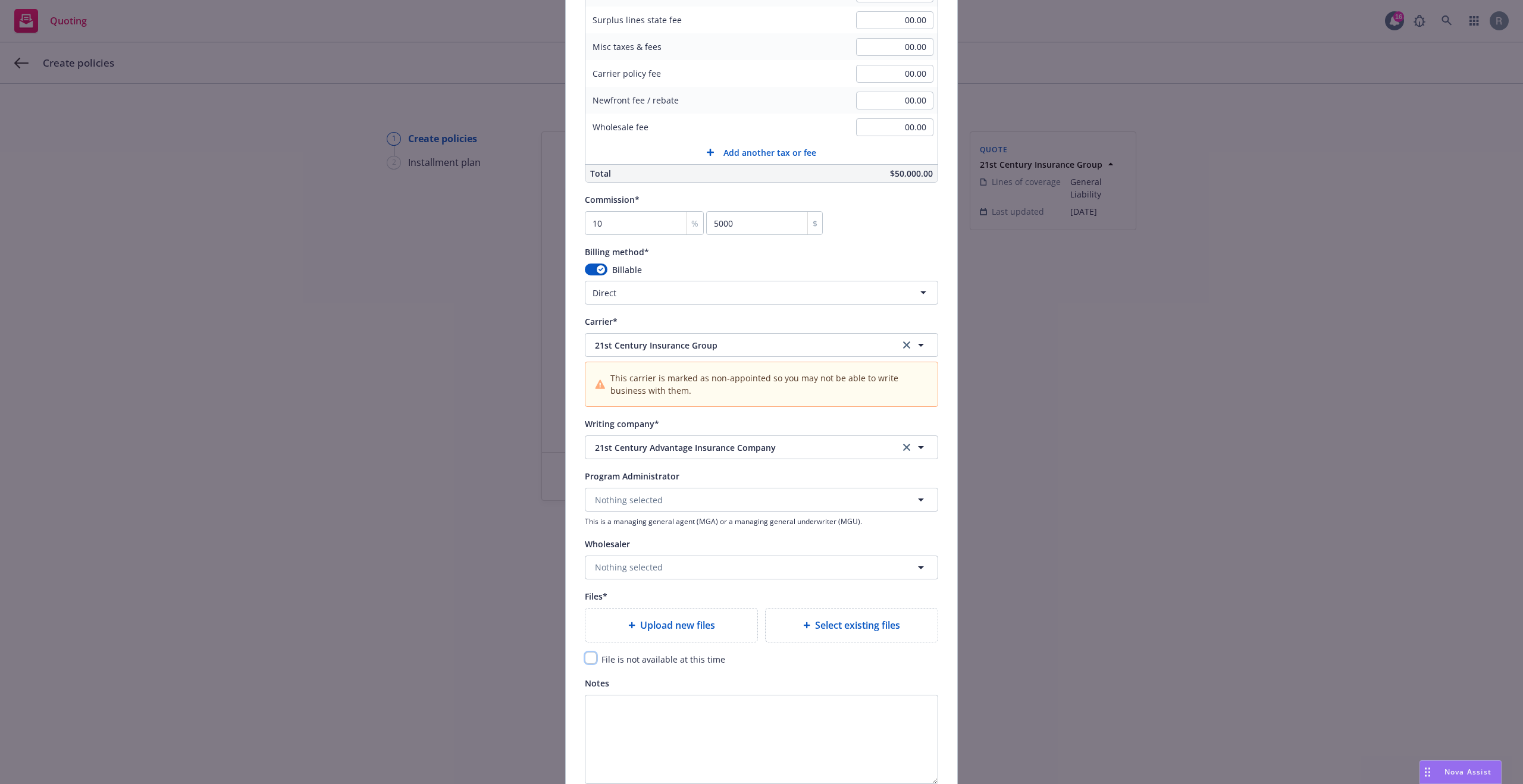
click at [585, 659] on input "checkbox" at bounding box center [590, 657] width 12 height 12
checkbox input "true"
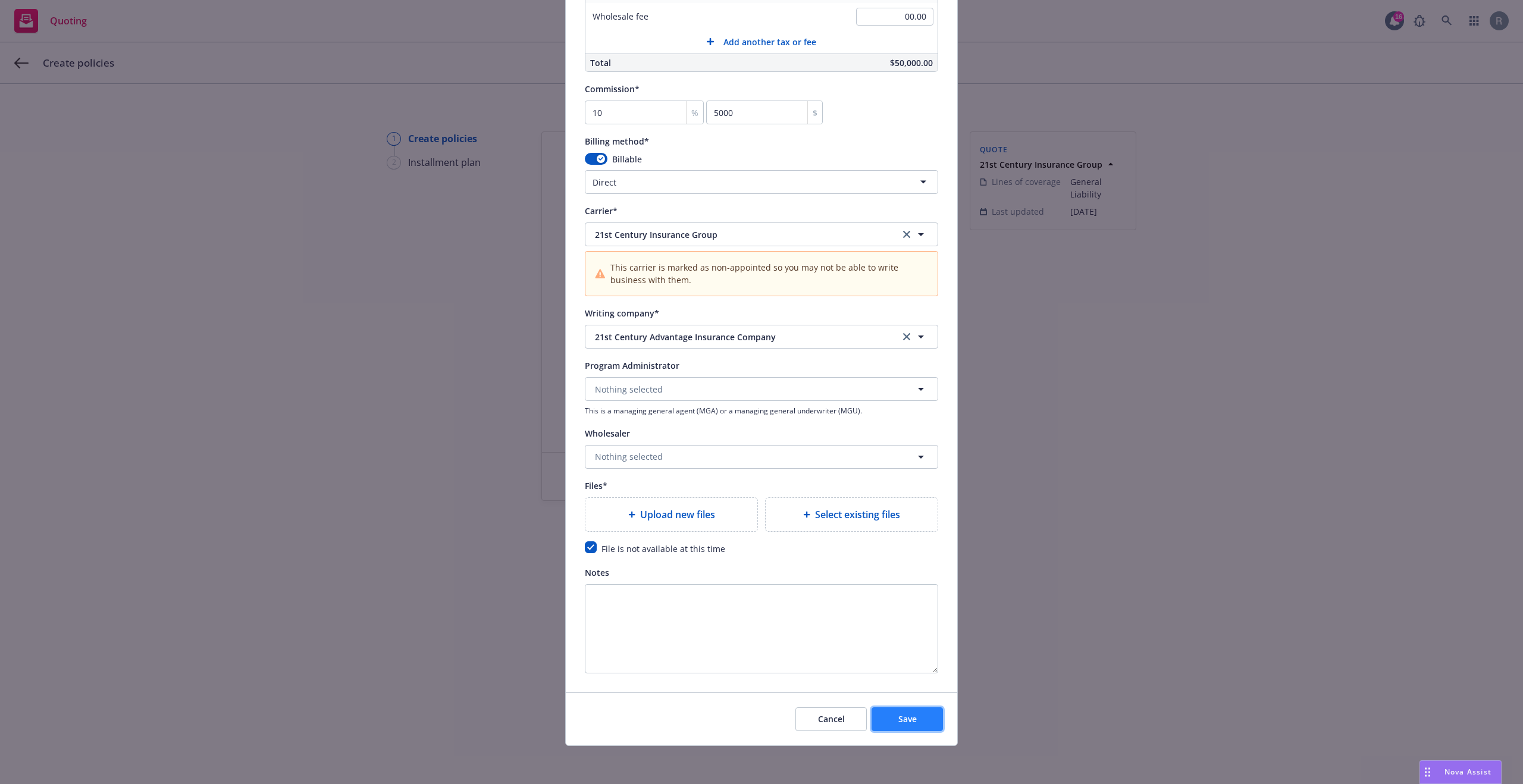
click at [899, 716] on span "Save" at bounding box center [908, 719] width 19 height 12
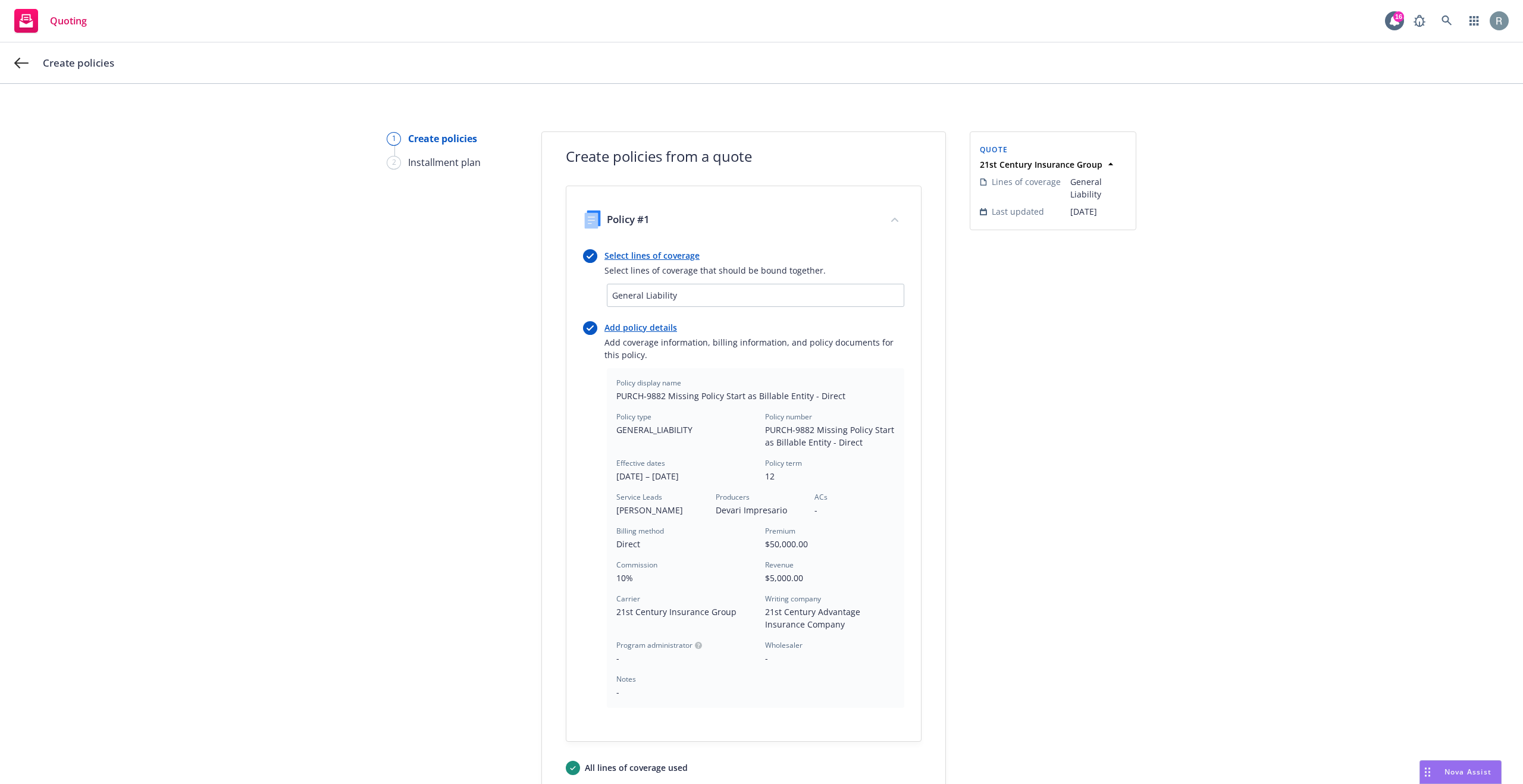
scroll to position [139, 0]
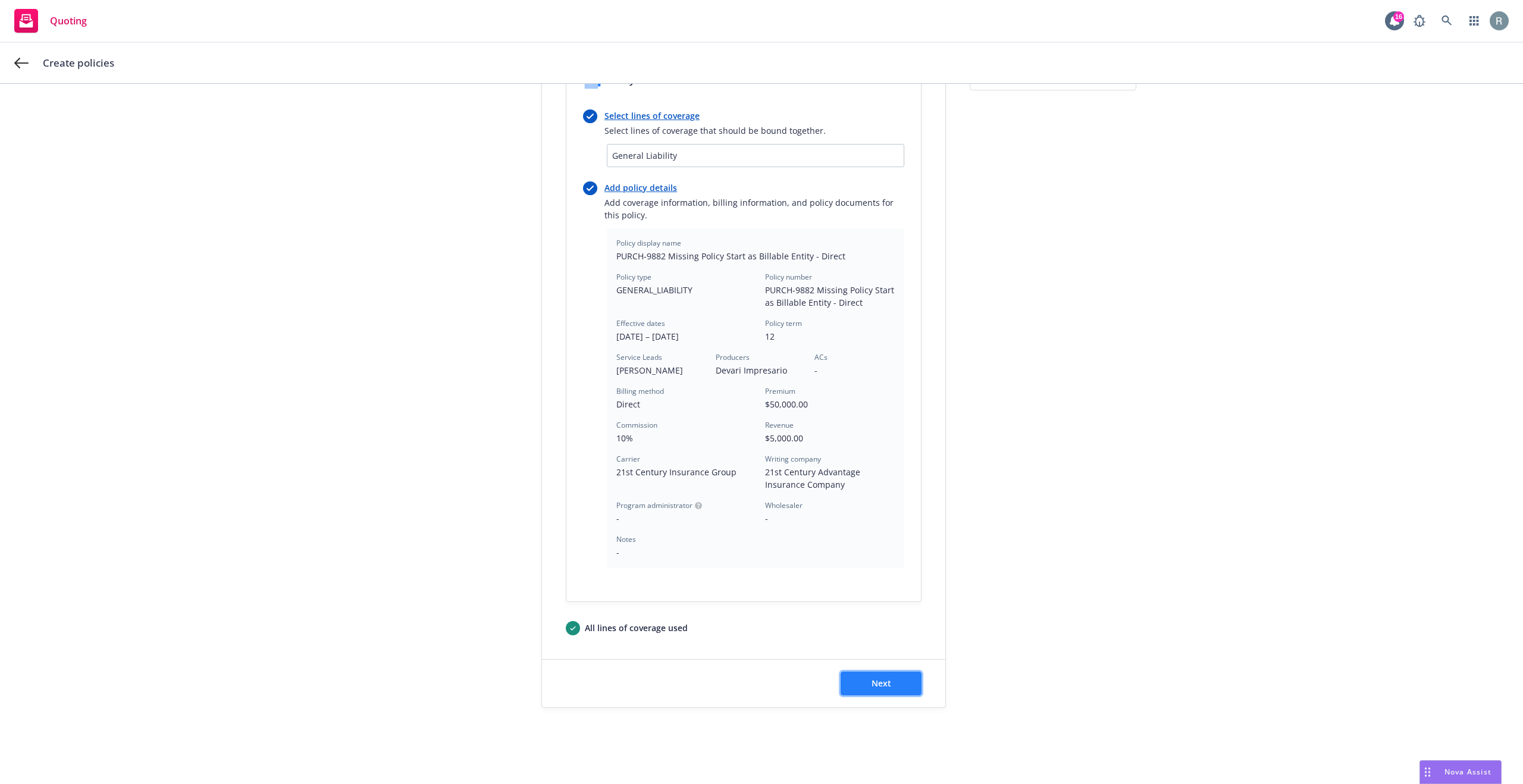
click at [892, 681] on button "Next" at bounding box center [881, 683] width 80 height 24
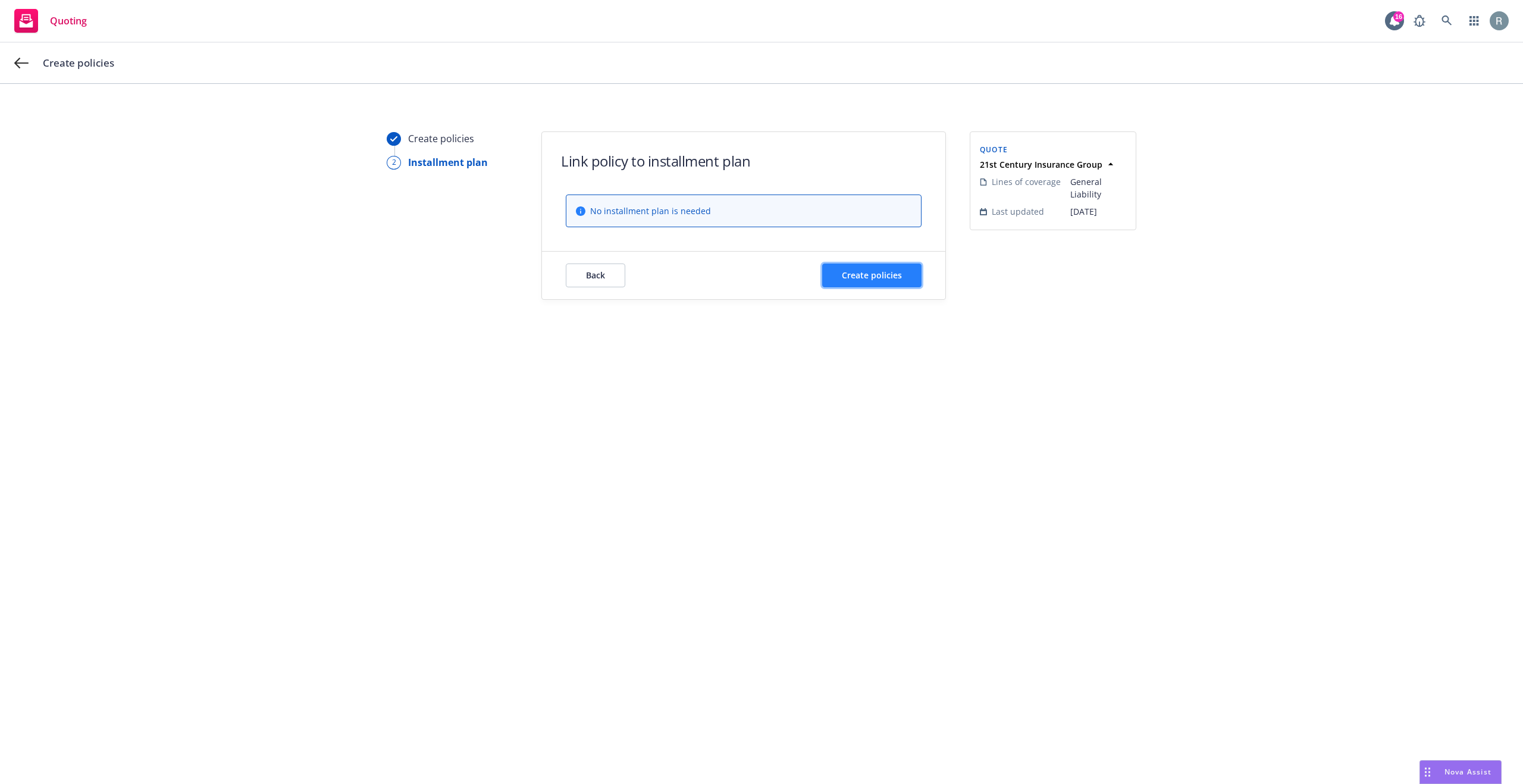
click at [882, 274] on span "Create policies" at bounding box center [871, 274] width 60 height 12
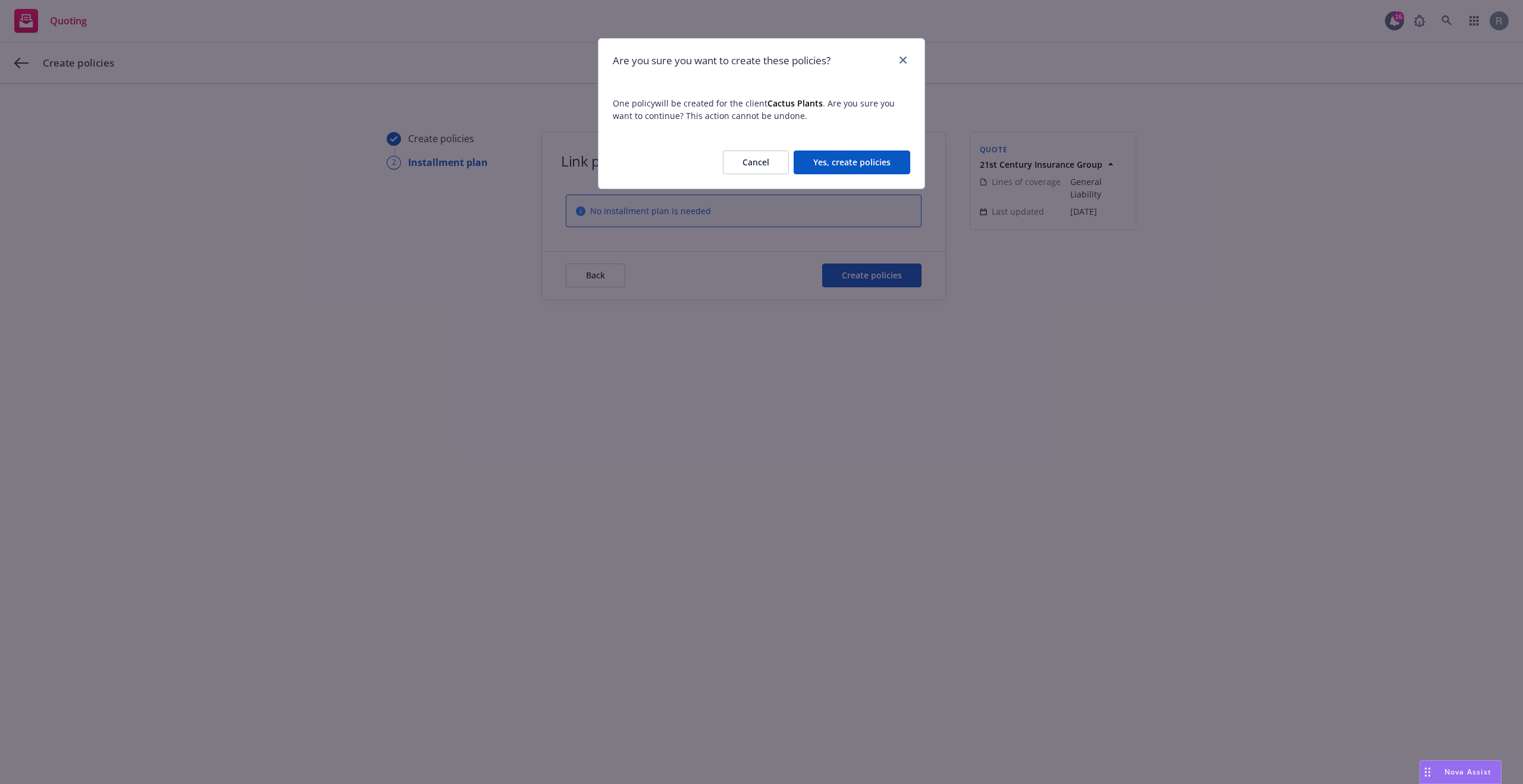
click at [885, 160] on button "Yes, create policies" at bounding box center [852, 162] width 116 height 24
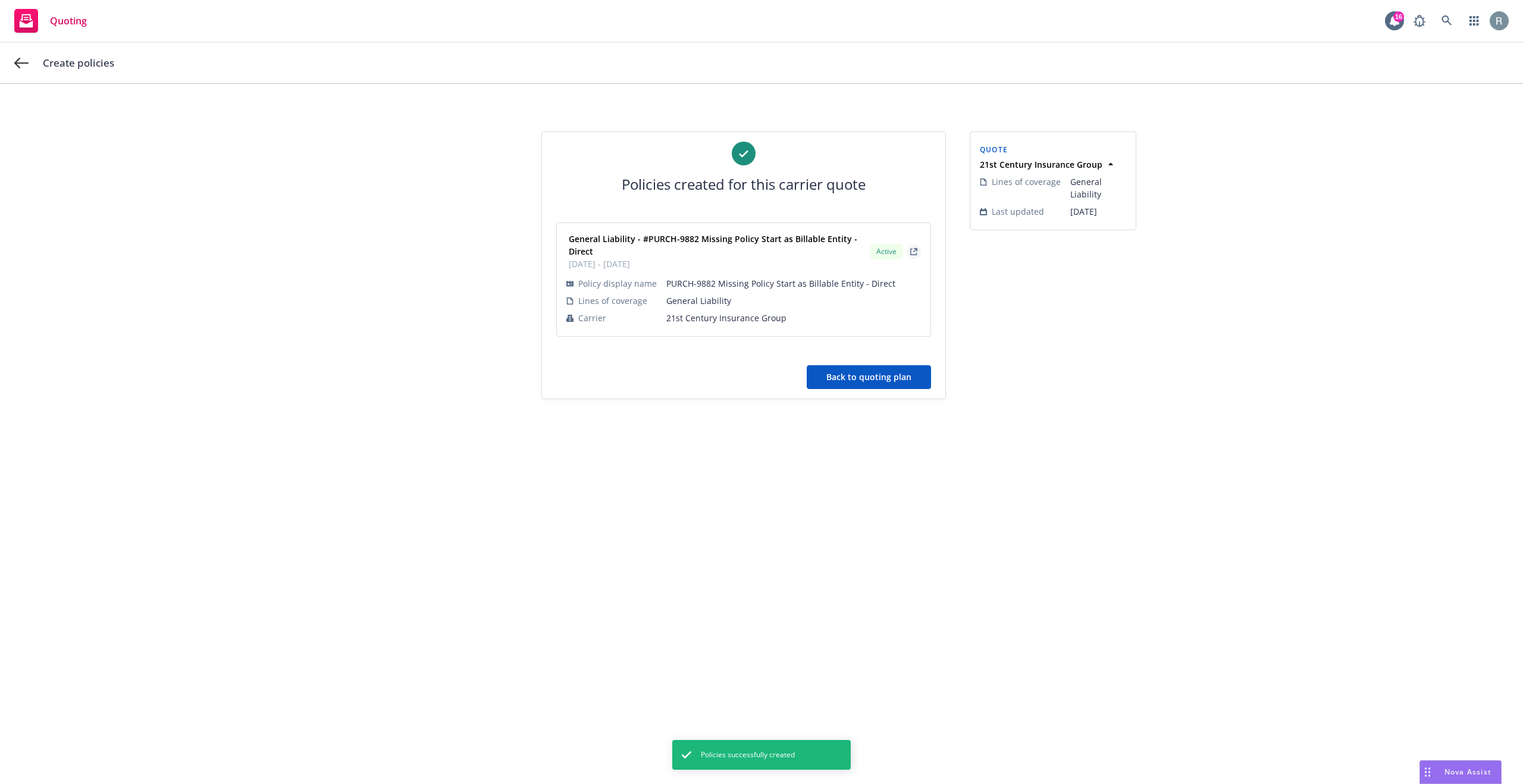
click at [915, 248] on icon "external" at bounding box center [915, 249] width 4 height 4
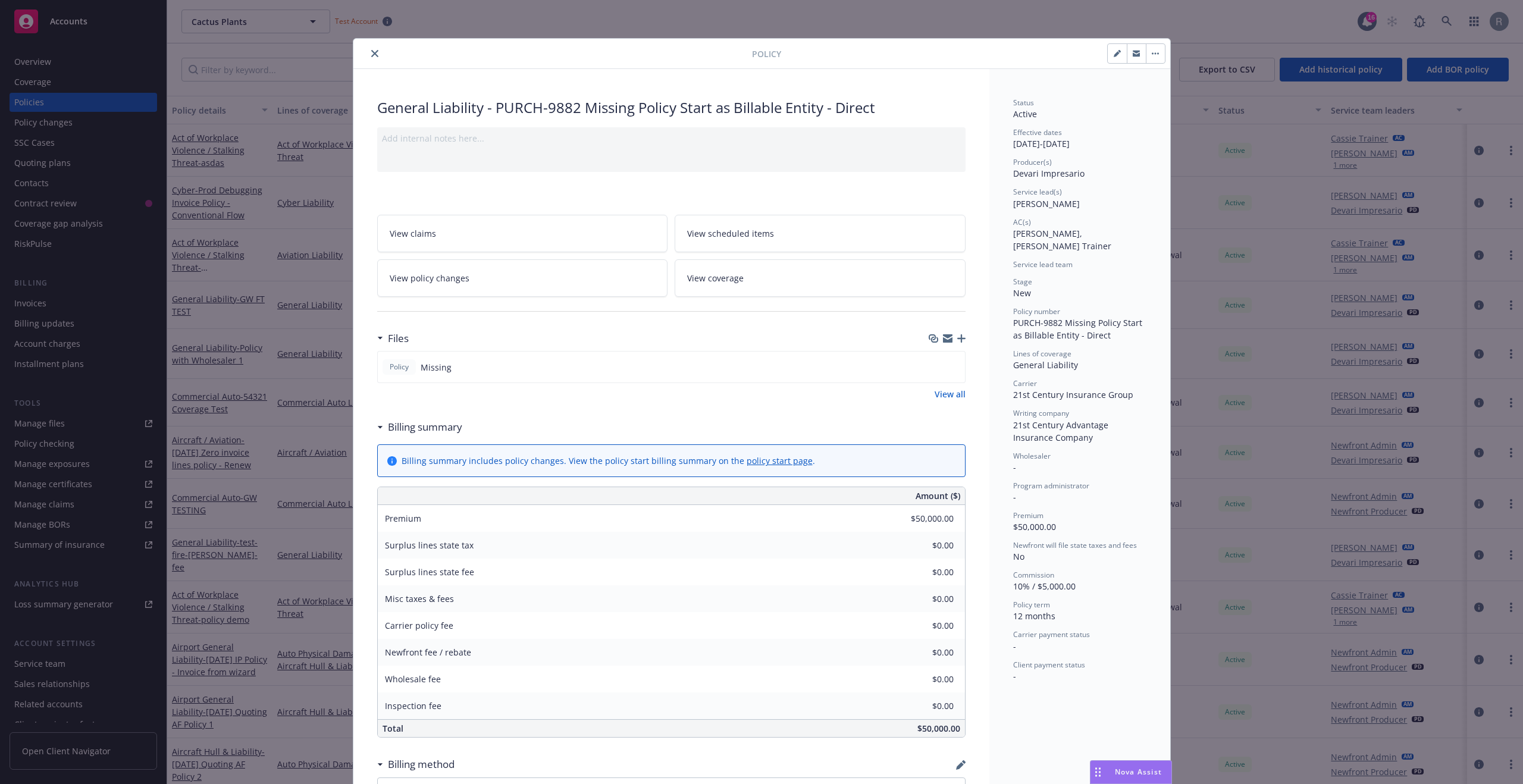
click at [371, 54] on icon "close" at bounding box center [375, 54] width 7 height 7
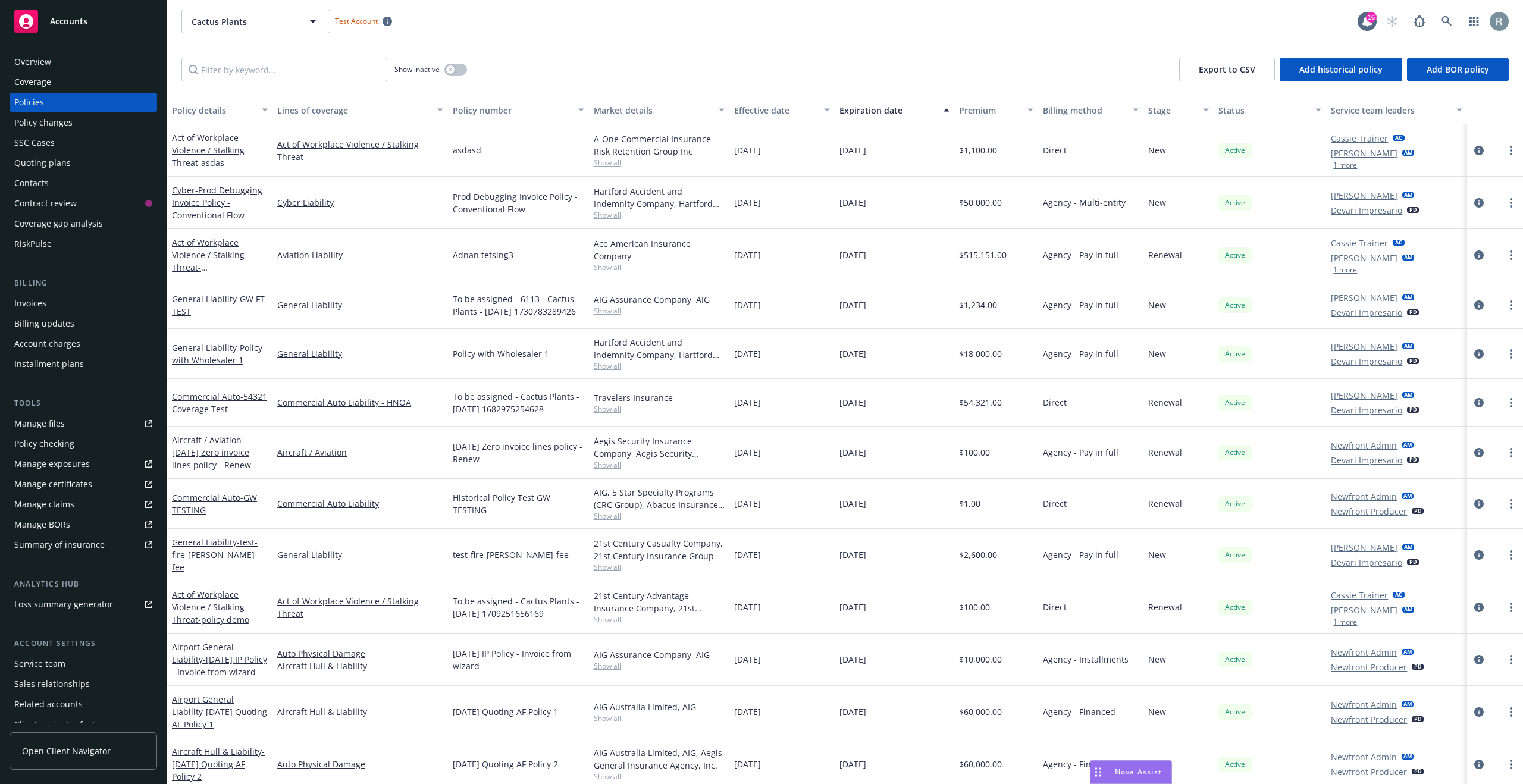
click at [49, 301] on div "Invoices" at bounding box center [83, 303] width 138 height 19
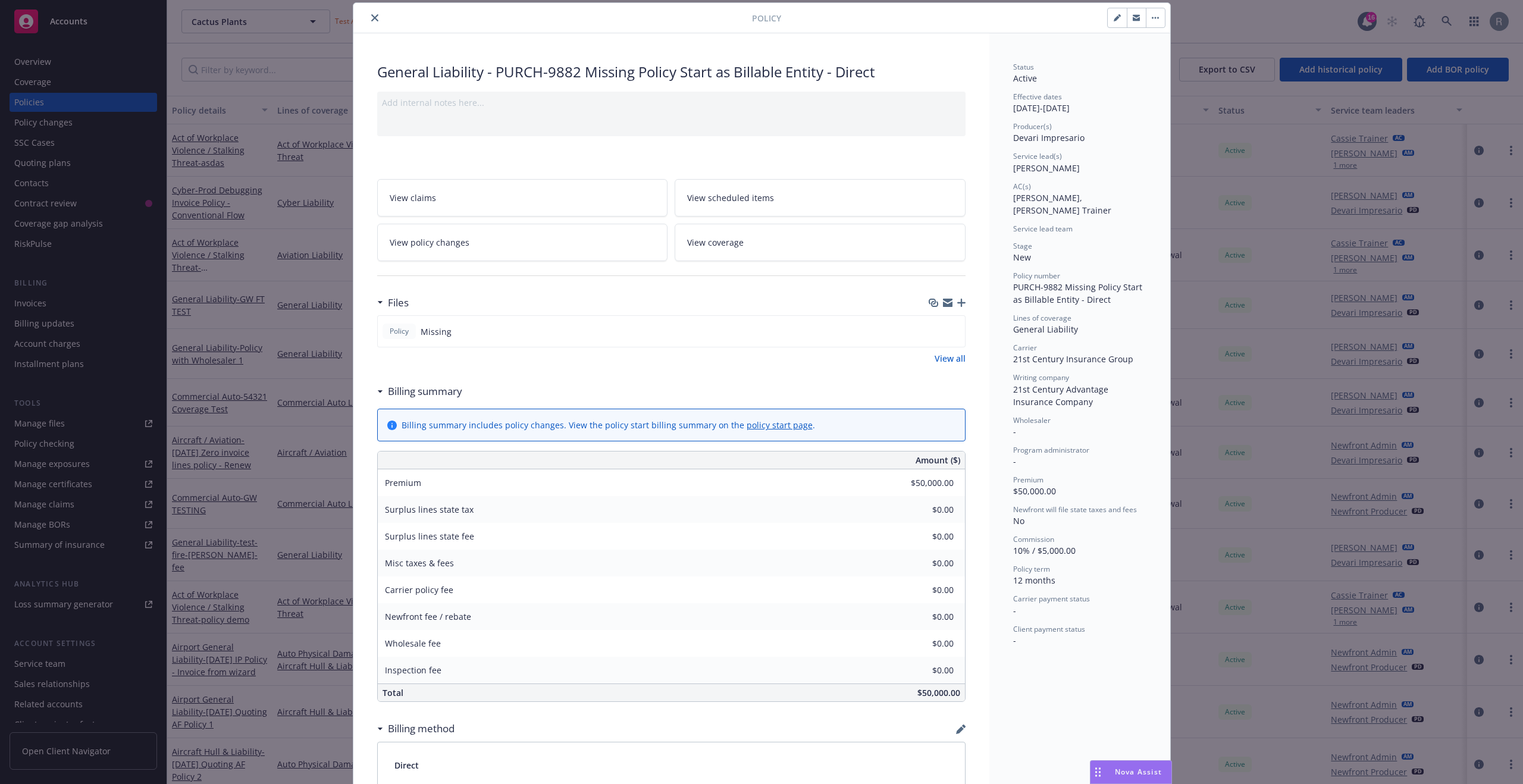
scroll to position [215, 0]
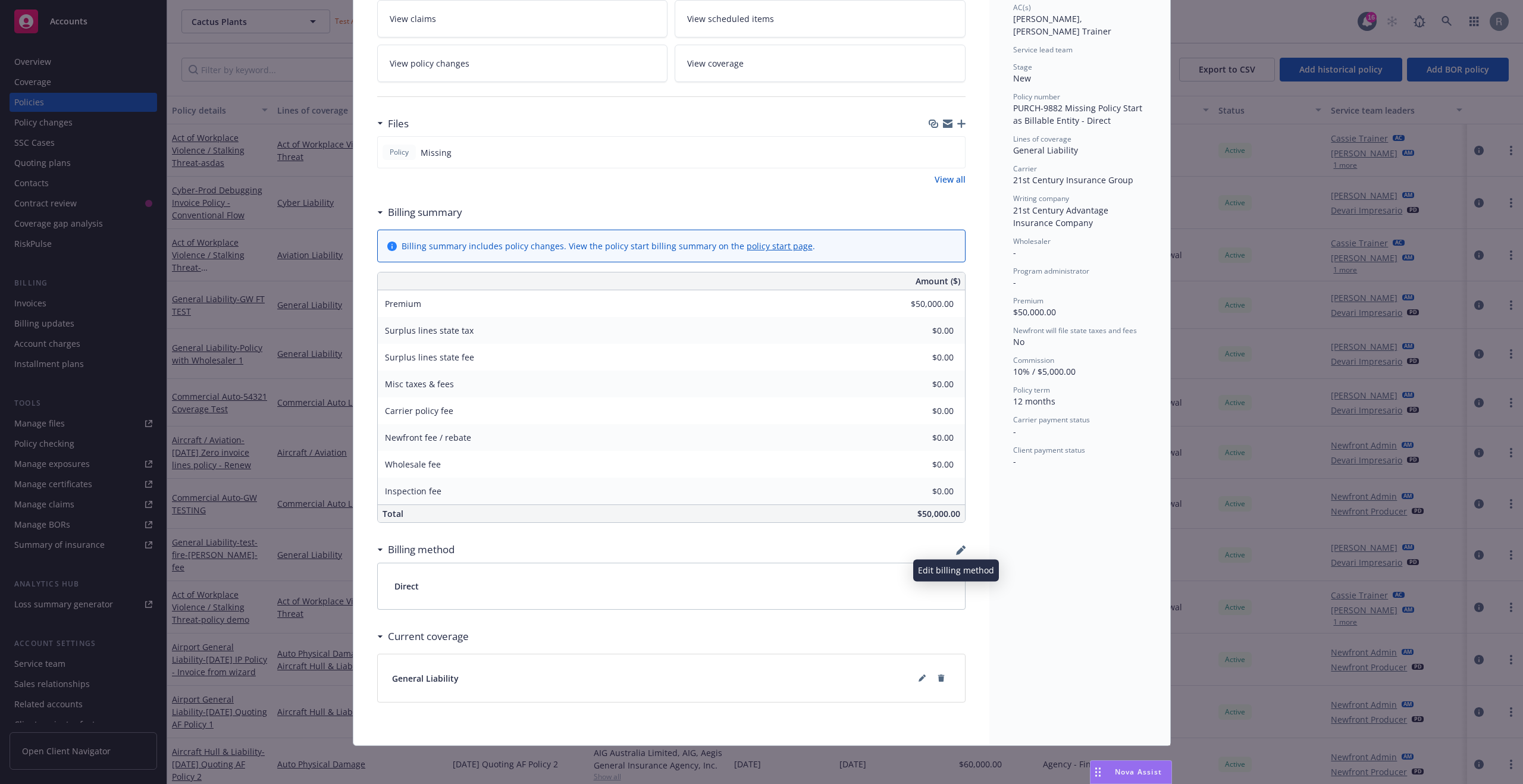
click at [956, 549] on icon "button" at bounding box center [960, 551] width 8 height 8
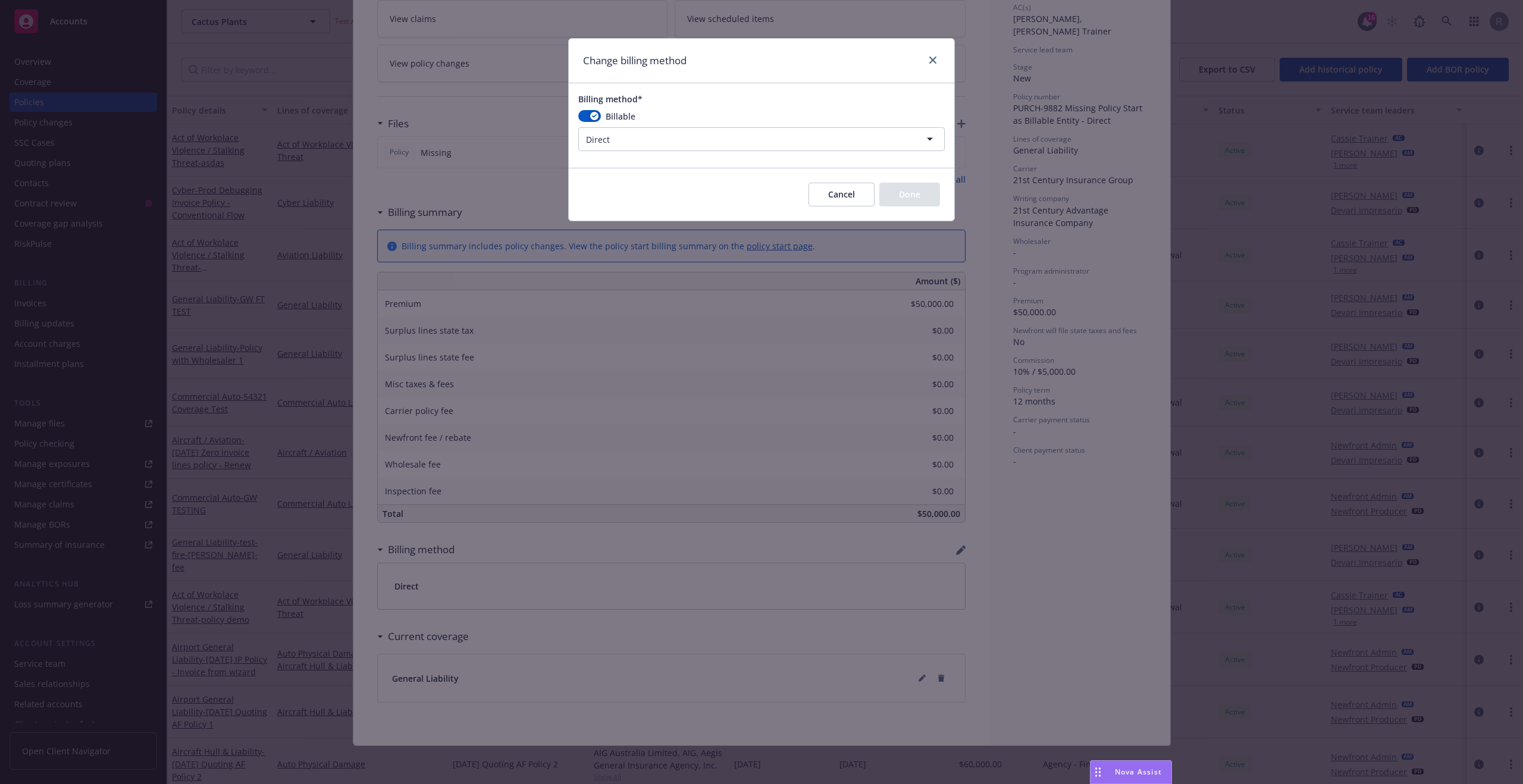
click at [670, 135] on html "Accounts Overview Coverage Policies Policy changes SSC Cases Quoting plans Cont…" at bounding box center [761, 392] width 1523 height 784
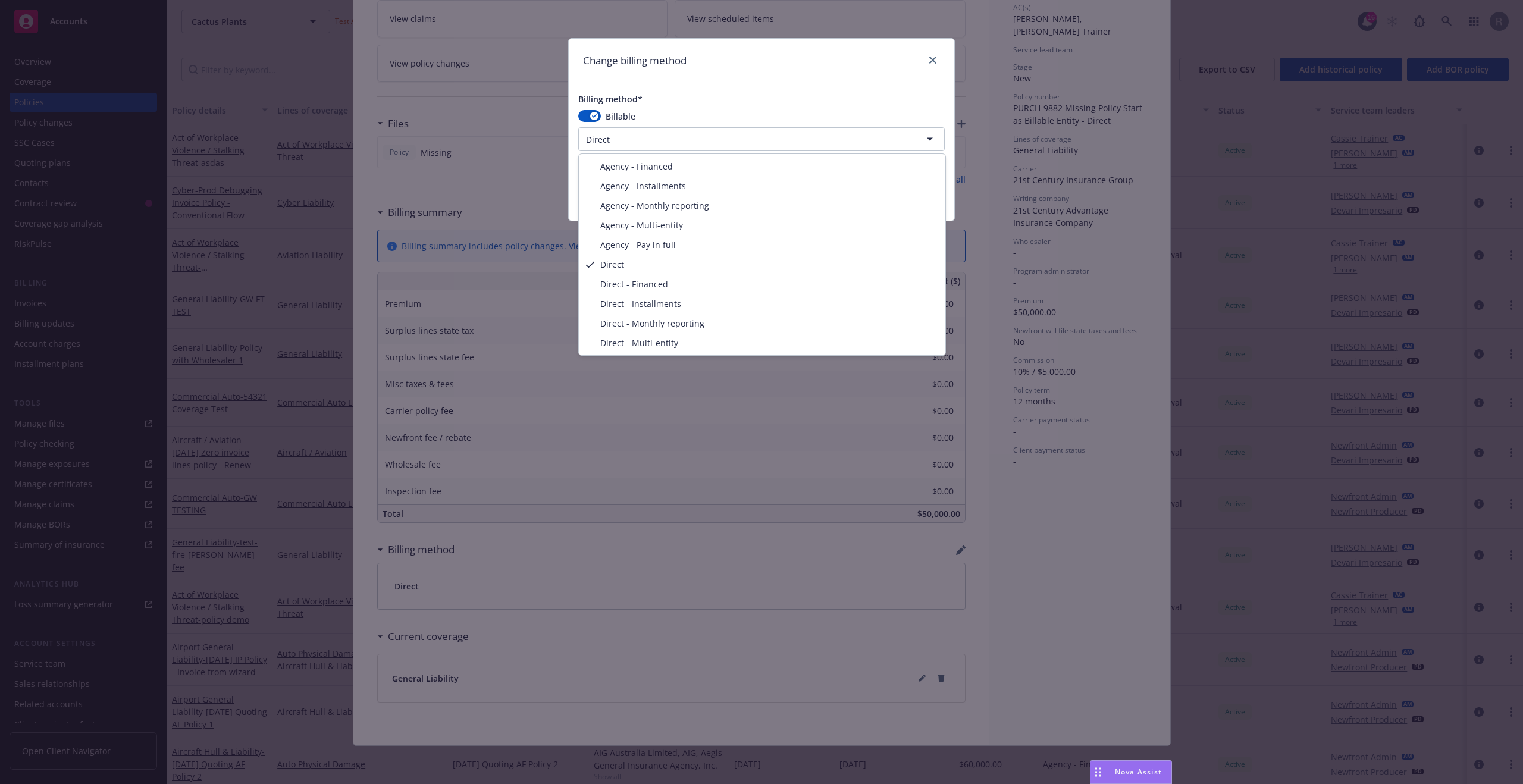
select select "AGENCY_PAY_IN_FULL"
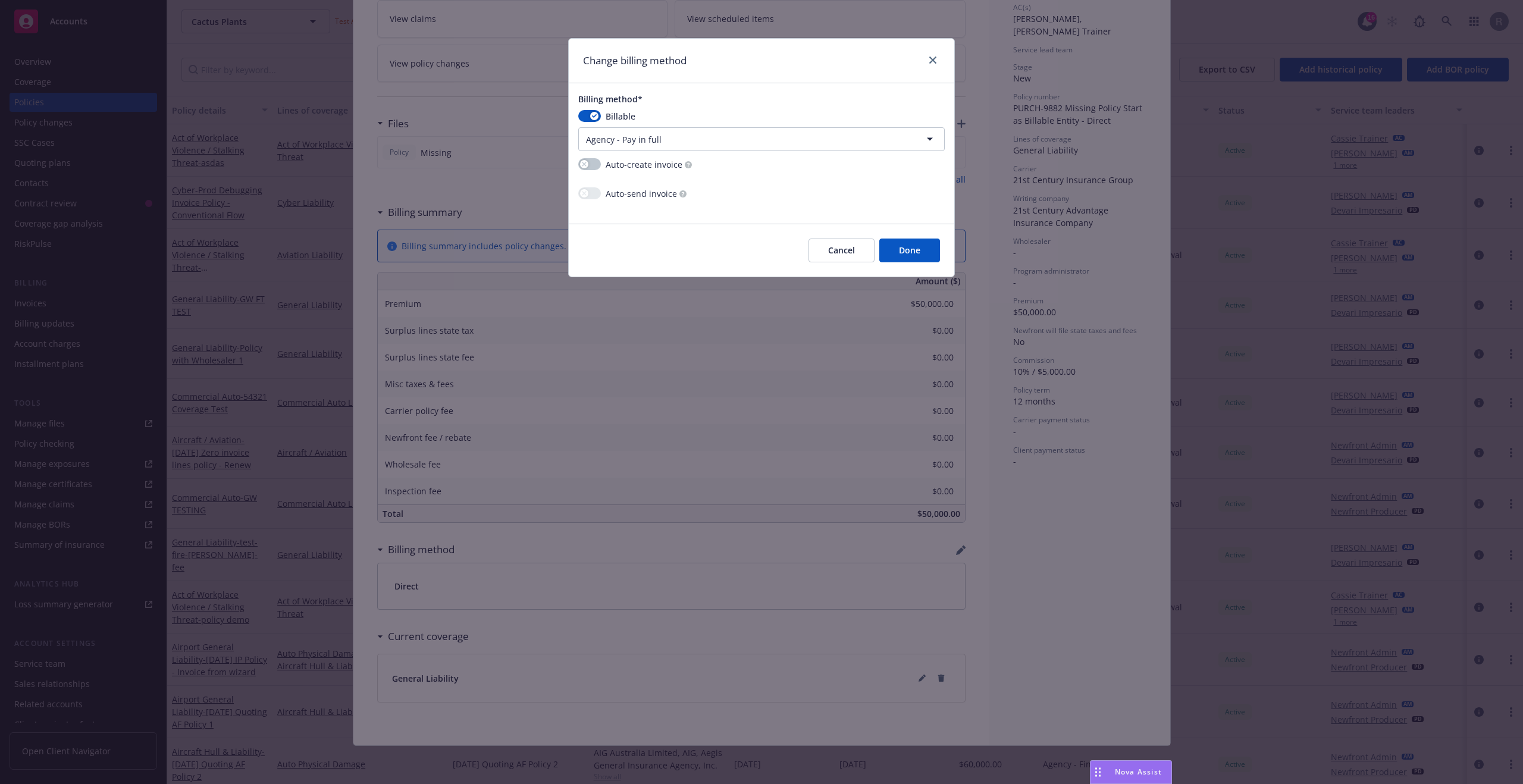
click at [917, 253] on button "Done" at bounding box center [910, 250] width 61 height 24
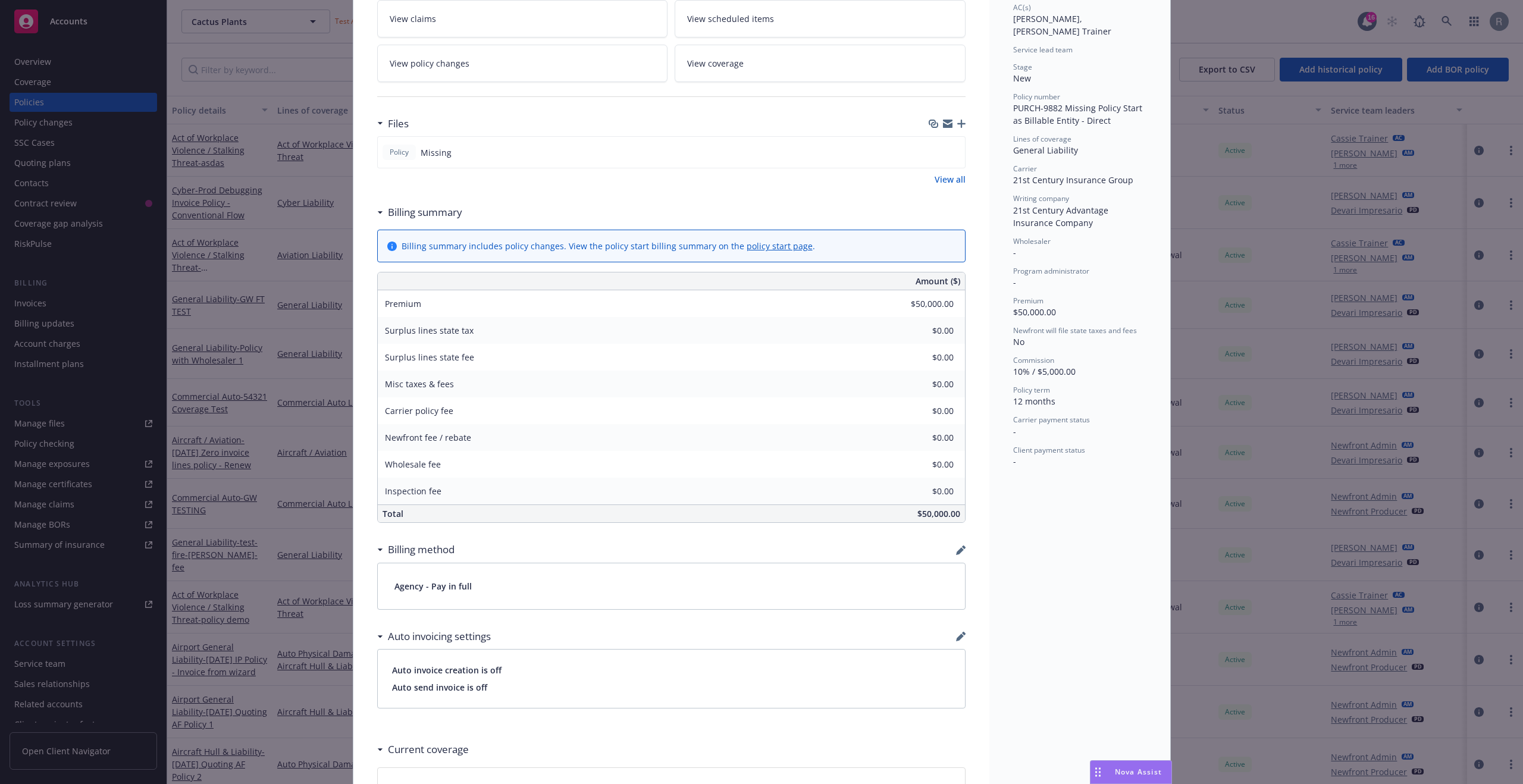
scroll to position [0, 0]
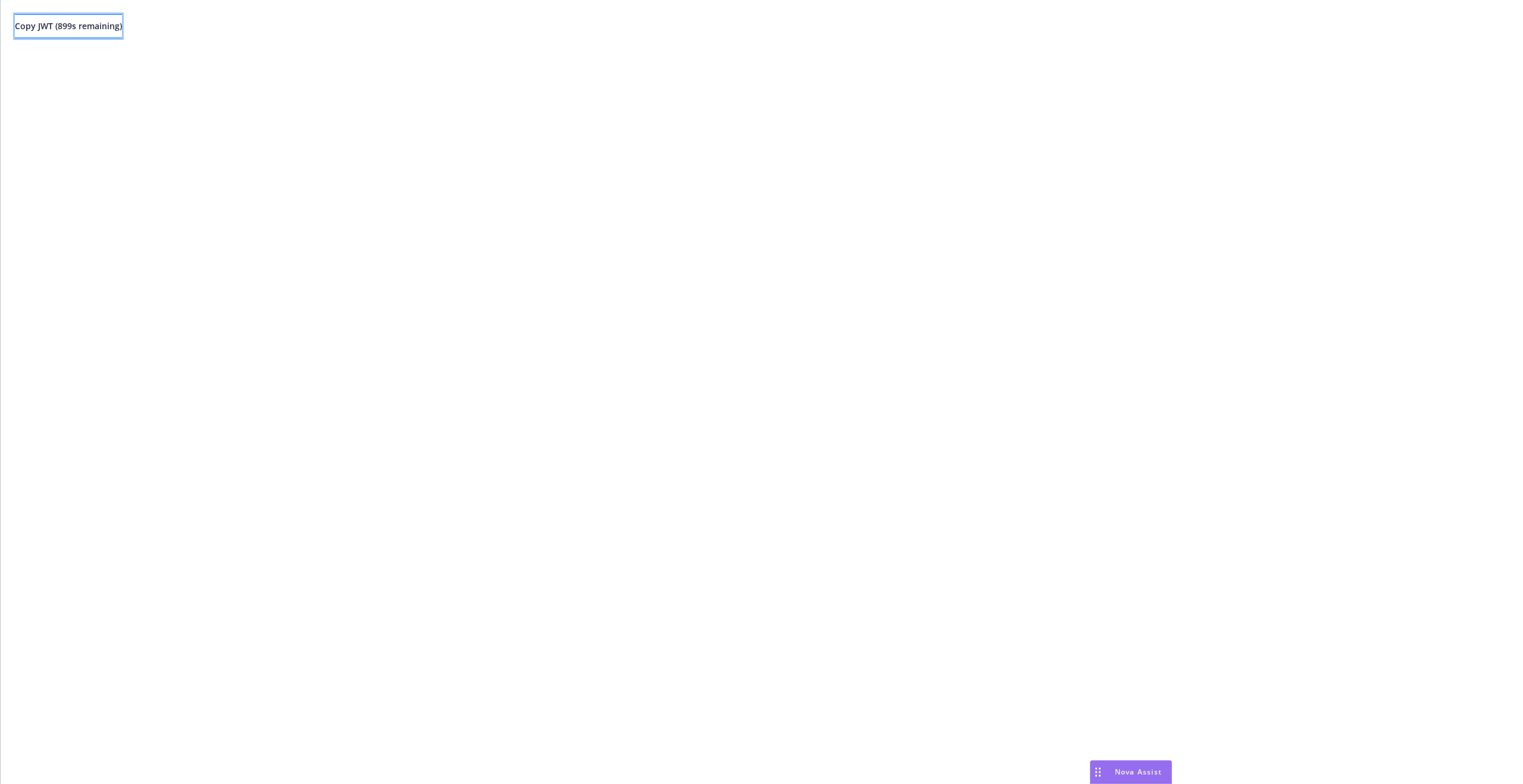
click at [101, 30] on span "Copy JWT ( 899 s remaining)" at bounding box center [69, 26] width 107 height 12
click at [122, 33] on button "Copy JWT ( 798 s remaining)" at bounding box center [69, 26] width 107 height 24
click at [89, 22] on span "Copy JWT ( 554 s remaining)" at bounding box center [69, 26] width 107 height 12
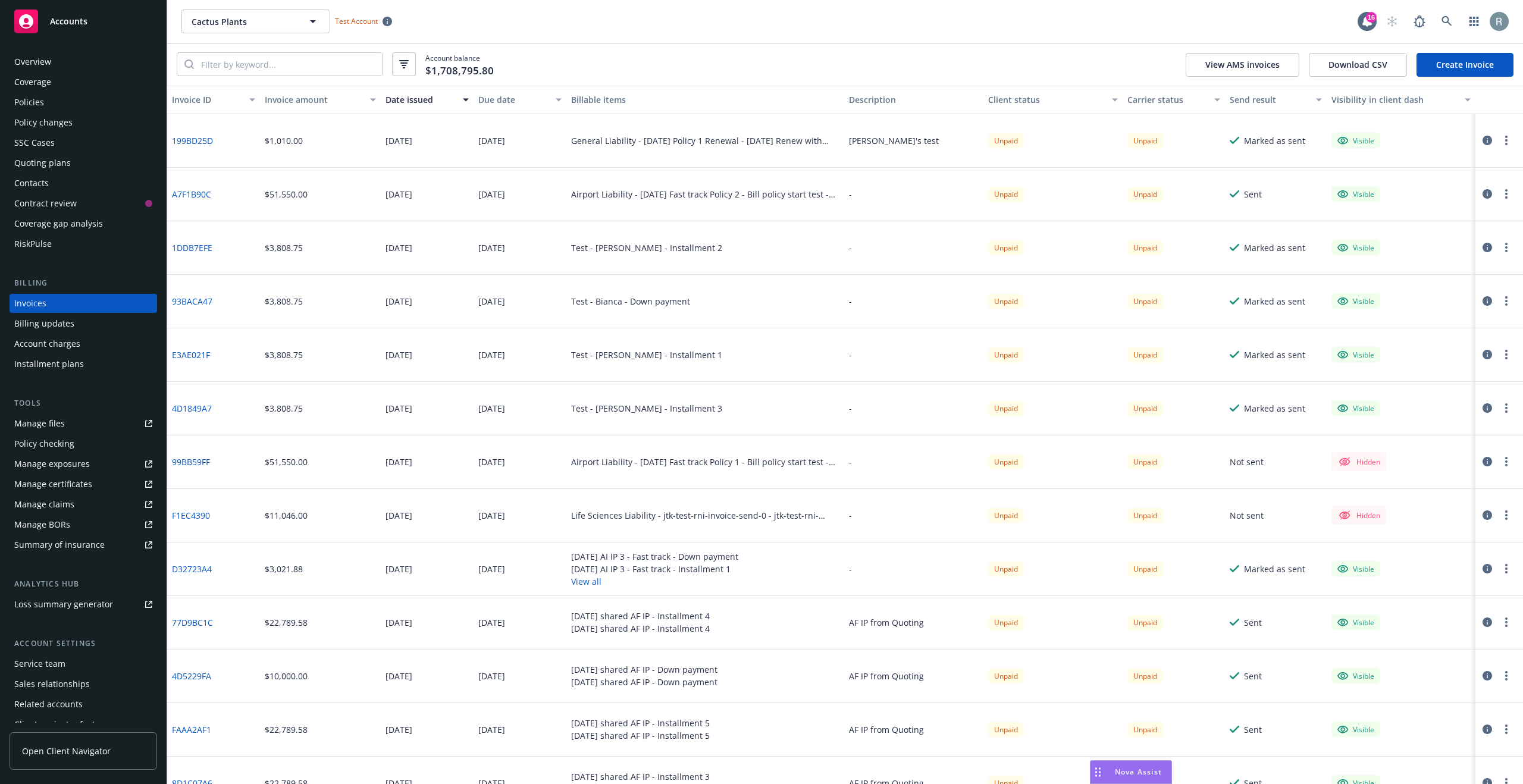
click at [1442, 65] on link "Create Invoice" at bounding box center [1465, 64] width 97 height 24
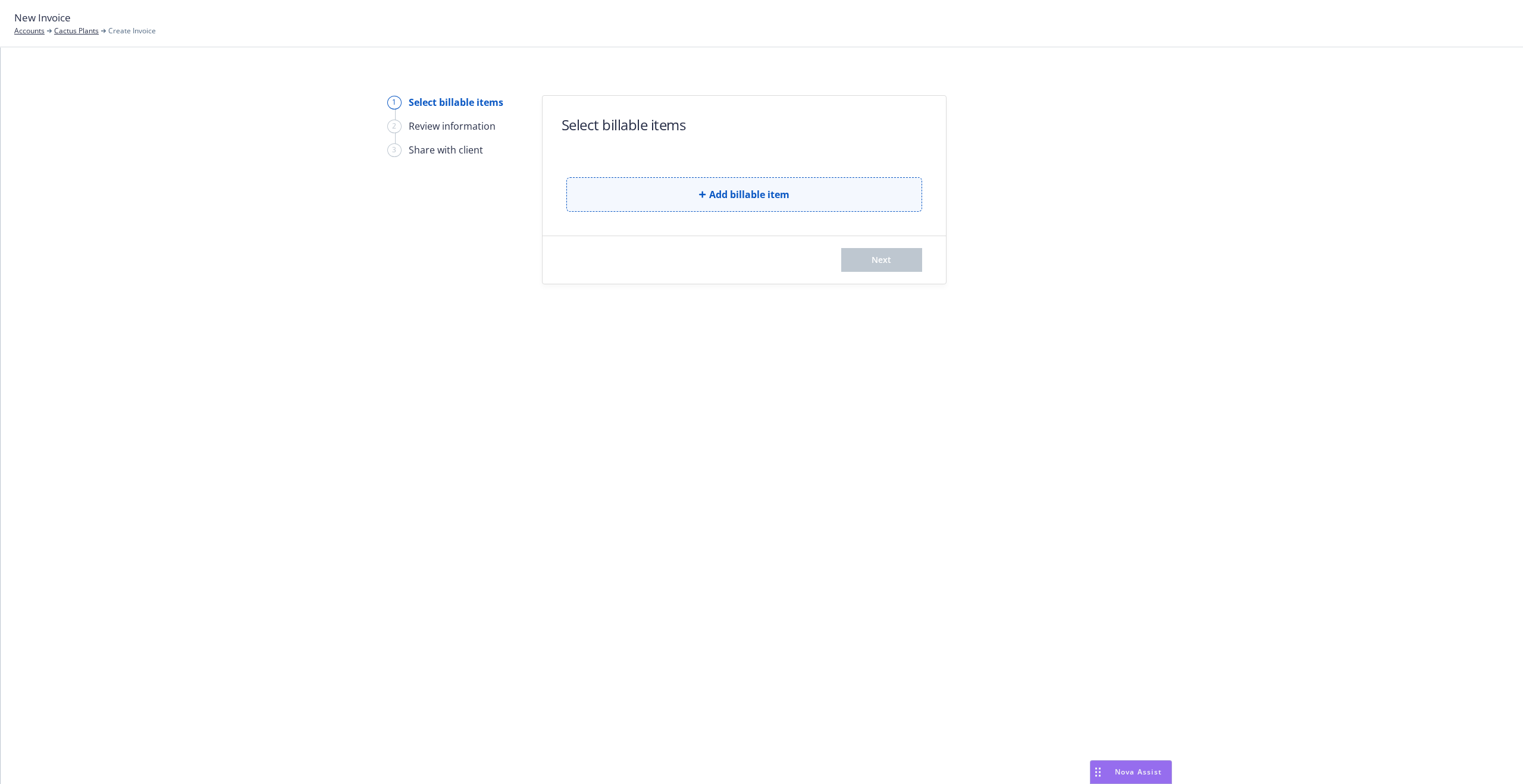
click at [696, 202] on button "Add billable item" at bounding box center [744, 194] width 356 height 35
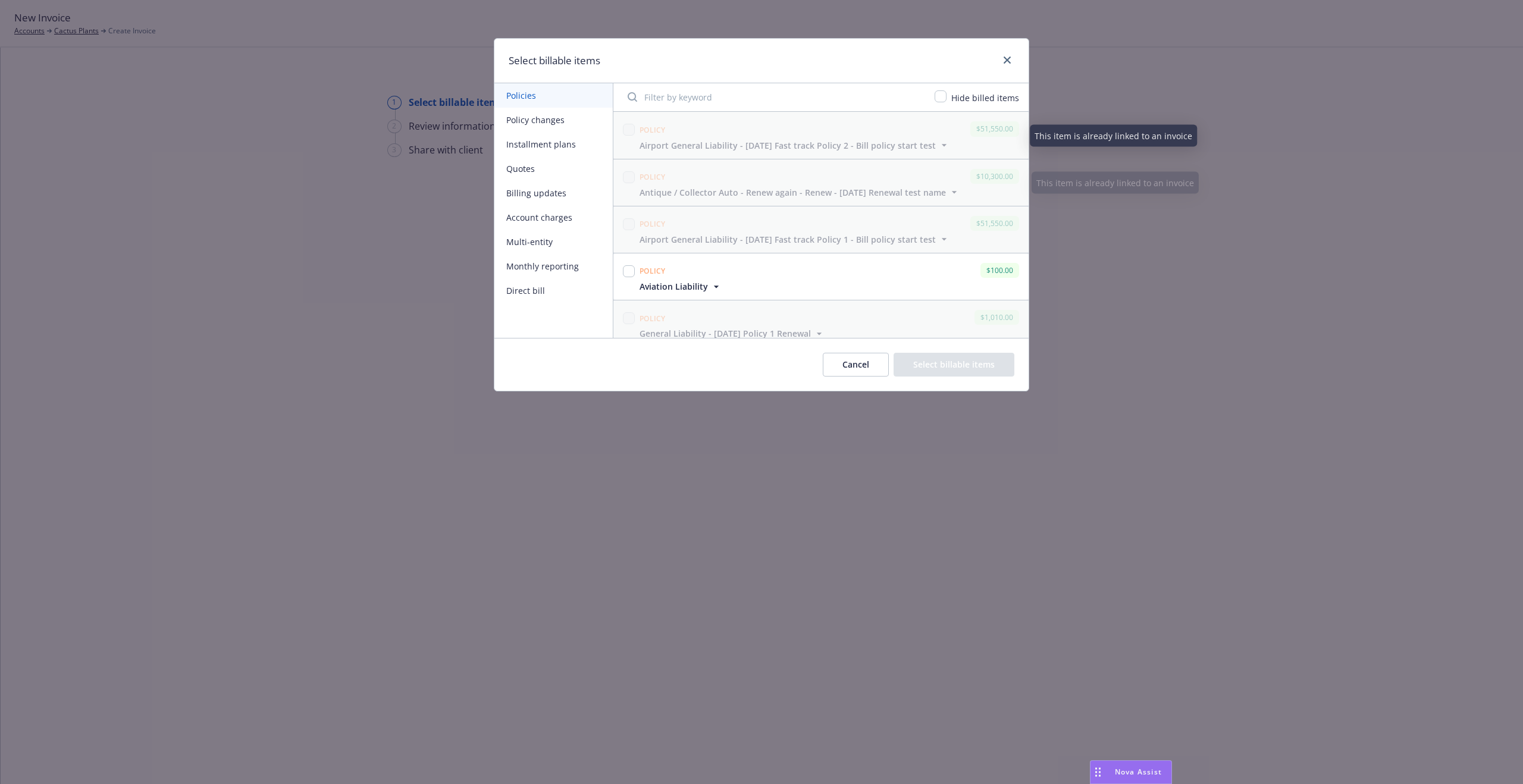
click at [726, 99] on input "Filter by keyword" at bounding box center [774, 97] width 307 height 24
type input "9882"
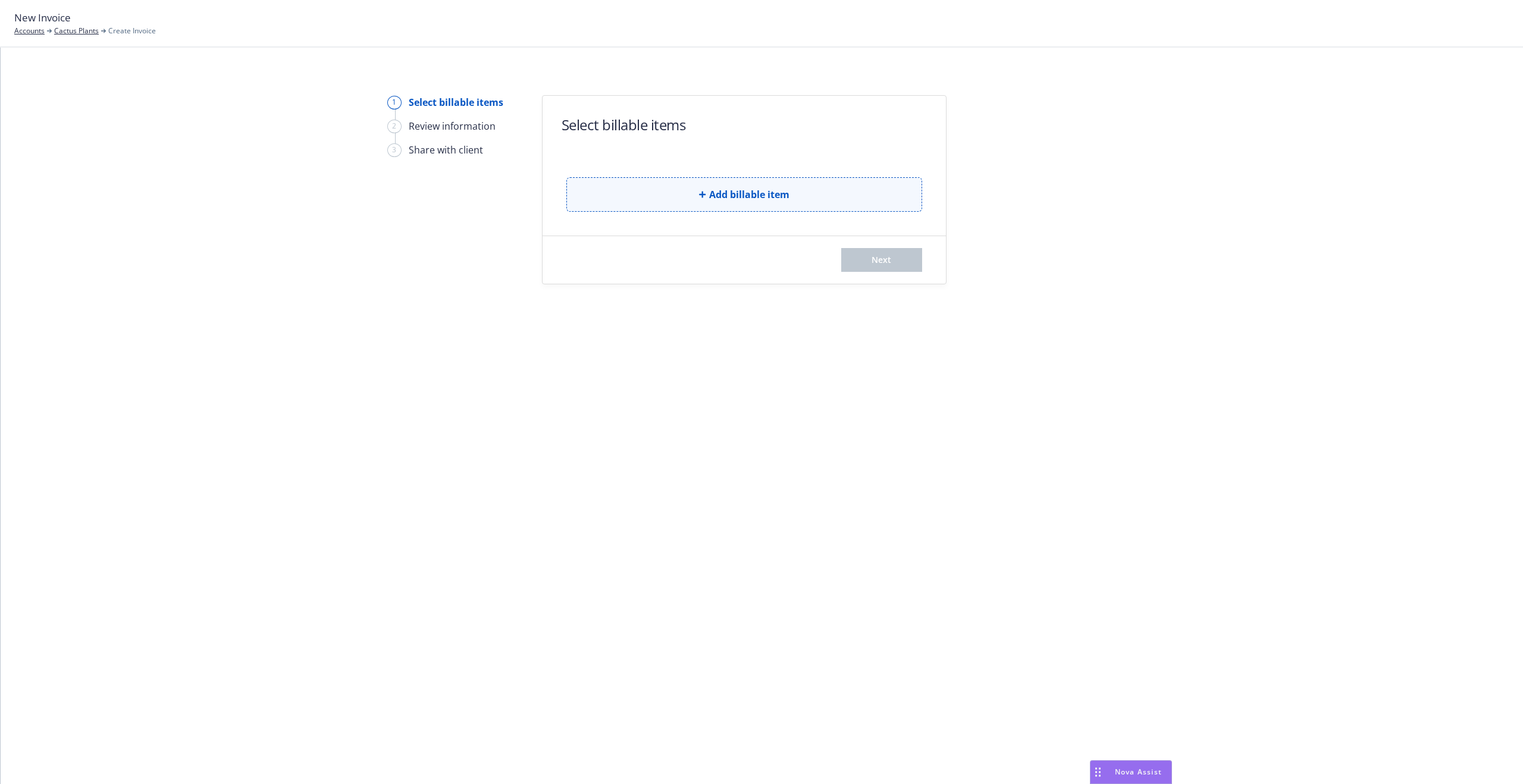
click at [748, 194] on span "Add billable item" at bounding box center [749, 195] width 80 height 14
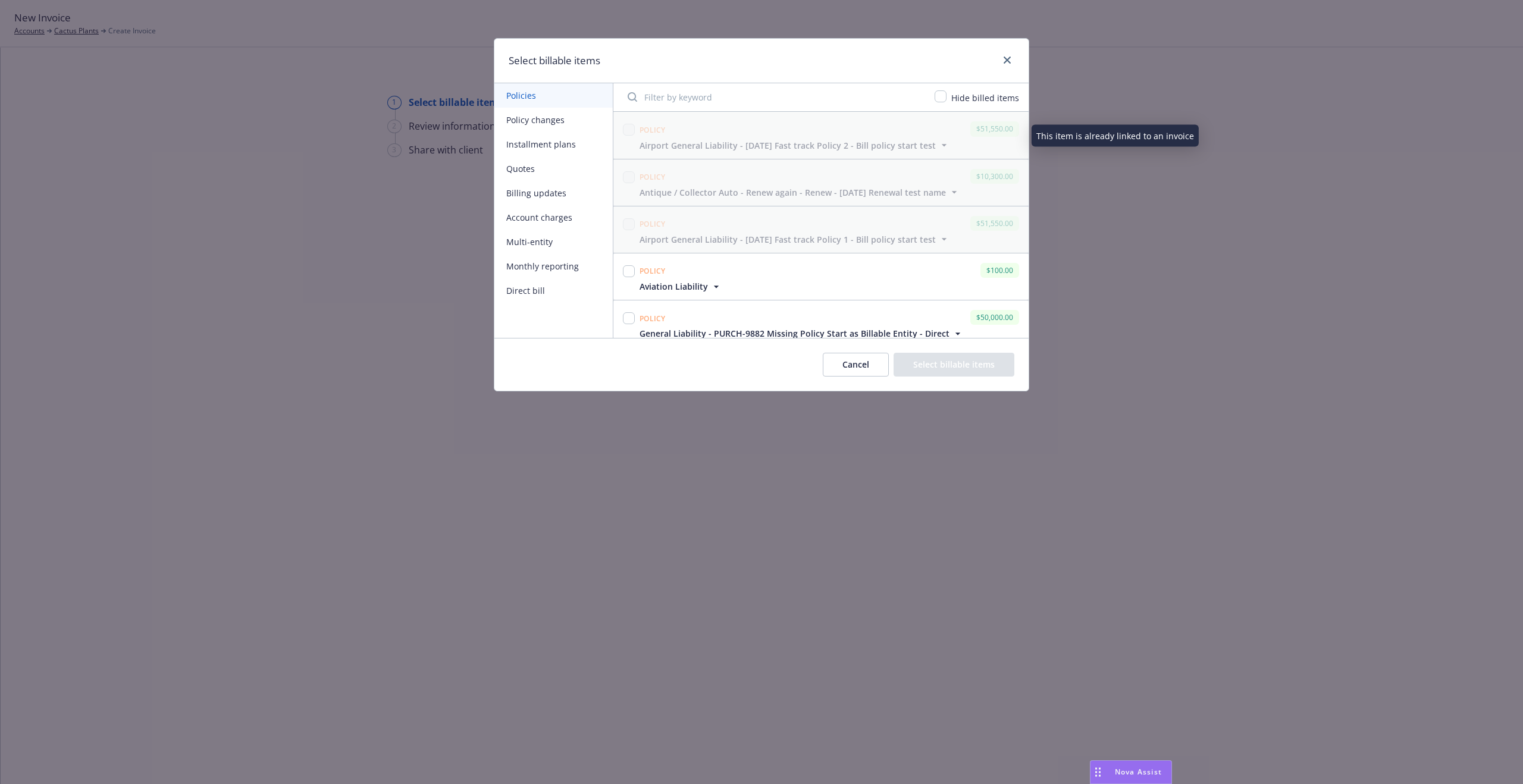
click at [724, 93] on input "Filter by keyword" at bounding box center [774, 97] width 307 height 24
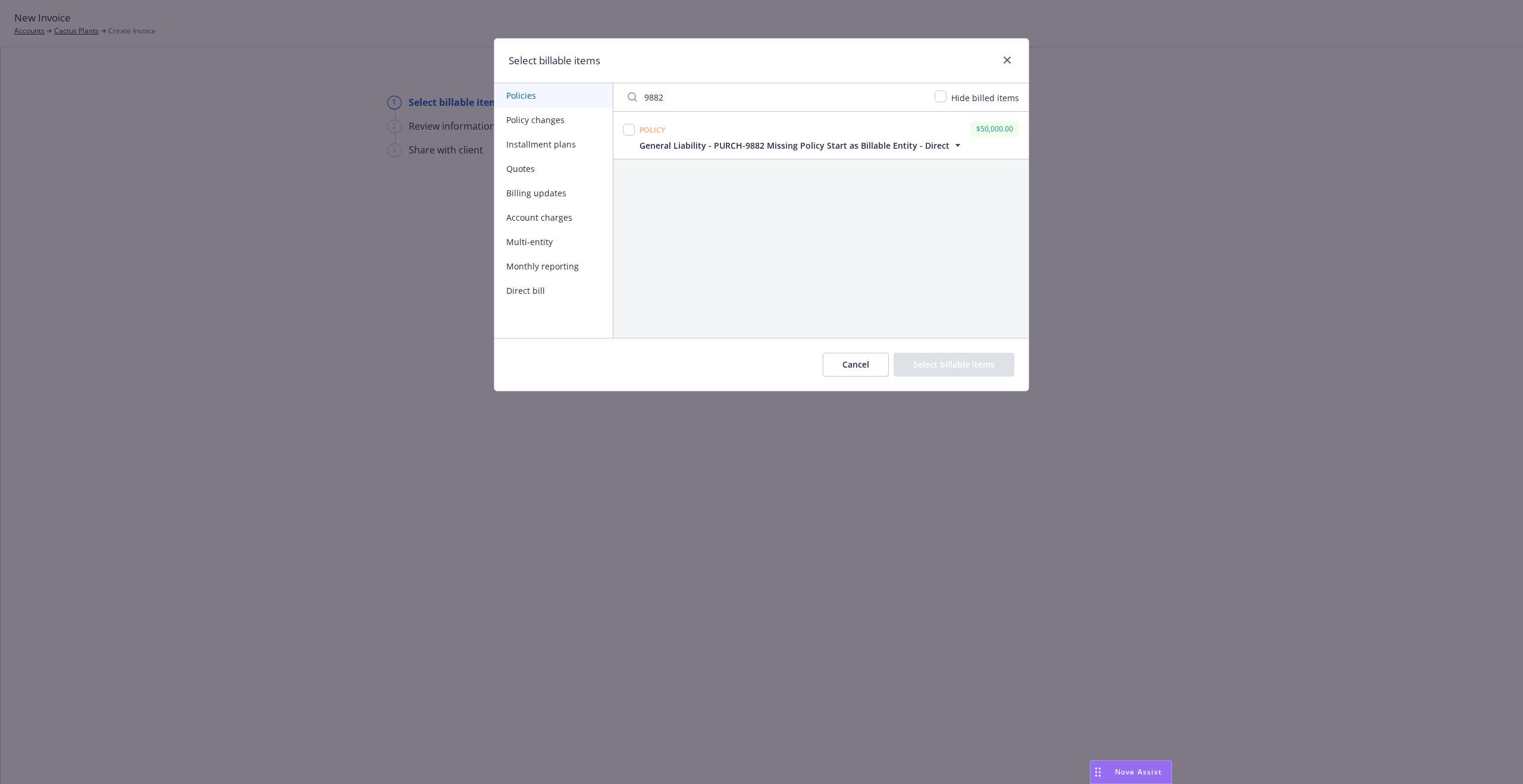
type input "9882"
click at [629, 126] on input "checkbox" at bounding box center [629, 129] width 12 height 12
checkbox input "true"
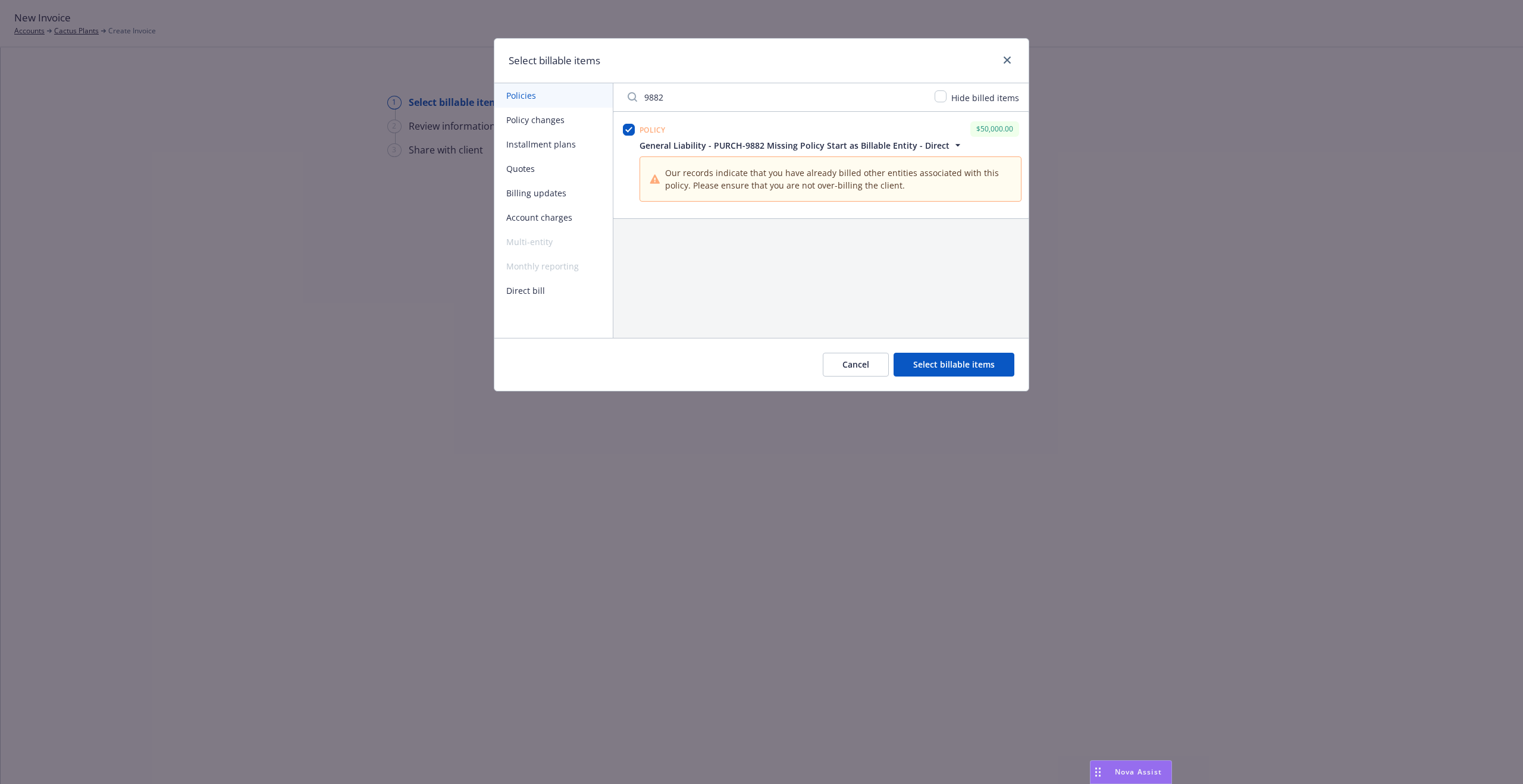
click at [858, 364] on button "Cancel" at bounding box center [856, 365] width 66 height 24
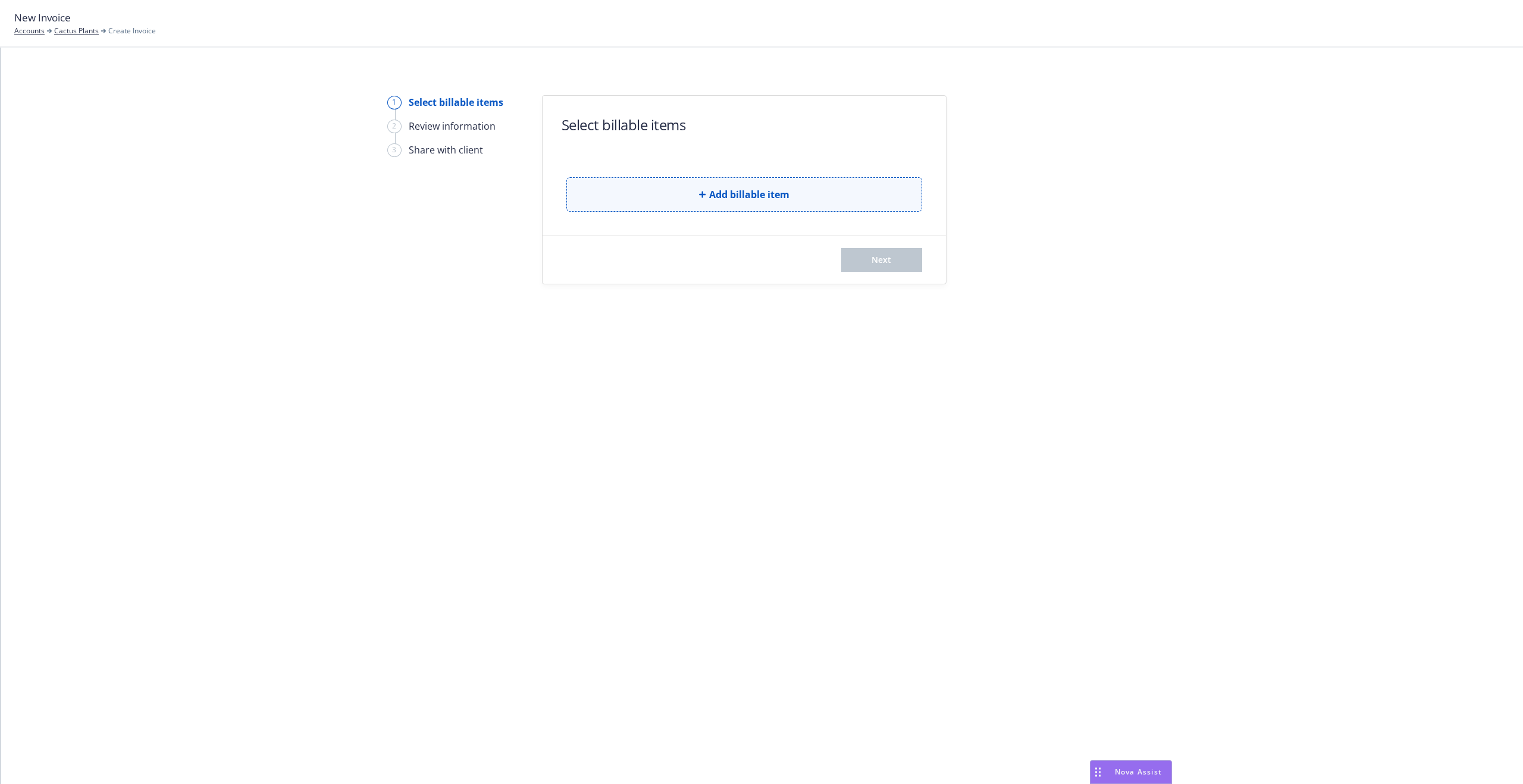
click at [816, 197] on button "Add billable item" at bounding box center [744, 194] width 356 height 35
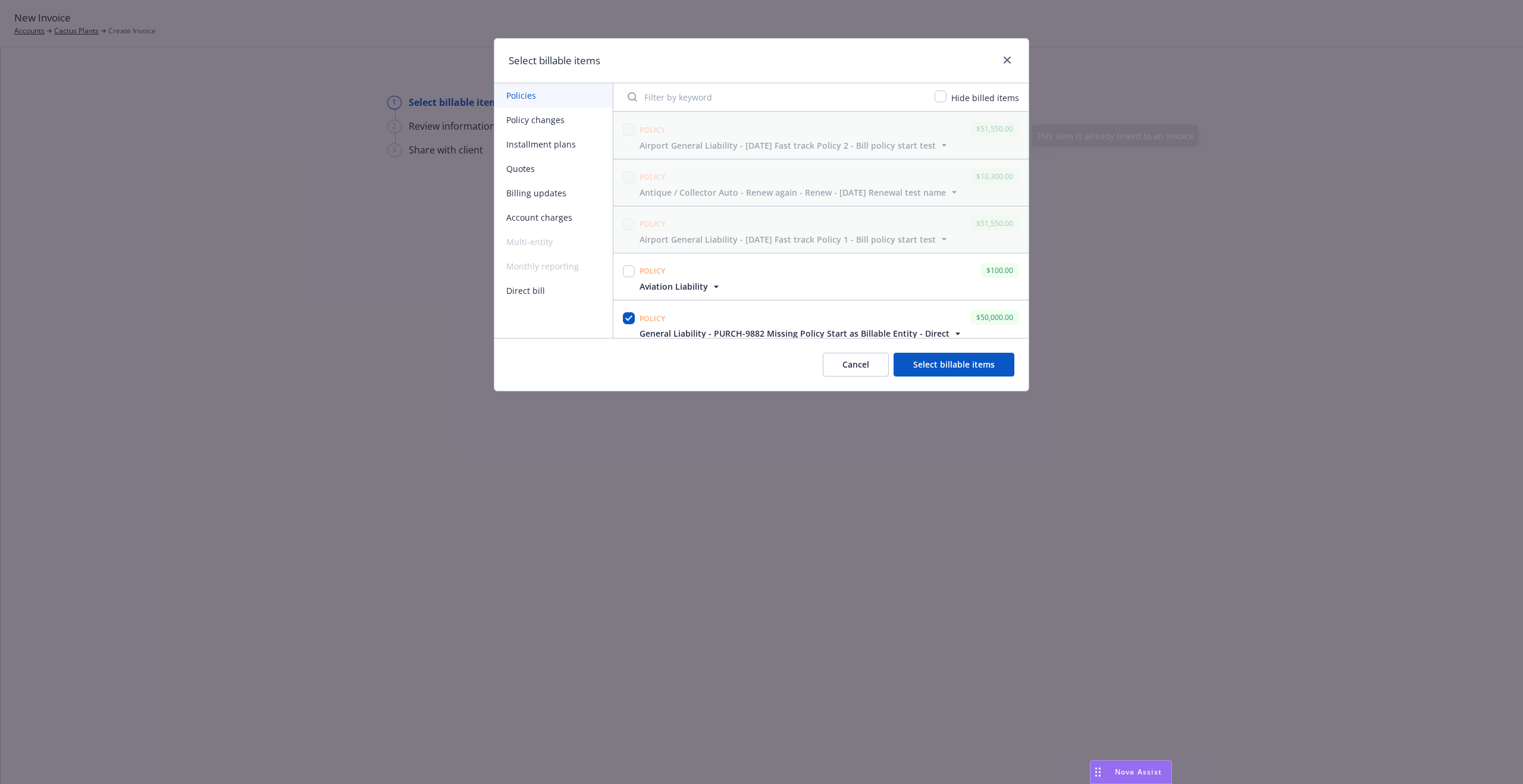
click at [714, 93] on input "Filter by keyword" at bounding box center [774, 97] width 307 height 24
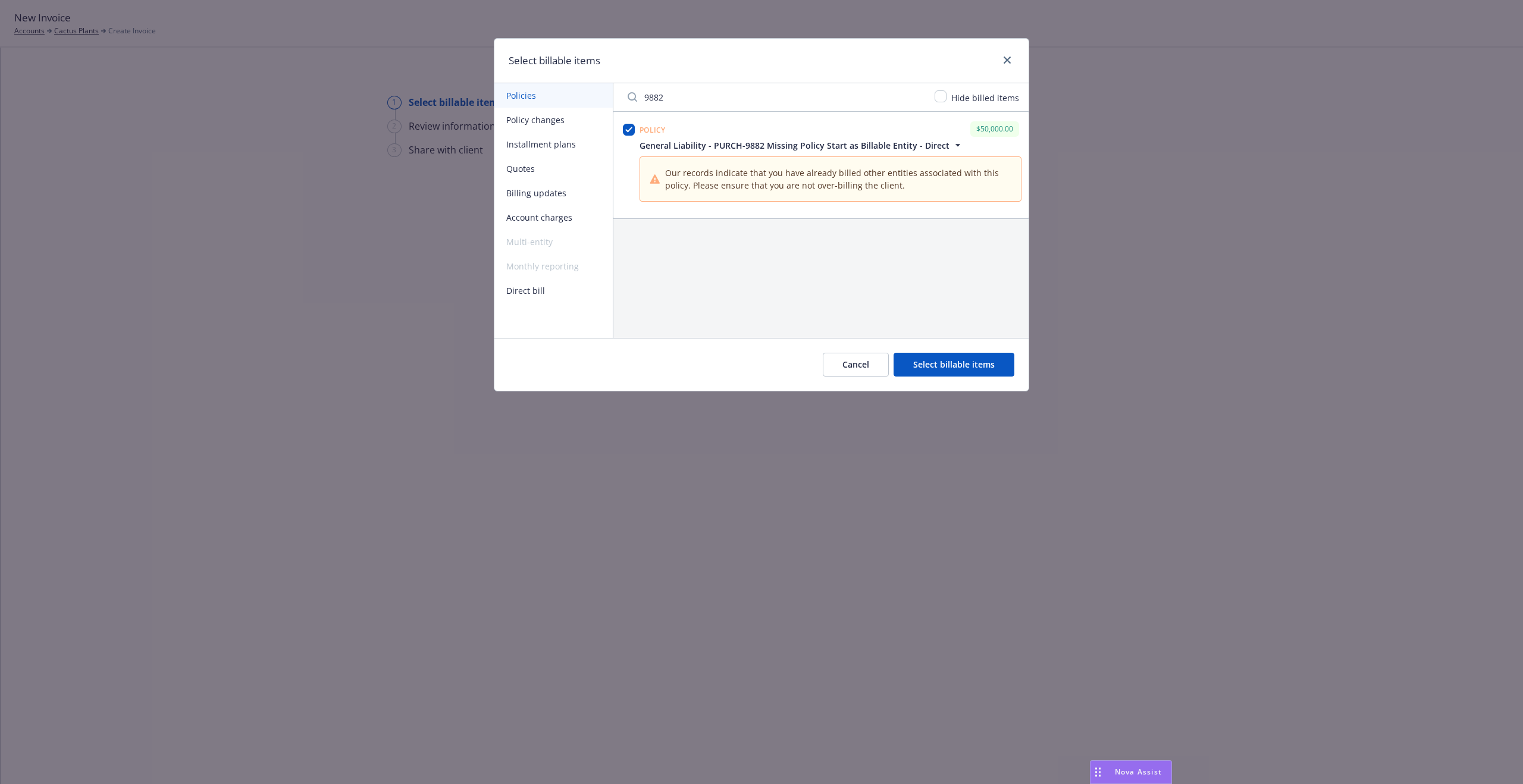
type input "9882"
click at [630, 128] on input "checkbox" at bounding box center [629, 129] width 12 height 12
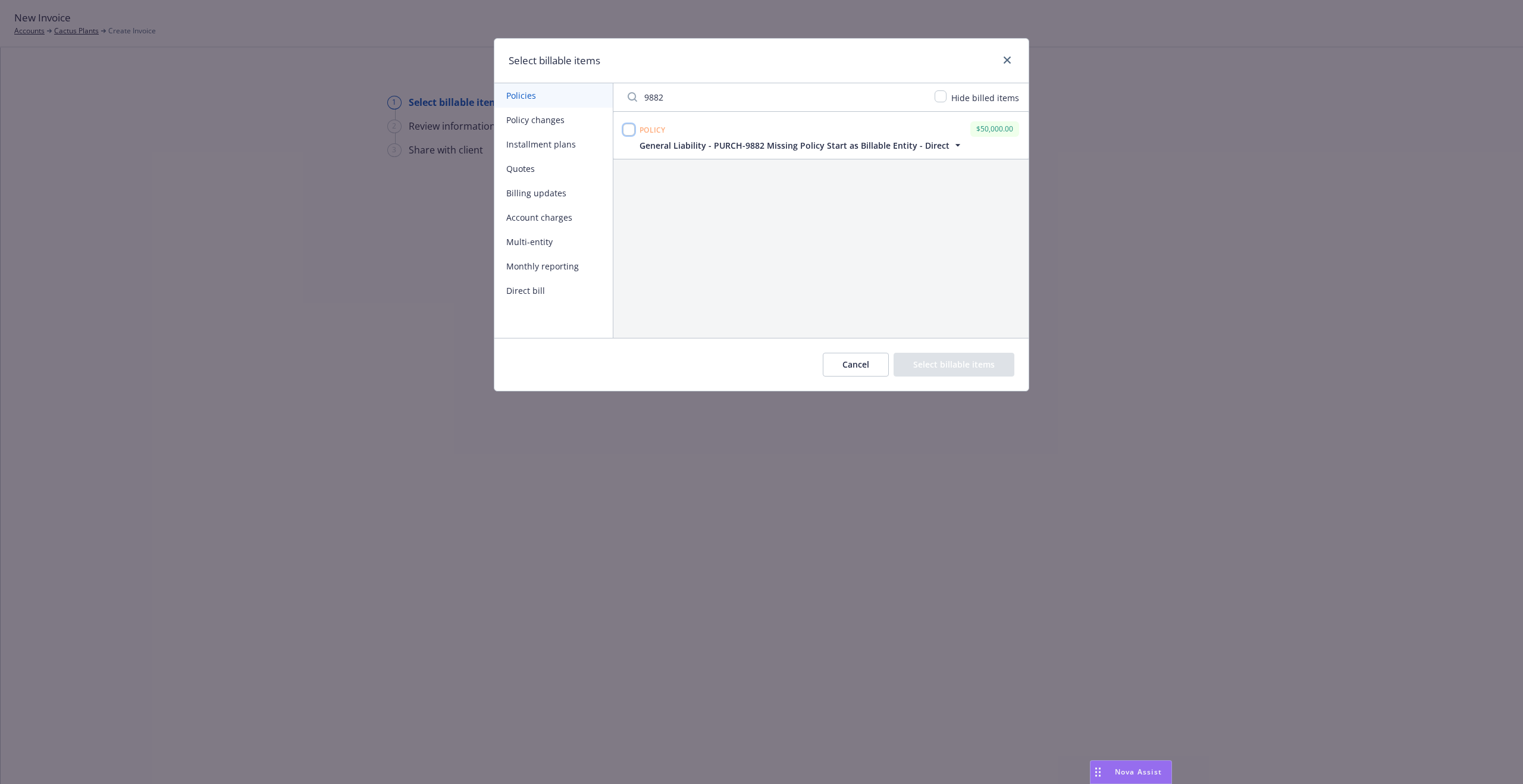
click at [630, 131] on input "checkbox" at bounding box center [629, 129] width 12 height 12
checkbox input "true"
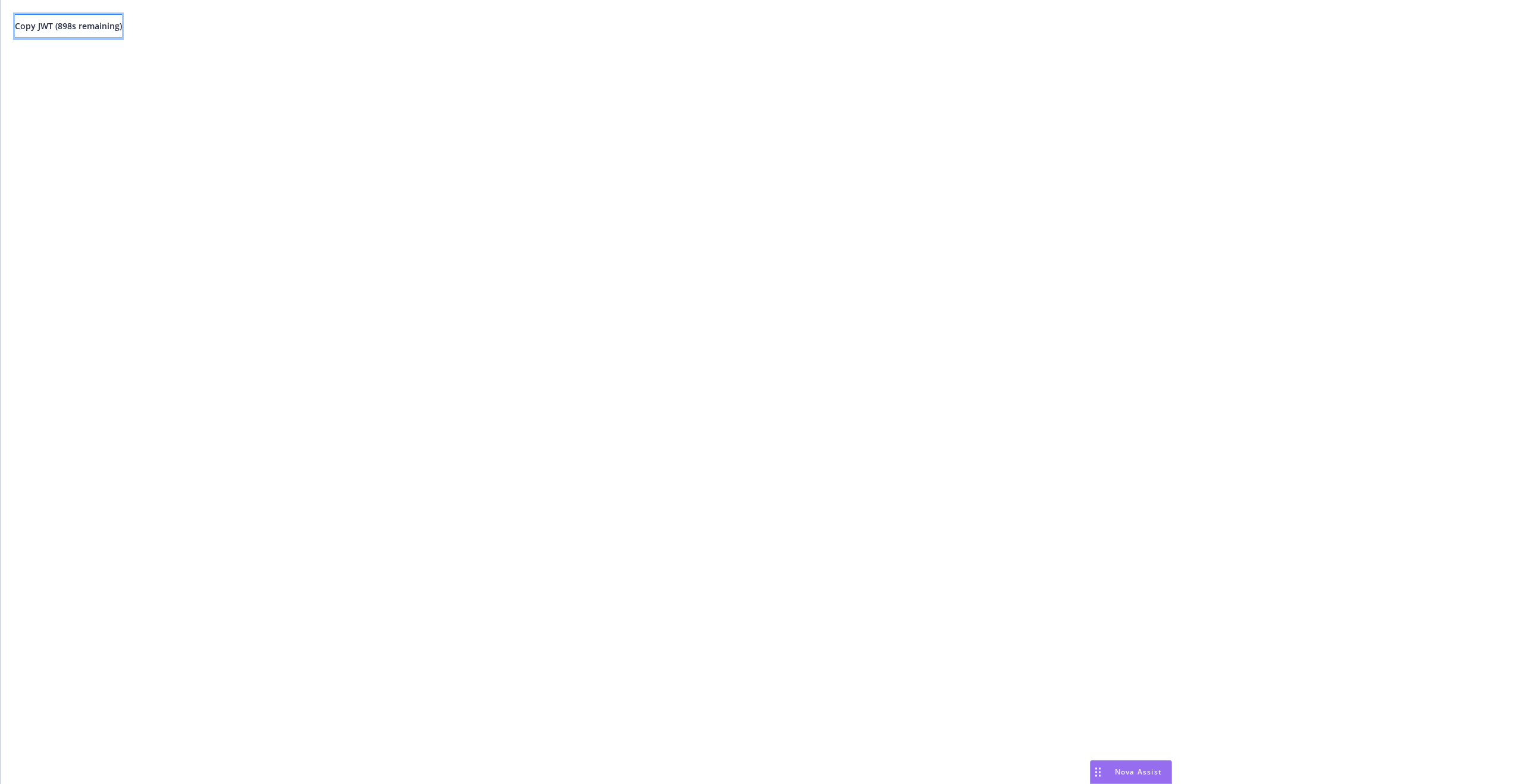
click at [98, 21] on span "Copy JWT ( 898 s remaining)" at bounding box center [69, 26] width 107 height 12
